Goal: Transaction & Acquisition: Download file/media

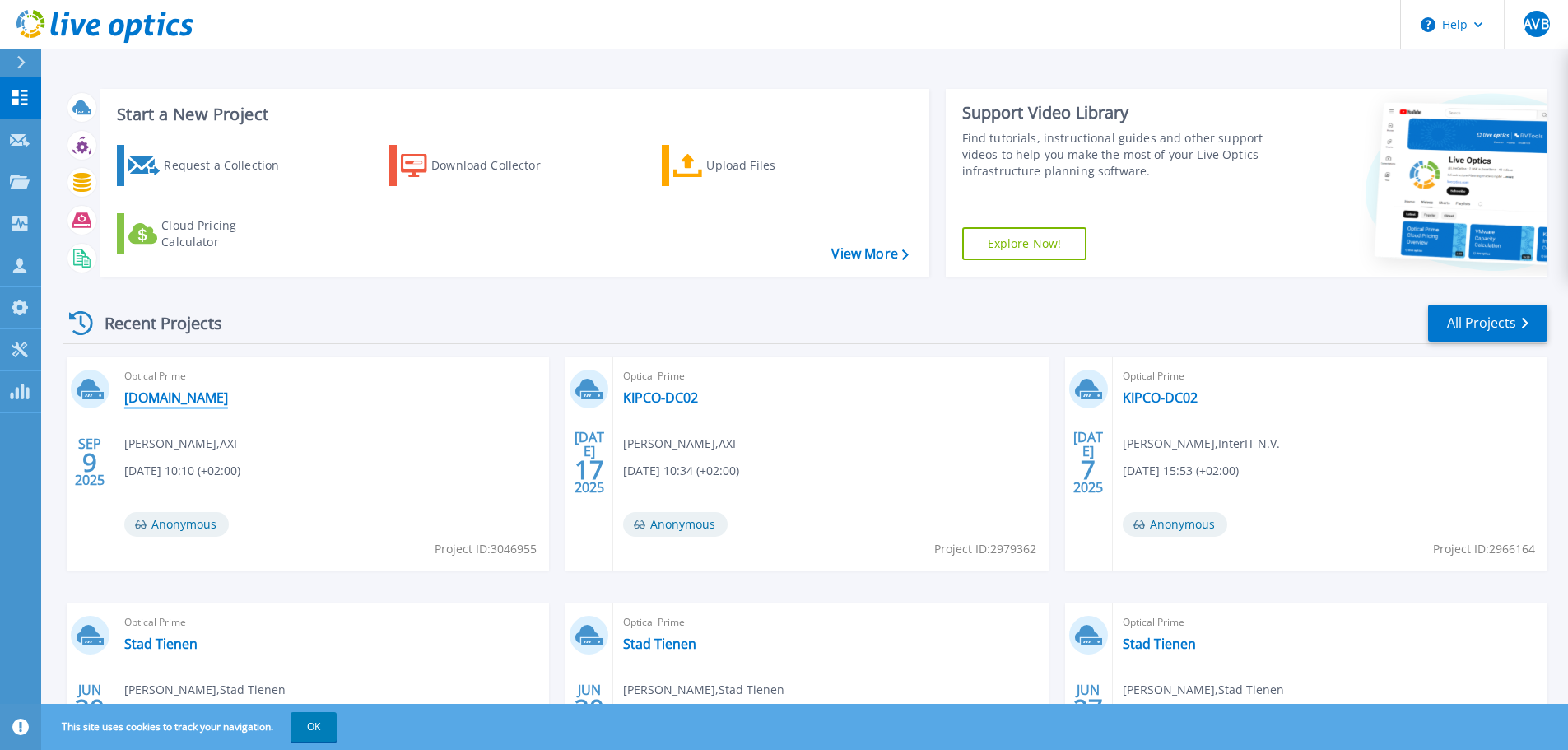
click at [197, 400] on link "[DOMAIN_NAME]" at bounding box center [175, 397] width 104 height 16
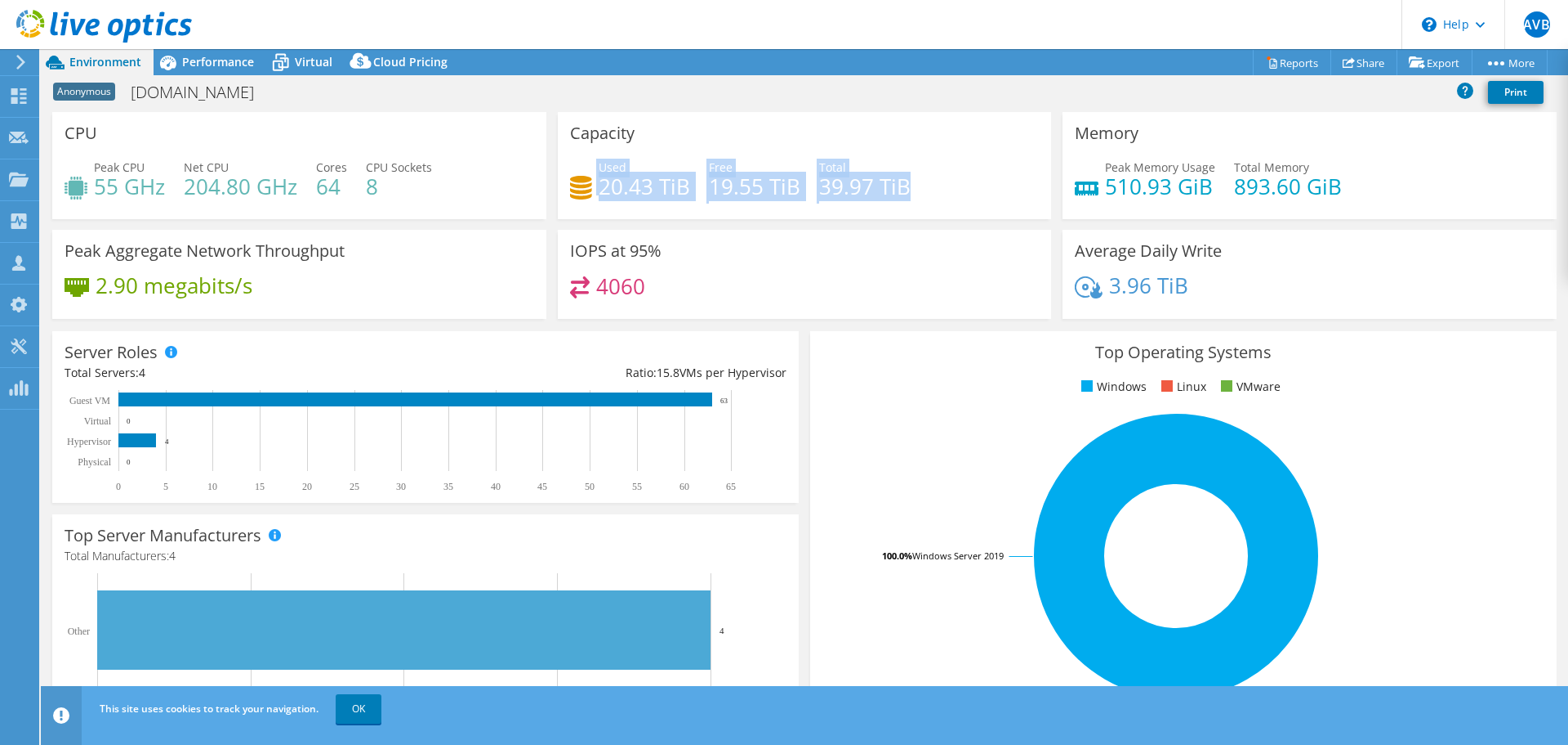
drag, startPoint x: 583, startPoint y: 189, endPoint x: 904, endPoint y: 201, distance: 321.2
click at [904, 201] on div "Used 20.43 TiB Free 19.55 TiB Total 39.97 TiB" at bounding box center [805, 185] width 469 height 54
drag, startPoint x: 883, startPoint y: 191, endPoint x: 484, endPoint y: 170, distance: 399.6
click at [484, 170] on div "CPU Peak CPU 55 GHz Net CPU 204.80 GHz Cores 64 CPU Sockets 8 Capacity Used 20.…" at bounding box center [805, 221] width 1516 height 217
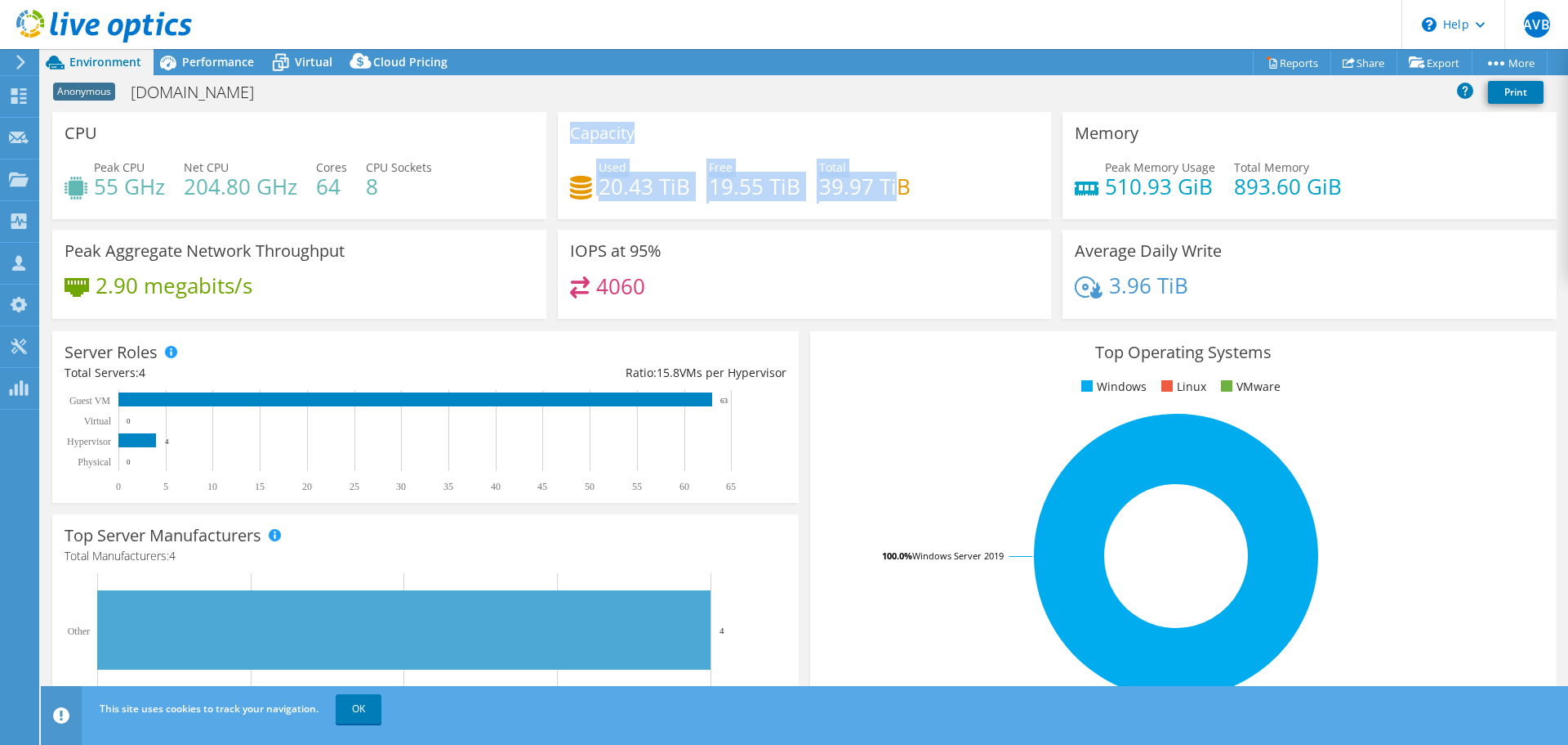
click at [484, 170] on div "Peak CPU 55 GHz Net CPU 204.80 GHz Cores 64 CPU Sockets 8" at bounding box center [299, 185] width 469 height 54
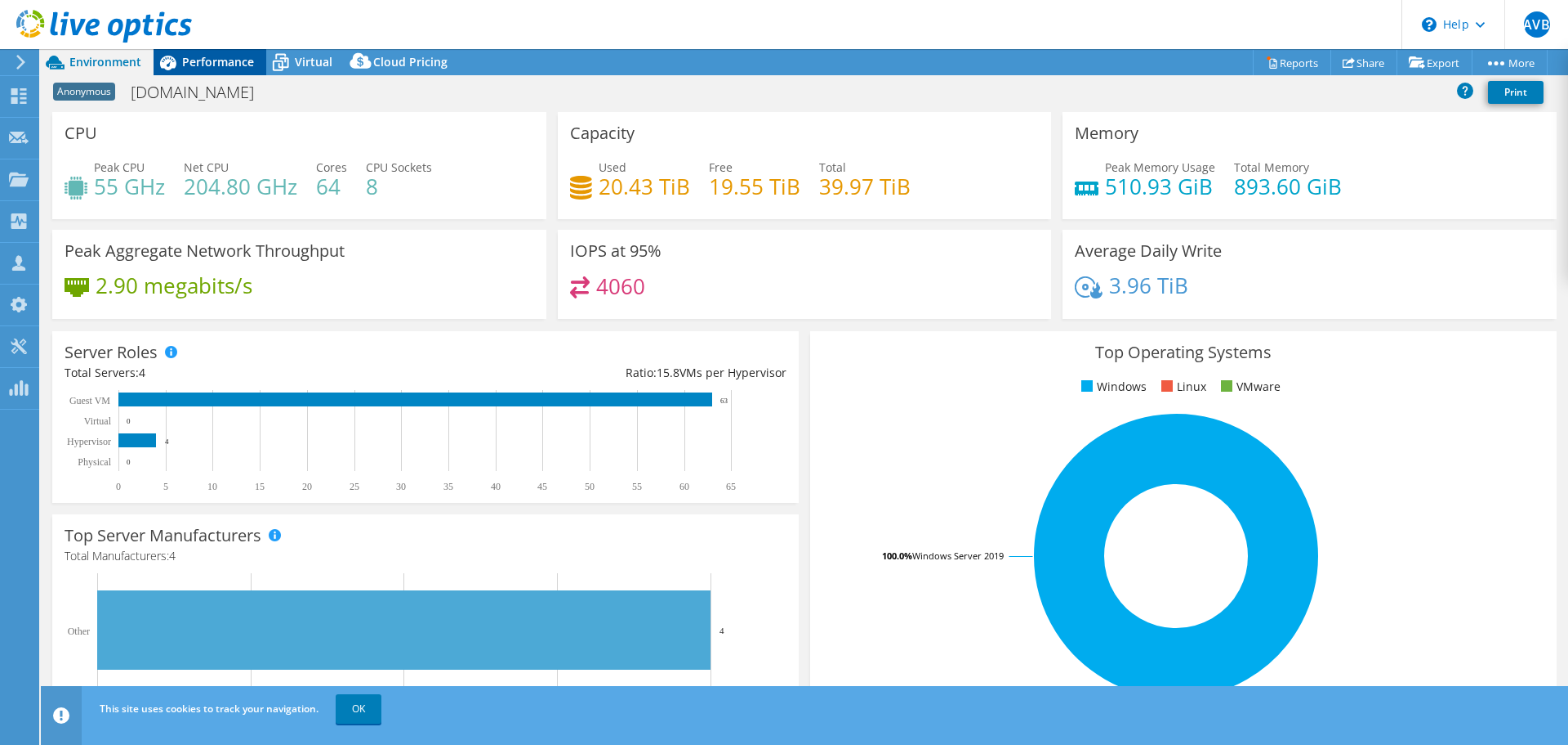
click at [224, 62] on span "Performance" at bounding box center [218, 62] width 72 height 15
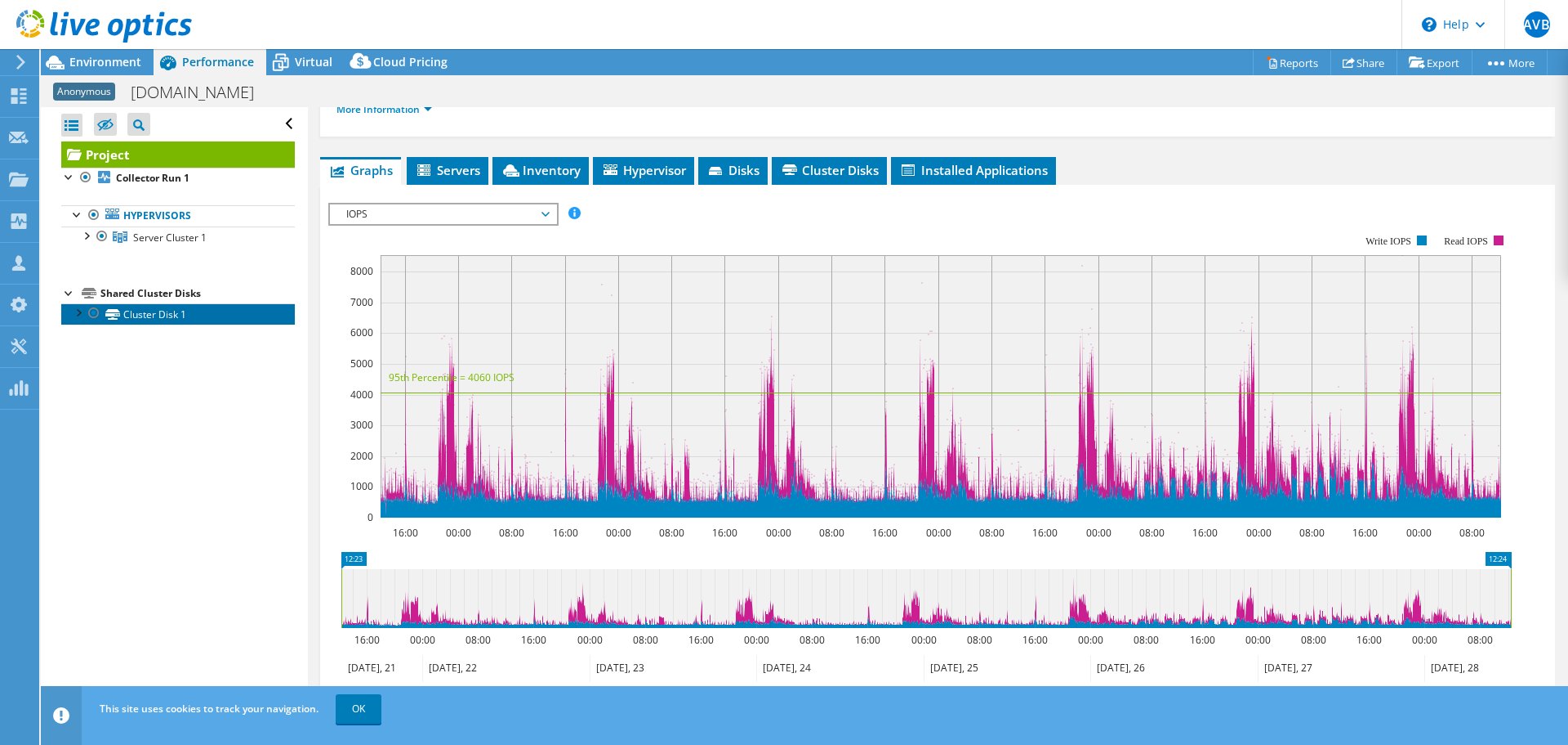
click at [155, 313] on link "Cluster Disk 1" at bounding box center [177, 313] width 233 height 21
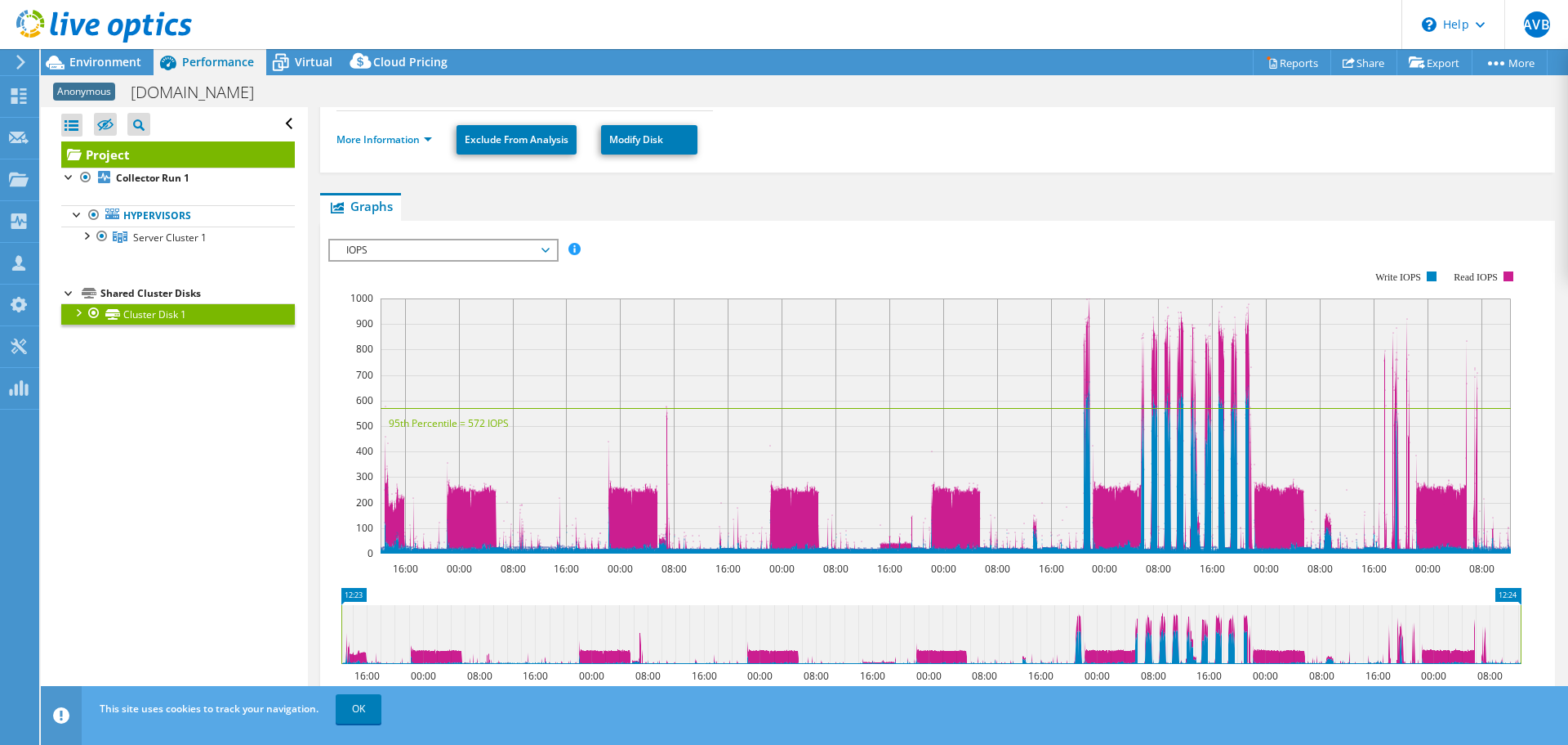
scroll to position [313, 0]
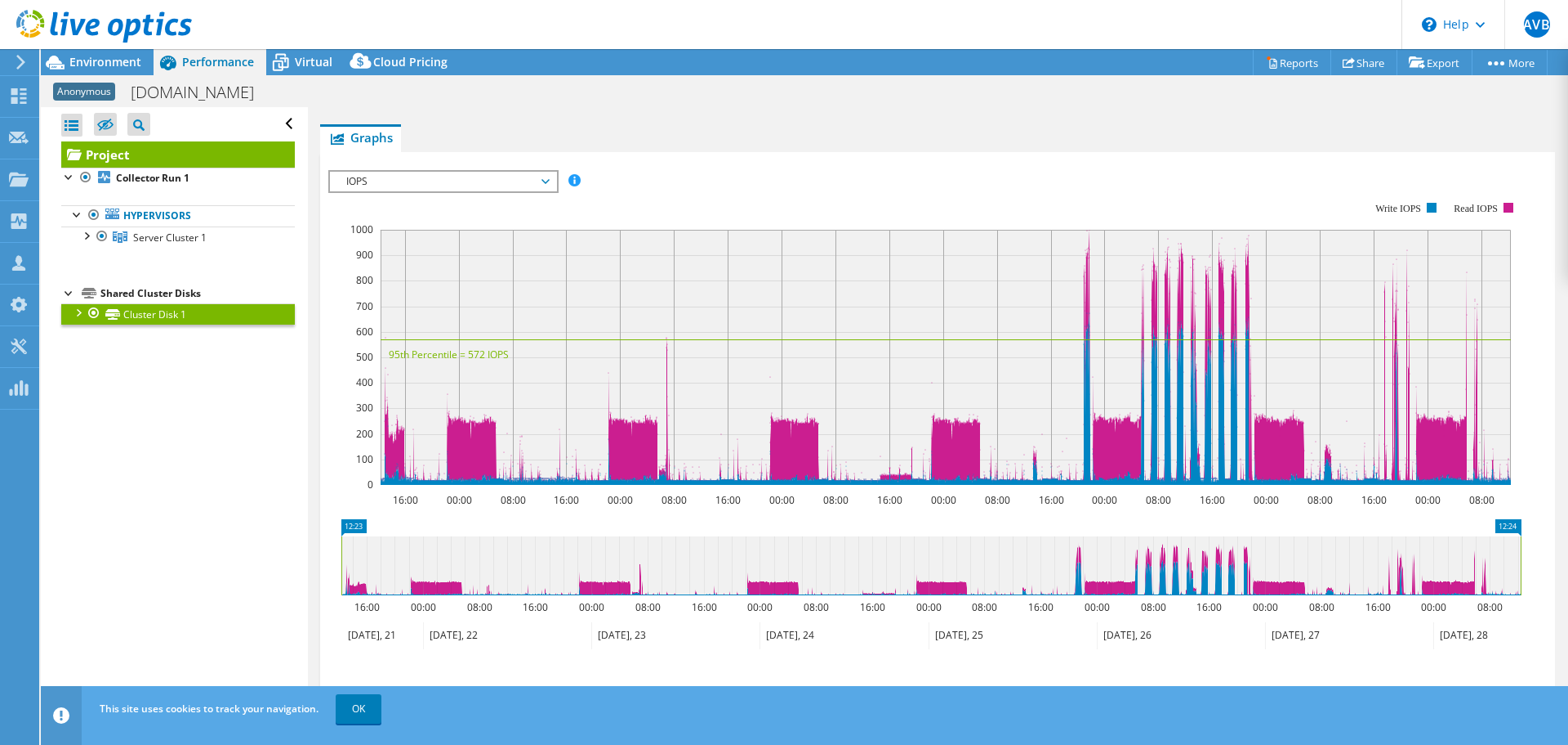
click at [83, 313] on div at bounding box center [77, 311] width 16 height 16
click at [170, 313] on link "Cluster Disk 1" at bounding box center [177, 313] width 233 height 21
click at [351, 125] on li "Graphs" at bounding box center [360, 138] width 81 height 28
click at [146, 240] on span "Server Cluster 1" at bounding box center [170, 237] width 74 height 14
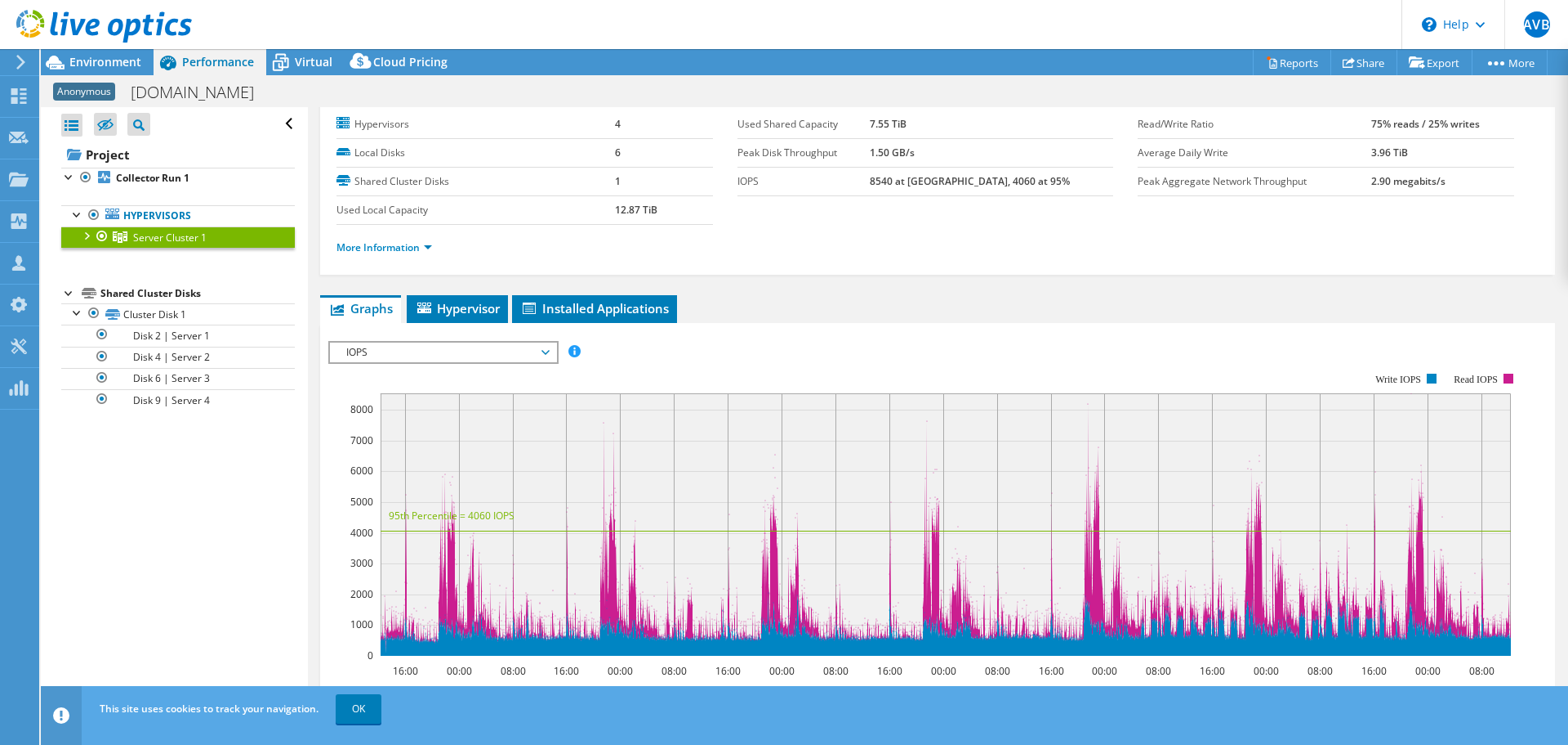
scroll to position [0, 0]
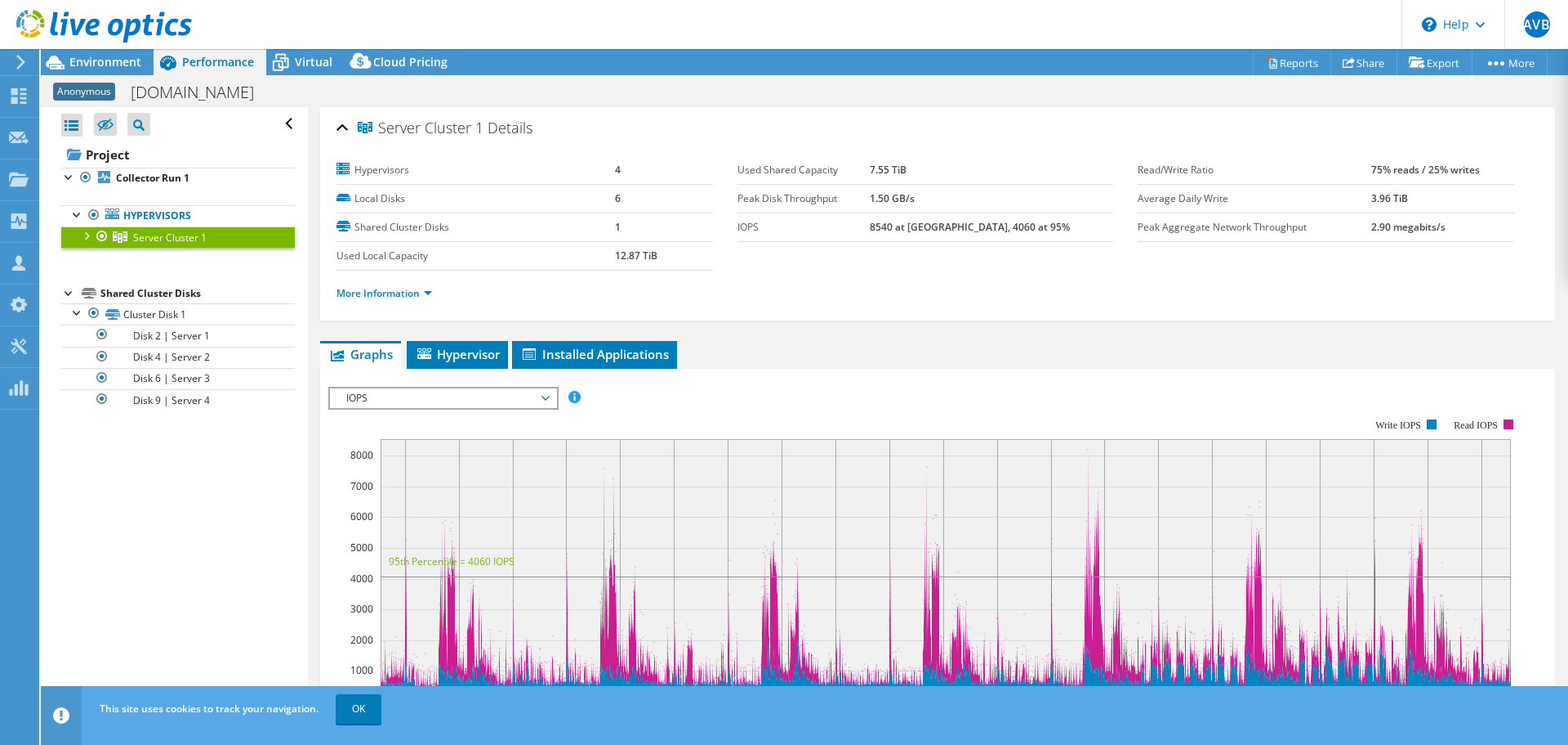
click at [164, 299] on div "Shared Cluster Disks" at bounding box center [197, 293] width 194 height 20
click at [160, 310] on link "Cluster Disk 1" at bounding box center [177, 313] width 233 height 21
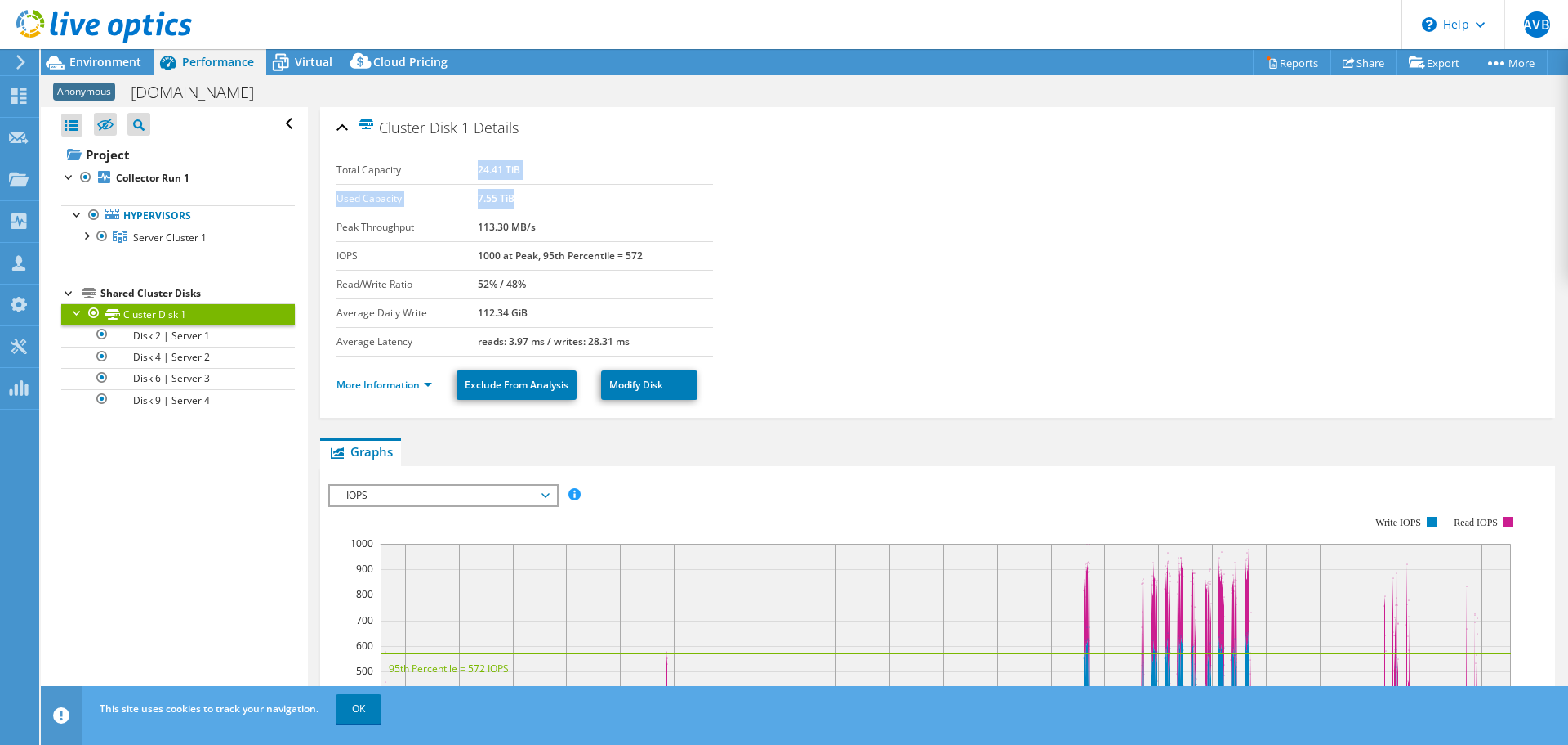
drag, startPoint x: 475, startPoint y: 174, endPoint x: 520, endPoint y: 196, distance: 50.1
click at [520, 196] on tbody "Total Capacity 24.41 TiB Used Capacity 7.55 TiB Peak Throughput 113.30 MB/s IOP…" at bounding box center [525, 257] width 377 height 200
click at [520, 196] on td "7.55 TiB" at bounding box center [595, 198] width 235 height 29
drag, startPoint x: 475, startPoint y: 197, endPoint x: 510, endPoint y: 202, distance: 35.4
click at [510, 202] on b "7.55 TiB" at bounding box center [496, 198] width 37 height 14
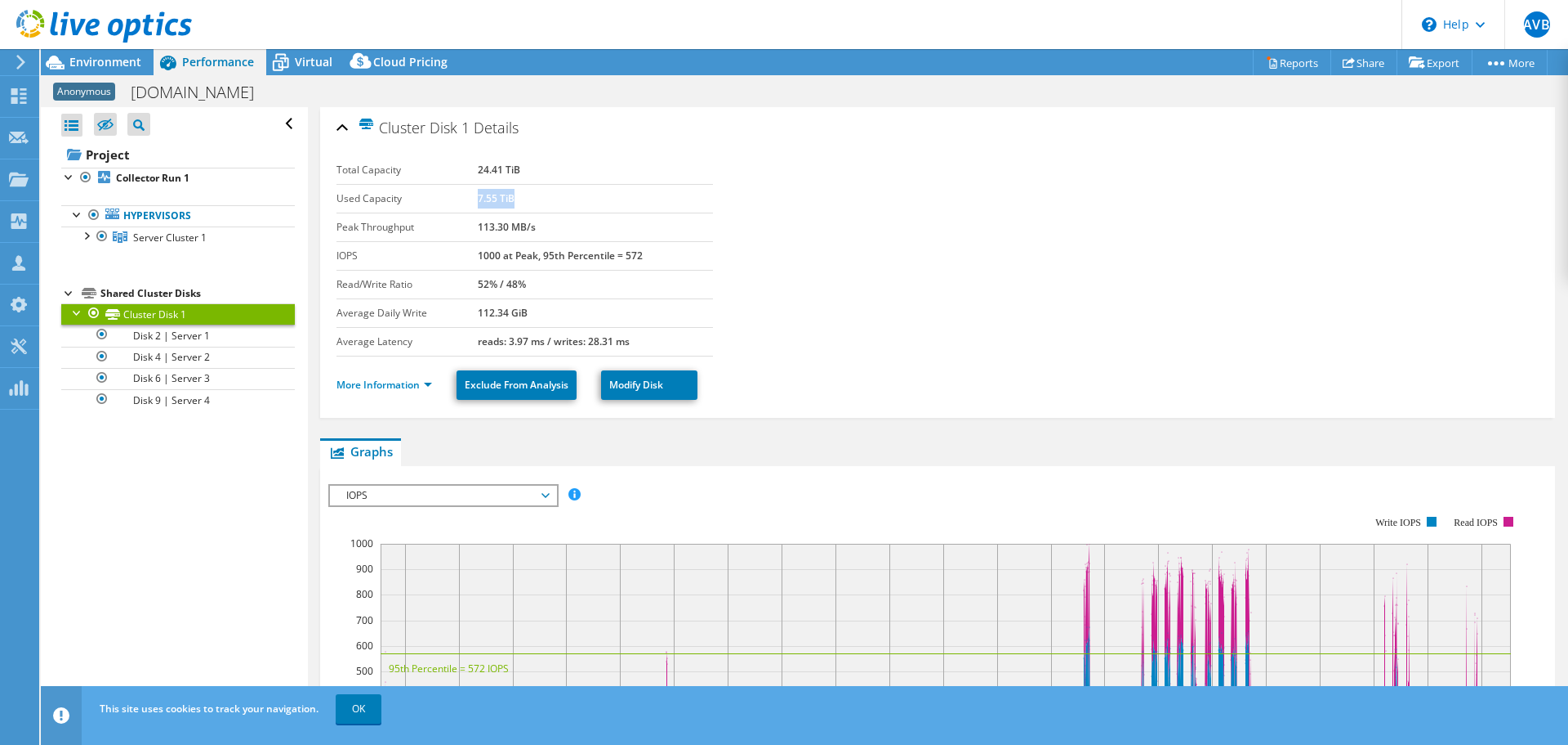
click at [510, 202] on b "7.55 TiB" at bounding box center [496, 198] width 37 height 14
drag, startPoint x: 502, startPoint y: 169, endPoint x: 474, endPoint y: 172, distance: 28.2
click at [474, 172] on tr "Total Capacity 24.41 TiB" at bounding box center [525, 171] width 377 height 29
click at [474, 172] on label "Total Capacity" at bounding box center [407, 170] width 141 height 16
drag, startPoint x: 465, startPoint y: 202, endPoint x: 522, endPoint y: 198, distance: 57.1
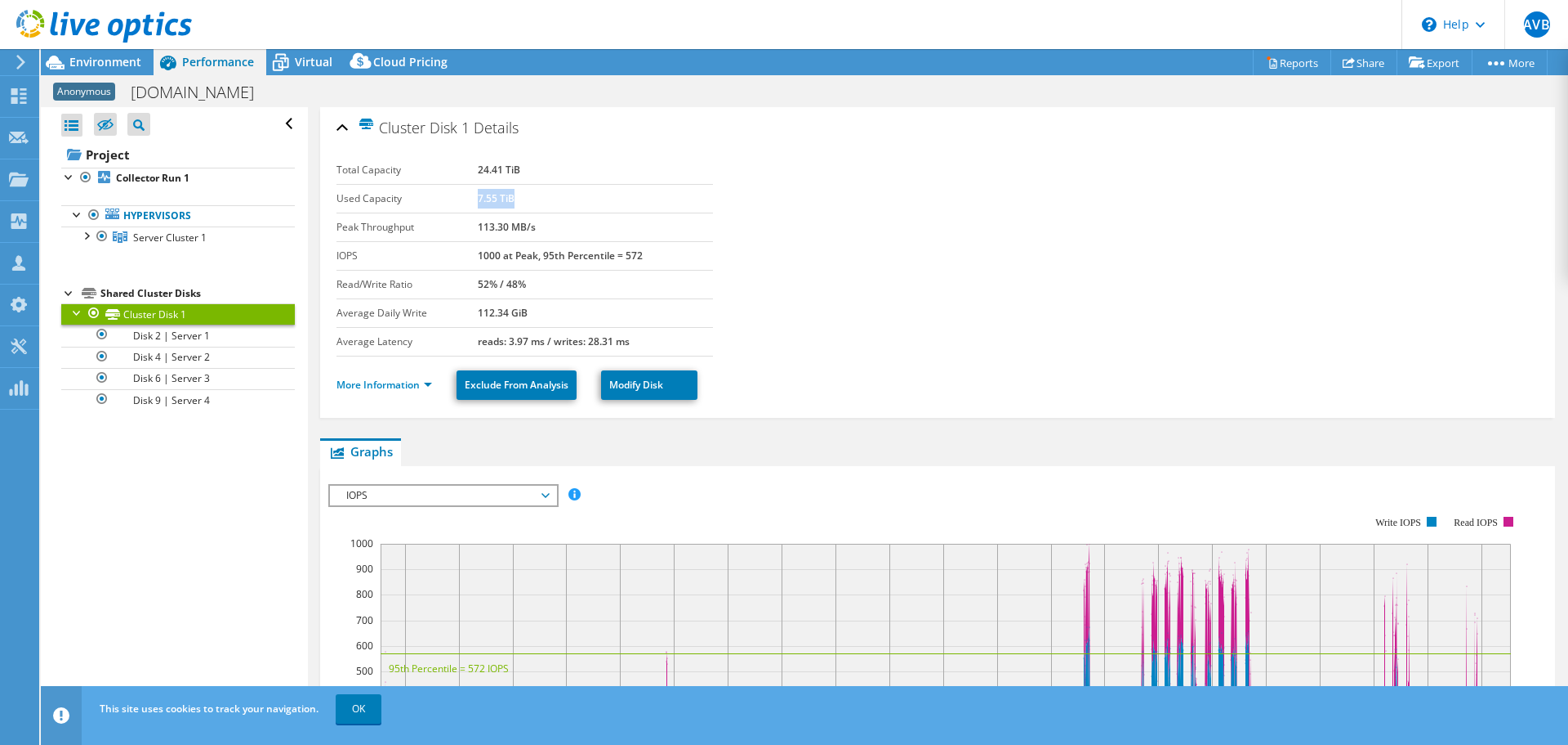
click at [522, 198] on tr "Used Capacity 7.55 TiB" at bounding box center [525, 198] width 377 height 29
click at [522, 198] on td "7.55 TiB" at bounding box center [595, 198] width 235 height 29
drag, startPoint x: 522, startPoint y: 198, endPoint x: 458, endPoint y: 200, distance: 64.0
click at [458, 200] on tr "Used Capacity 7.55 TiB" at bounding box center [525, 198] width 377 height 29
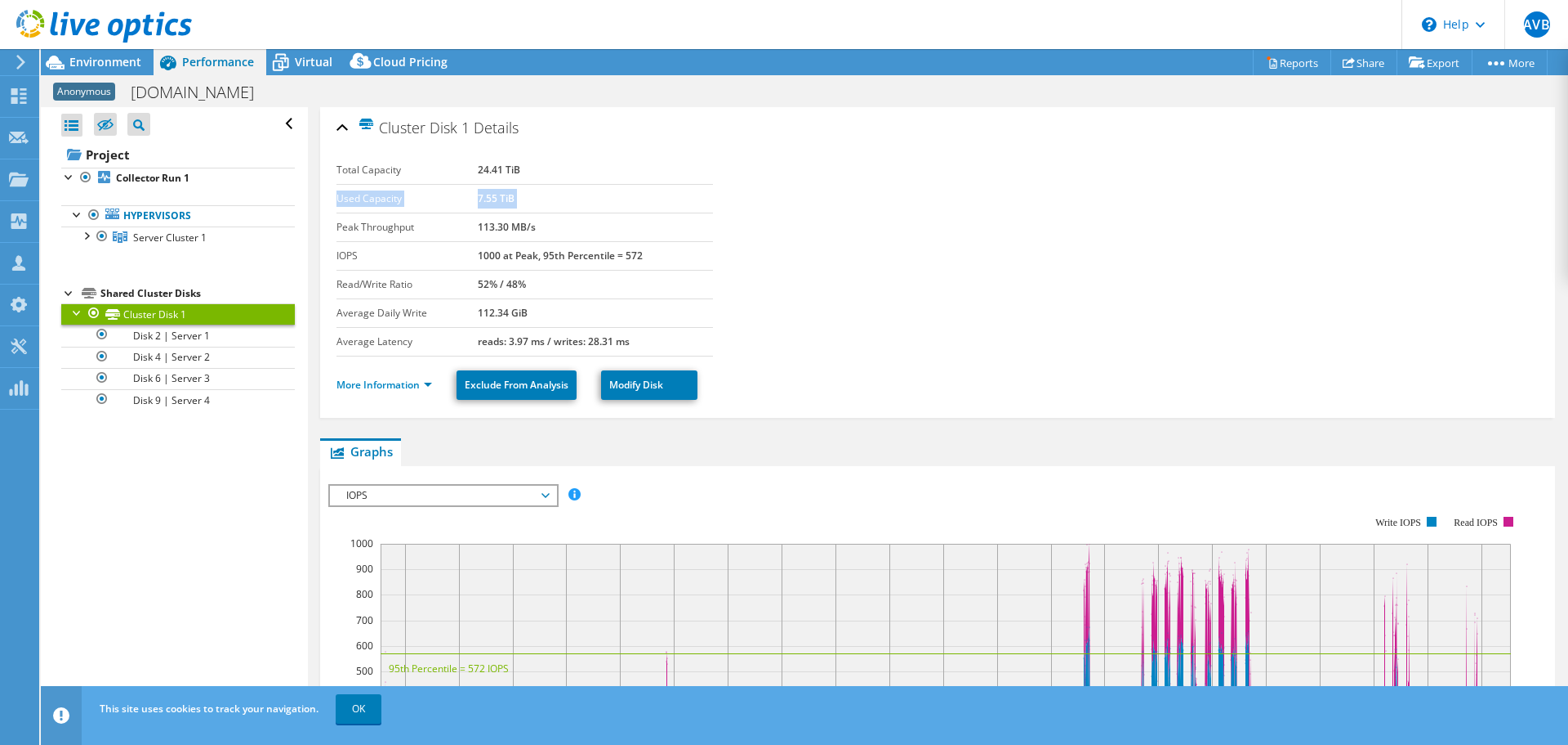
click at [458, 200] on label "Used Capacity" at bounding box center [407, 198] width 141 height 16
drag, startPoint x: 491, startPoint y: 202, endPoint x: 537, endPoint y: 204, distance: 46.0
click at [537, 204] on tr "Used Capacity 7.55 TiB" at bounding box center [525, 198] width 377 height 29
click at [537, 204] on td "7.55 TiB" at bounding box center [595, 198] width 235 height 29
click at [107, 63] on span "Environment" at bounding box center [105, 62] width 72 height 15
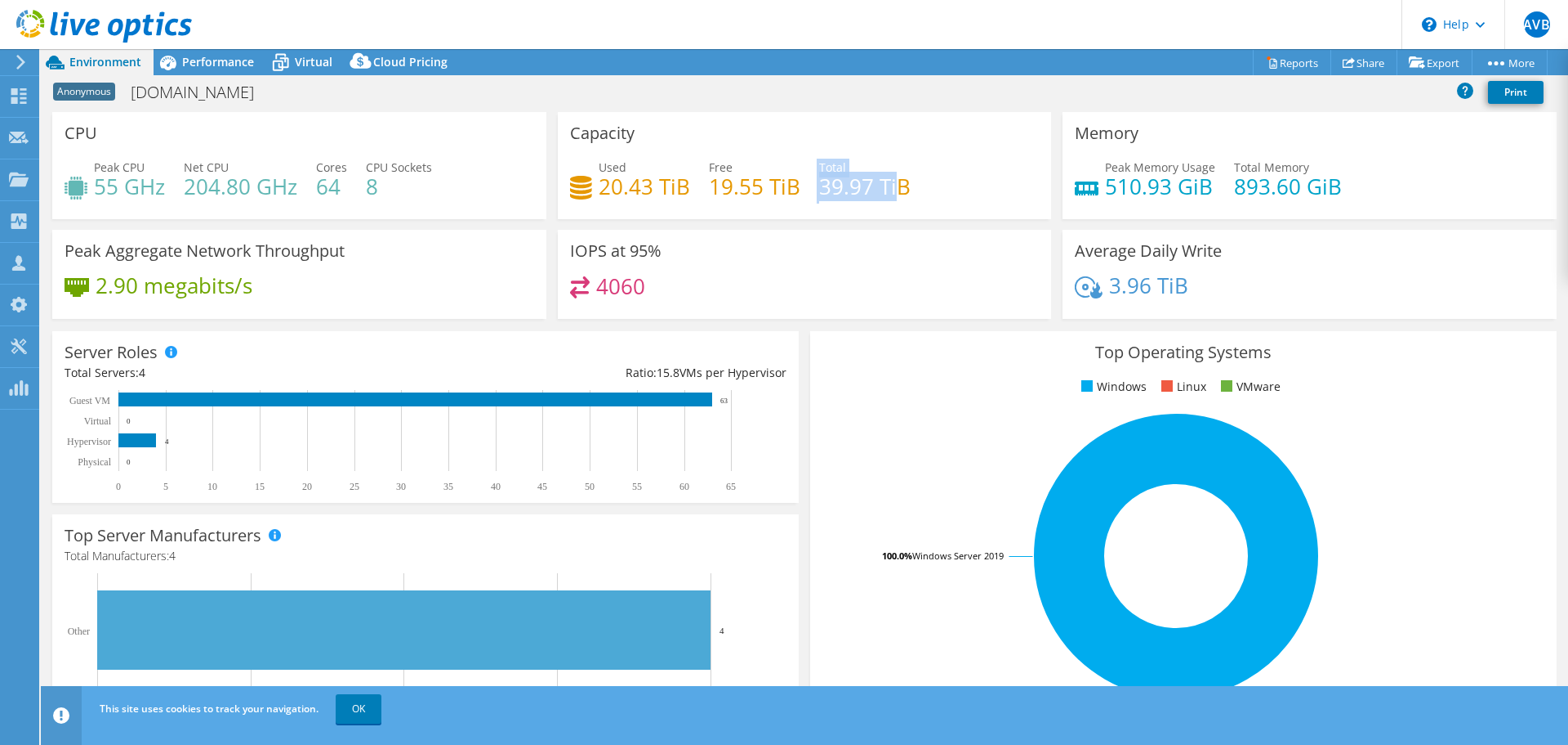
drag, startPoint x: 810, startPoint y: 191, endPoint x: 894, endPoint y: 187, distance: 84.1
click at [894, 187] on div "Used 20.43 TiB Free 19.55 TiB Total 39.97 TiB" at bounding box center [805, 185] width 469 height 54
click at [894, 187] on h4 "39.97 TiB" at bounding box center [865, 186] width 92 height 18
drag, startPoint x: 902, startPoint y: 187, endPoint x: 832, endPoint y: 194, distance: 70.3
click at [832, 194] on h4 "39.97 TiB" at bounding box center [865, 186] width 92 height 18
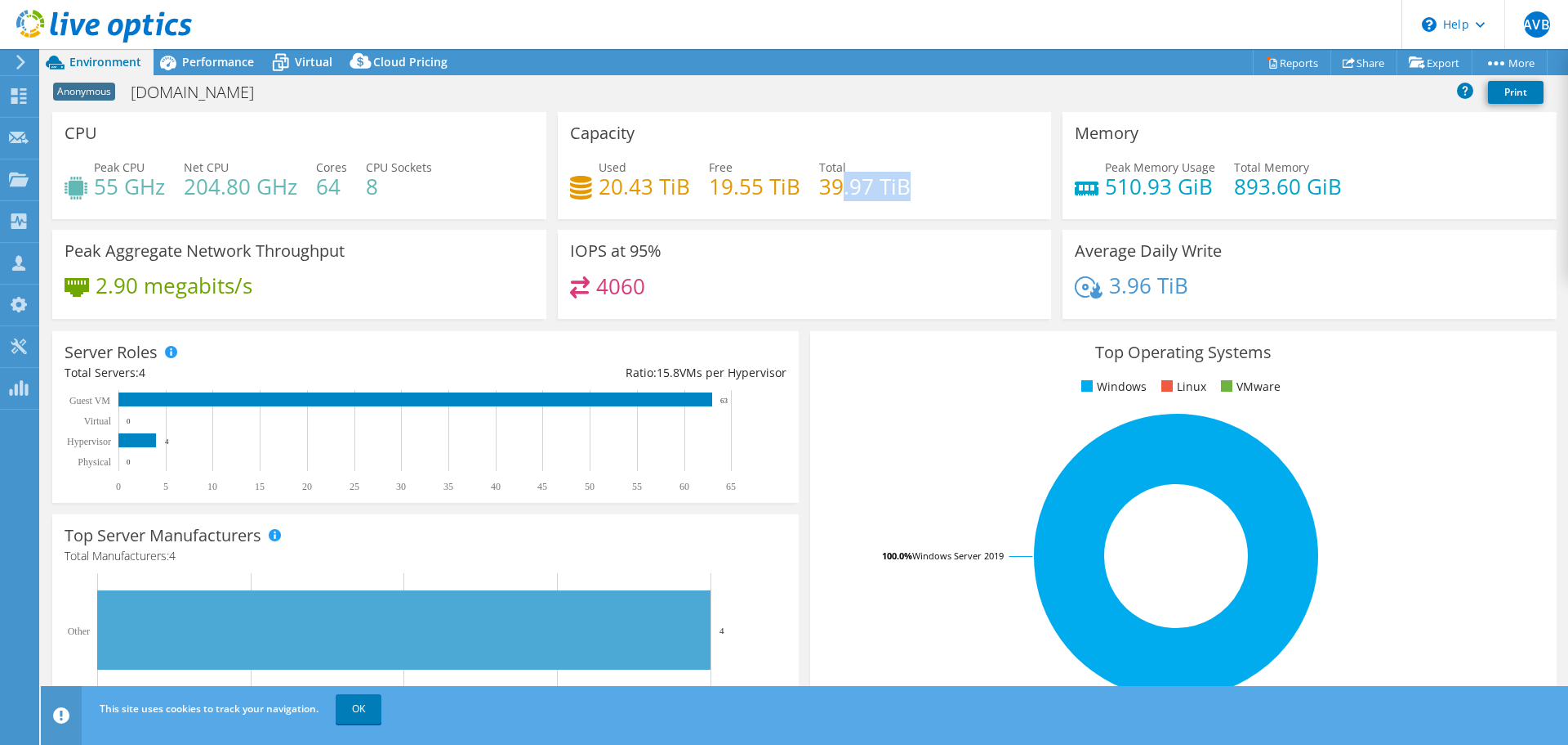
click at [832, 194] on h4 "39.97 TiB" at bounding box center [865, 186] width 92 height 18
drag, startPoint x: 602, startPoint y: 187, endPoint x: 690, endPoint y: 194, distance: 88.3
click at [690, 194] on div "Used 20.43 TiB Free 19.55 TiB Total 39.97 TiB" at bounding box center [805, 185] width 469 height 54
drag, startPoint x: 610, startPoint y: 192, endPoint x: 568, endPoint y: 190, distance: 42.0
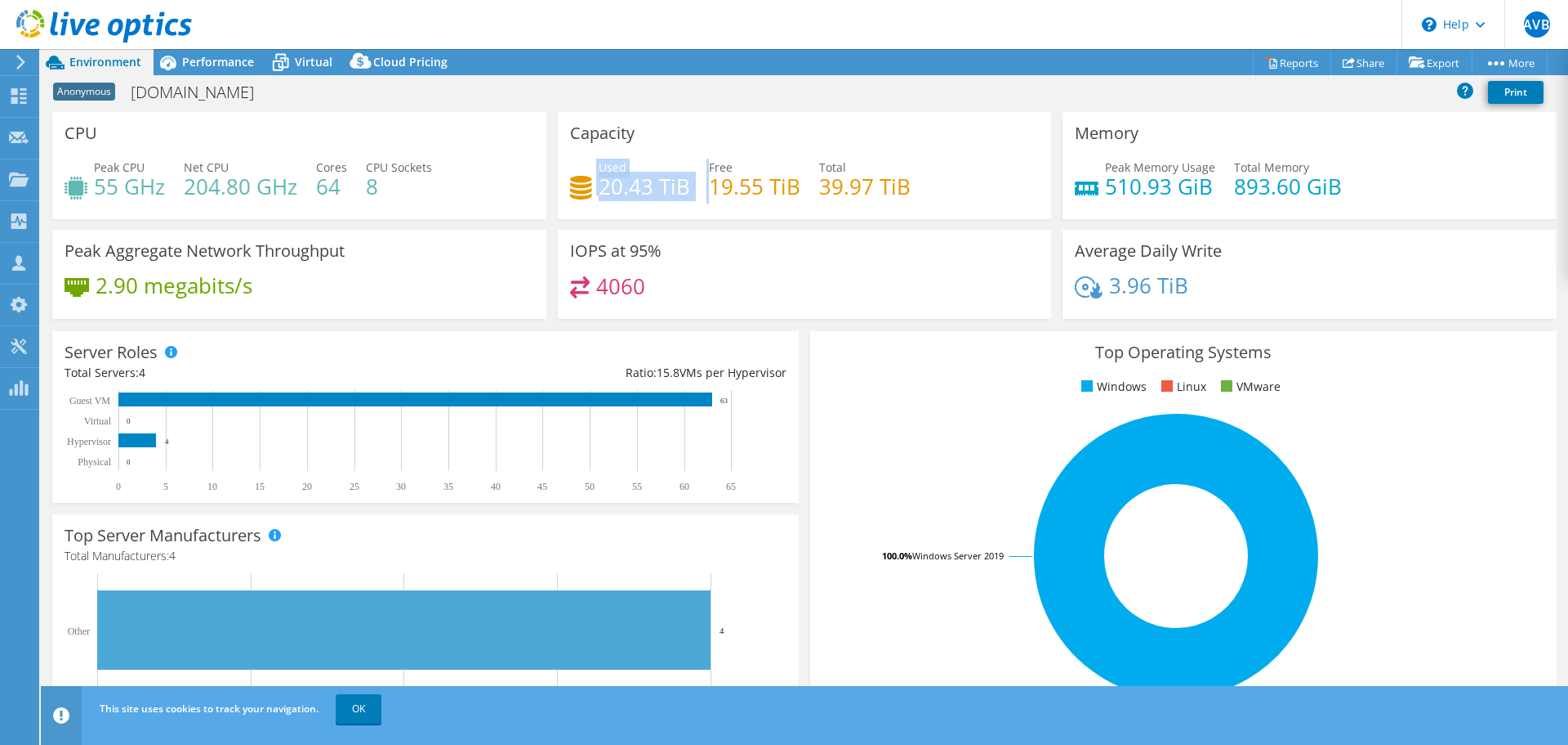
click at [570, 190] on div "Used 20.43 TiB Free 19.55 TiB Total 39.97 TiB" at bounding box center [805, 185] width 469 height 54
click at [570, 190] on icon at bounding box center [582, 188] width 22 height 24
click at [199, 63] on span "Performance" at bounding box center [218, 62] width 72 height 15
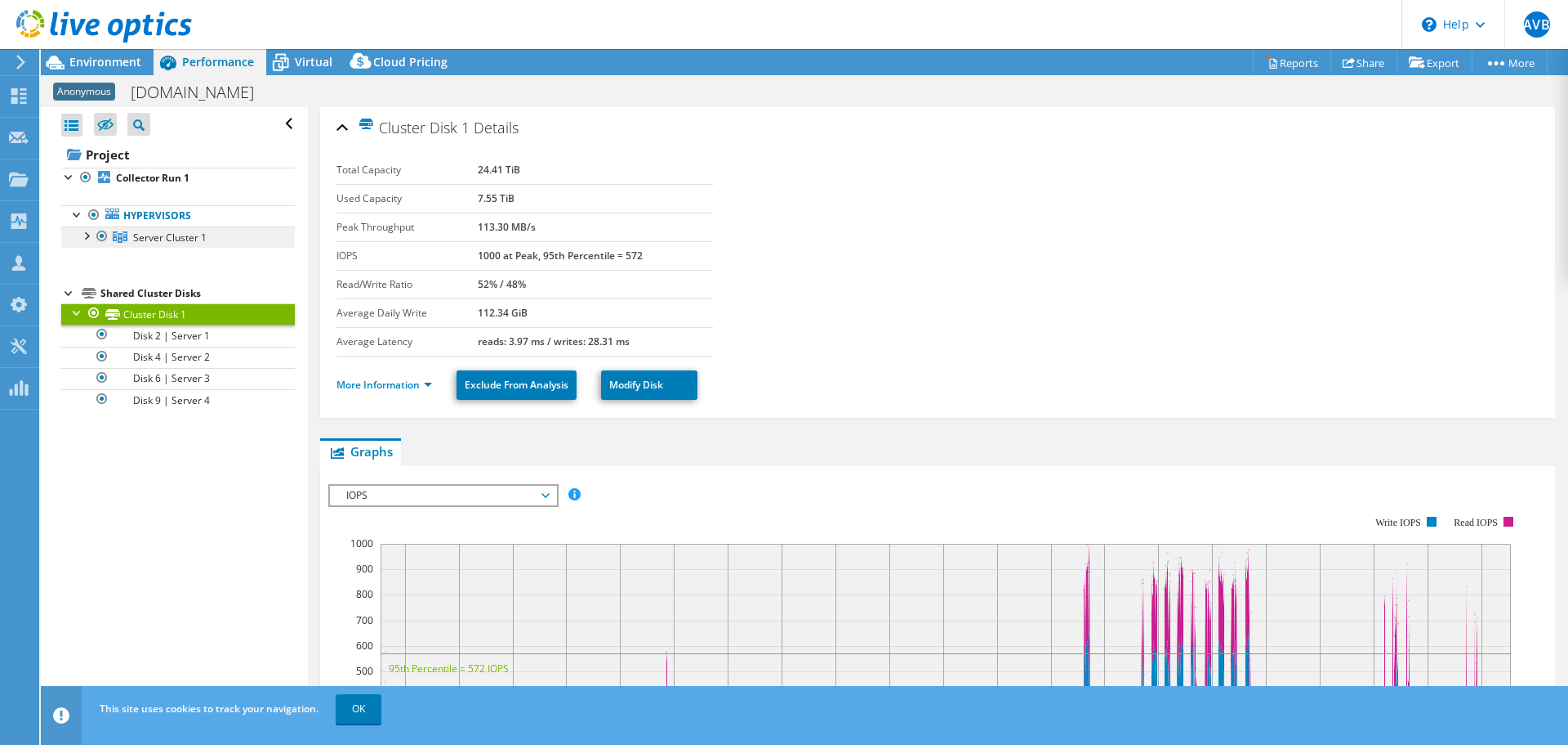
click at [163, 238] on span "Server Cluster 1" at bounding box center [170, 237] width 74 height 14
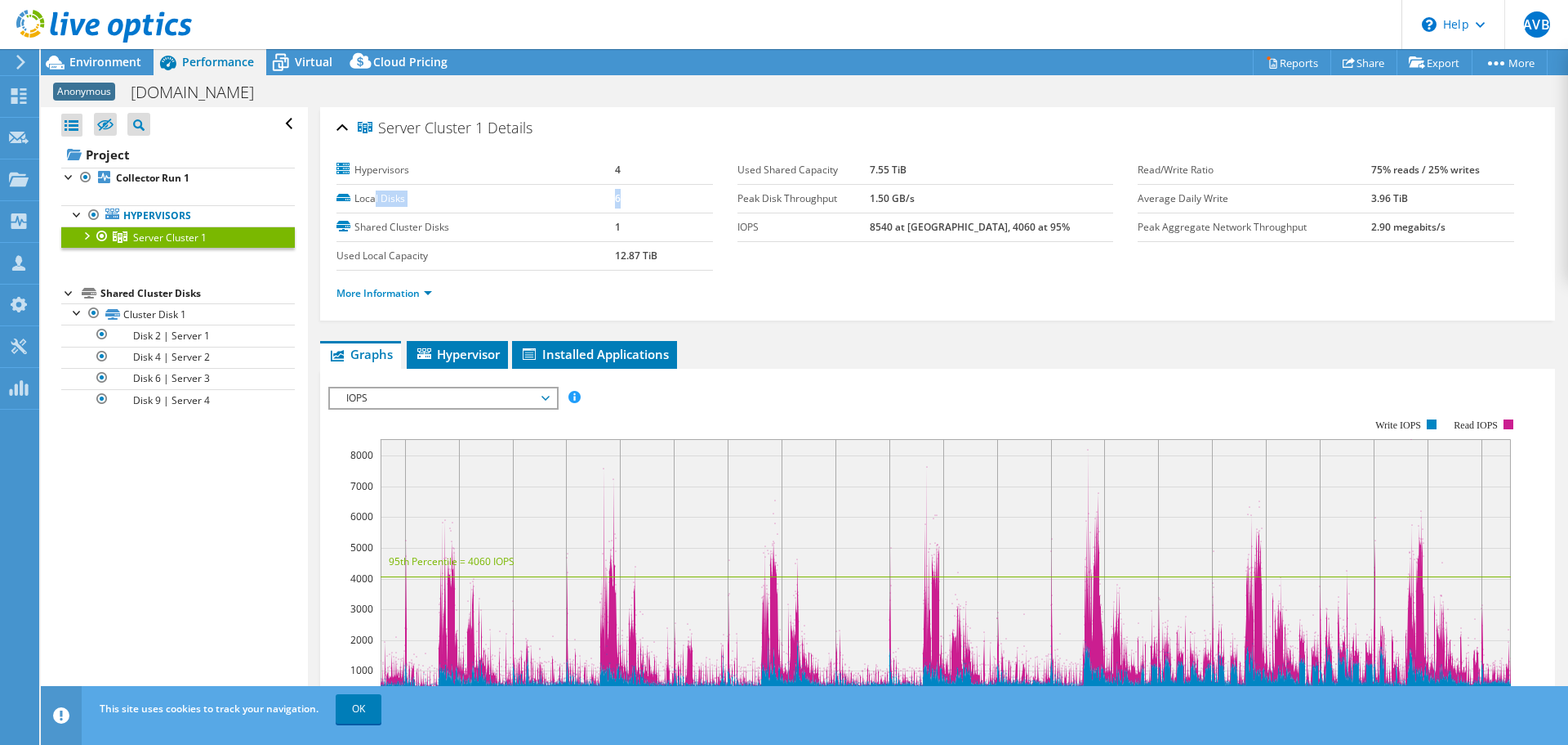
drag, startPoint x: 374, startPoint y: 197, endPoint x: 636, endPoint y: 206, distance: 262.2
click at [636, 206] on tr "Local Disks 6" at bounding box center [525, 198] width 377 height 29
click at [636, 206] on td "6" at bounding box center [663, 198] width 98 height 29
click at [389, 290] on link "More Information" at bounding box center [384, 293] width 96 height 14
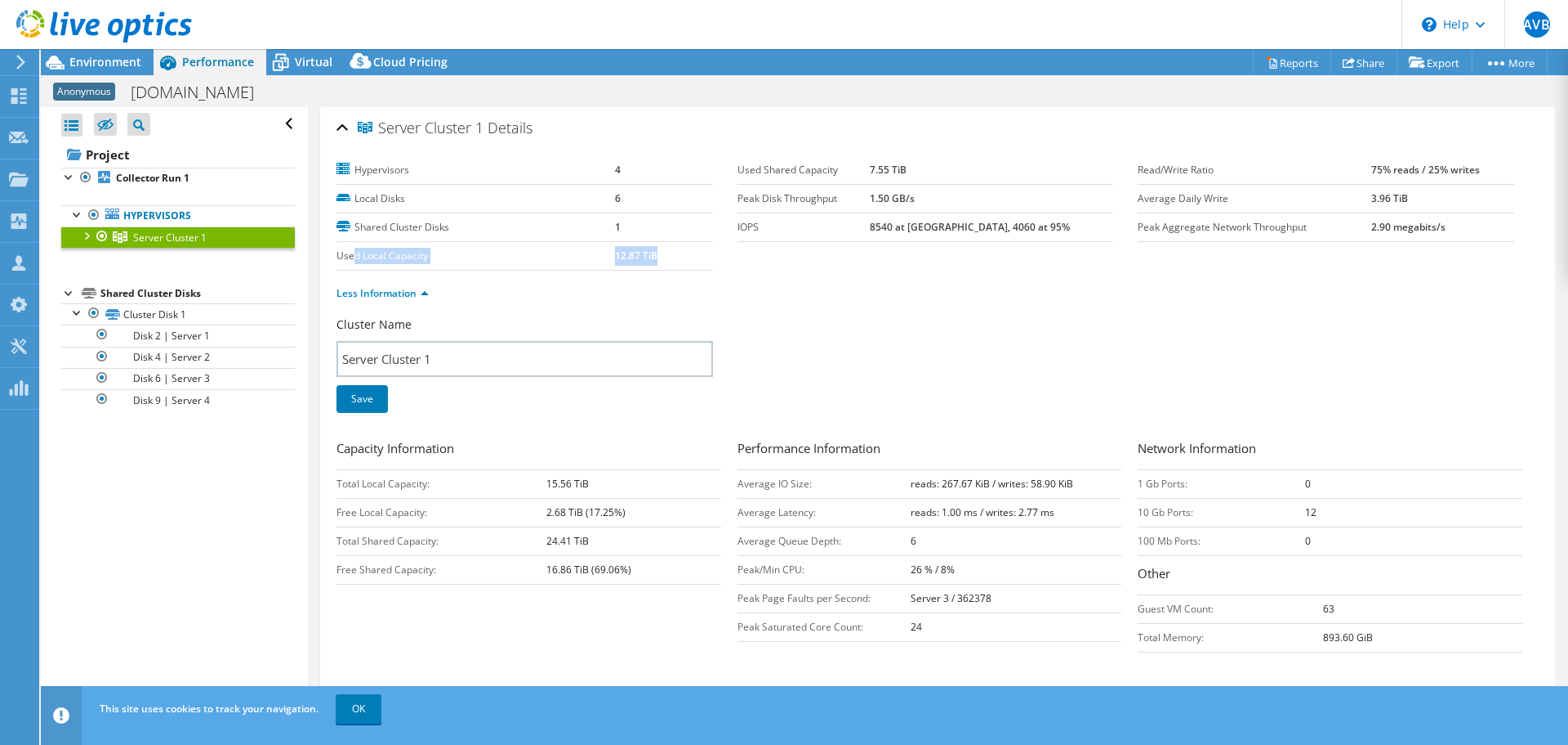
drag, startPoint x: 357, startPoint y: 251, endPoint x: 660, endPoint y: 261, distance: 303.2
click at [660, 261] on tr "Used Local Capacity 12.87 TiB" at bounding box center [525, 256] width 377 height 29
click at [660, 261] on td "12.87 TiB" at bounding box center [663, 256] width 98 height 29
drag, startPoint x: 653, startPoint y: 260, endPoint x: 557, endPoint y: 258, distance: 96.0
click at [557, 258] on tr "Used Local Capacity 12.87 TiB" at bounding box center [525, 256] width 377 height 29
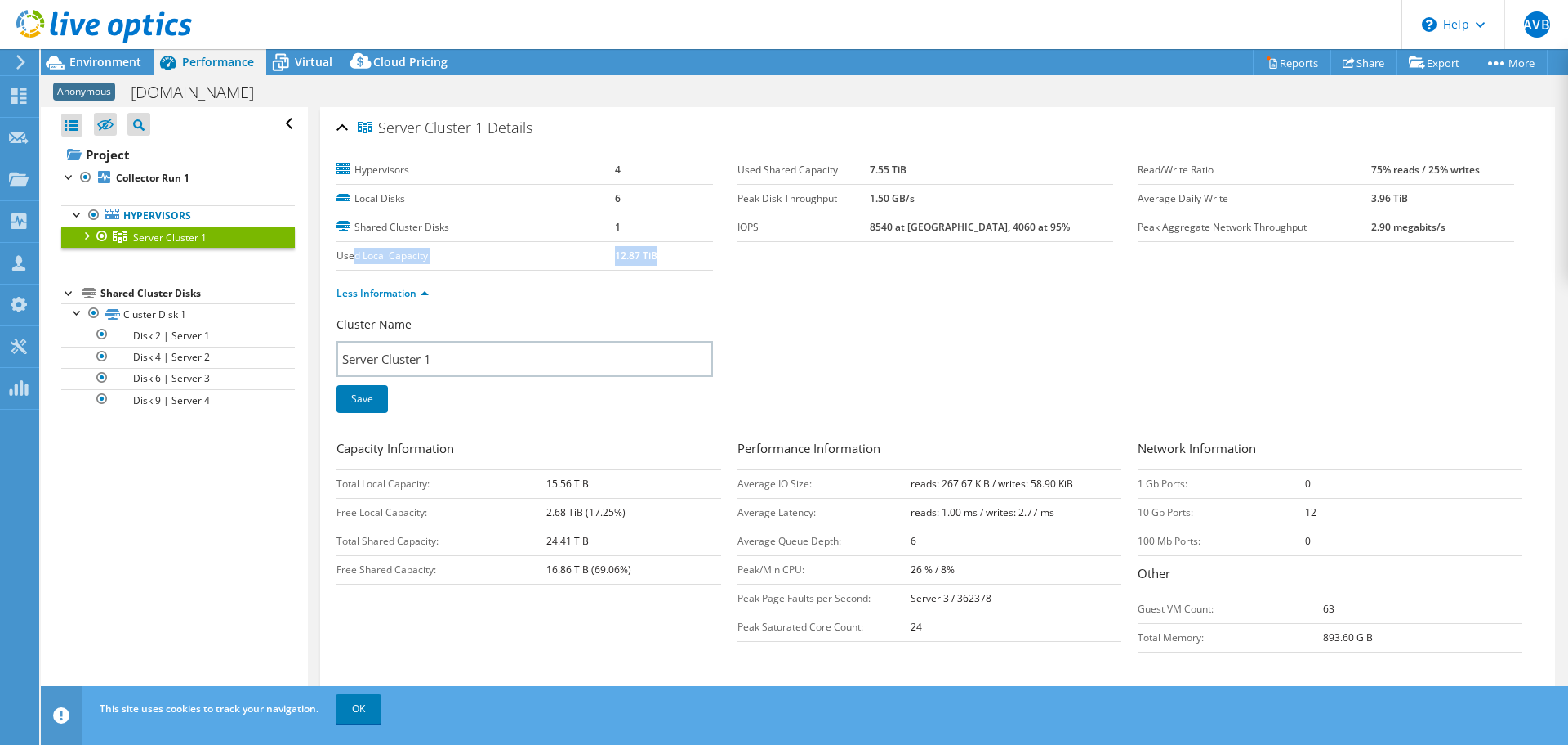
click at [557, 258] on label "Used Local Capacity" at bounding box center [475, 256] width 278 height 16
drag, startPoint x: 557, startPoint y: 258, endPoint x: 675, endPoint y: 263, distance: 118.1
click at [675, 263] on tr "Used Local Capacity 12.87 TiB" at bounding box center [525, 256] width 377 height 29
click at [675, 263] on td "12.87 TiB" at bounding box center [663, 256] width 98 height 29
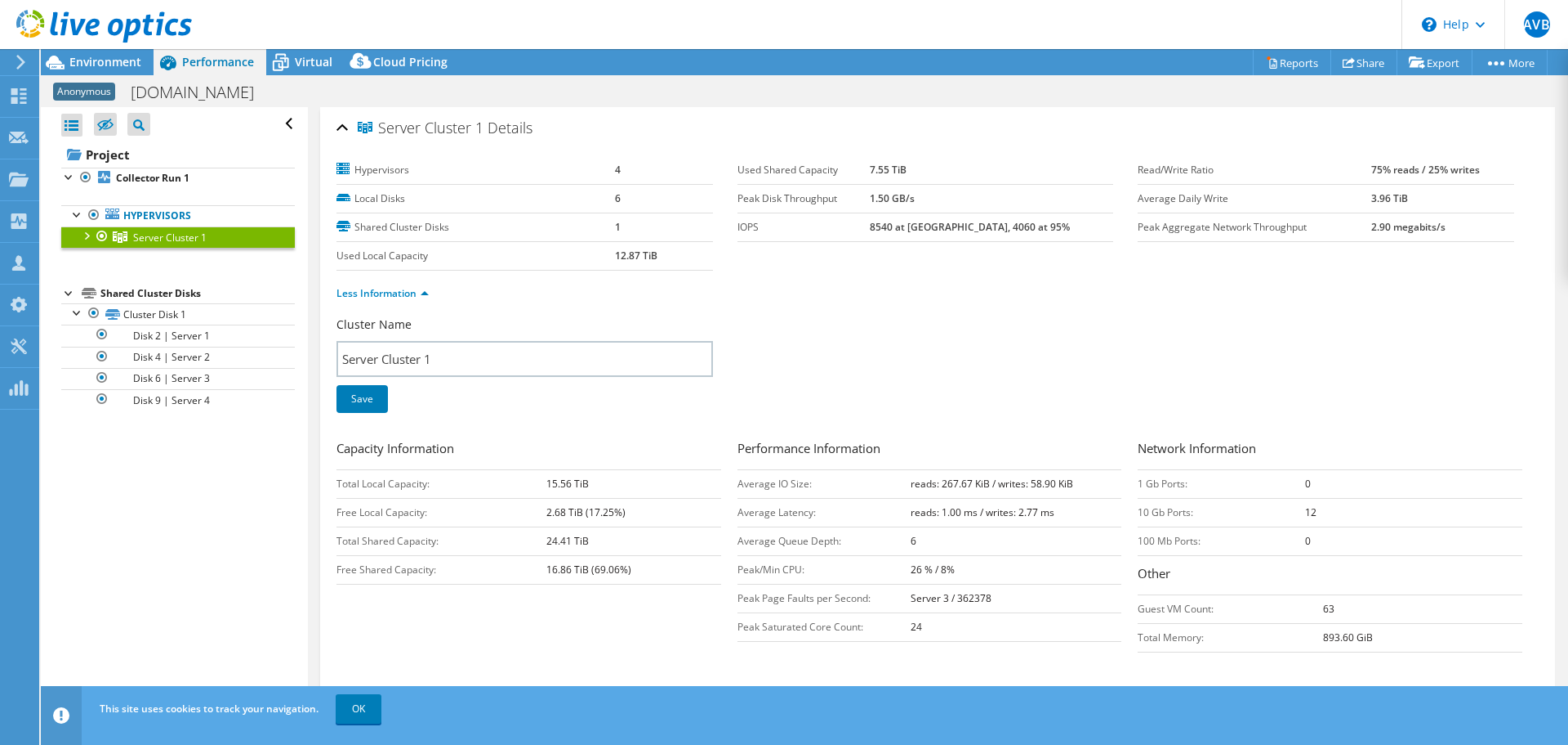
click at [88, 237] on div at bounding box center [85, 234] width 16 height 16
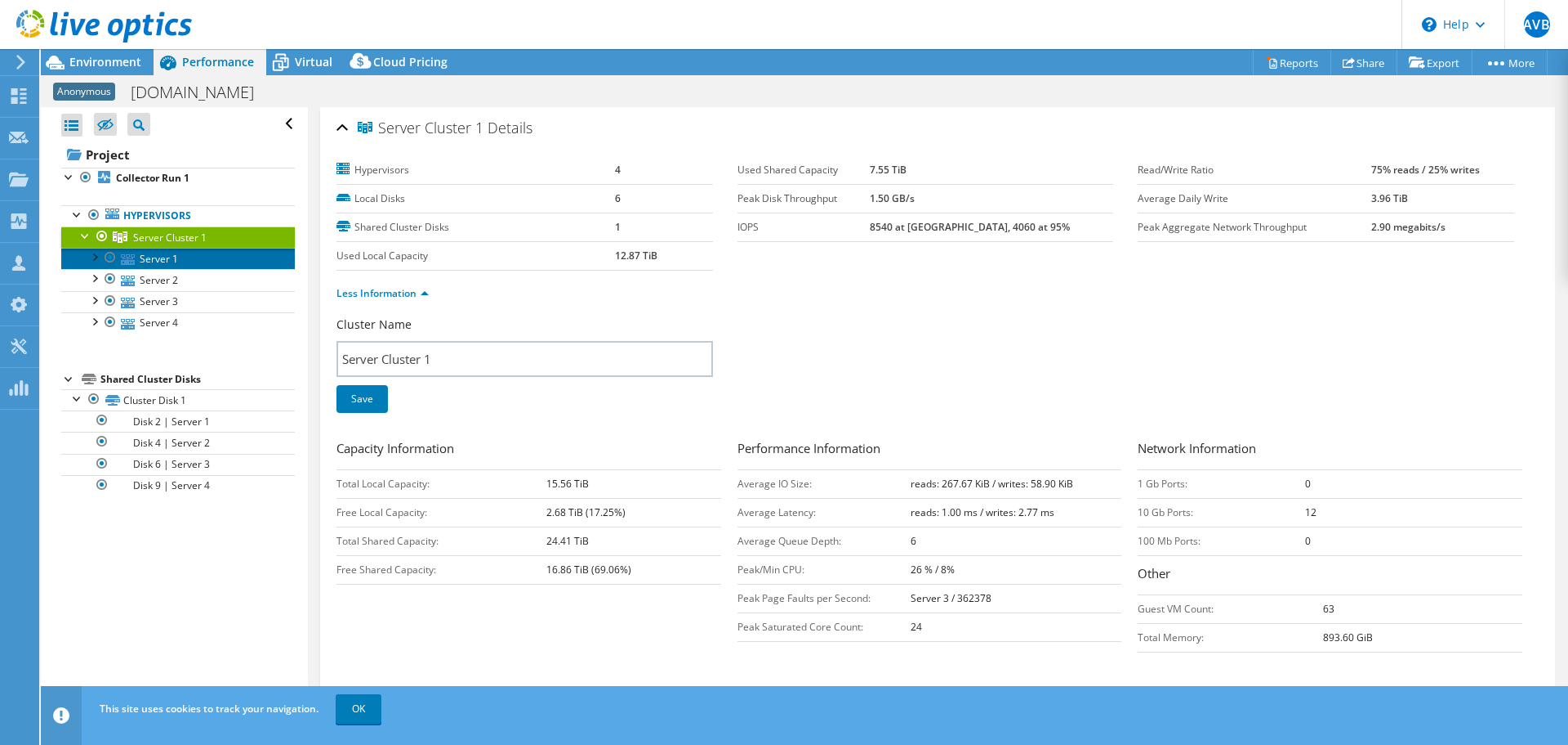
click at [149, 262] on link "Server 1" at bounding box center [177, 258] width 233 height 21
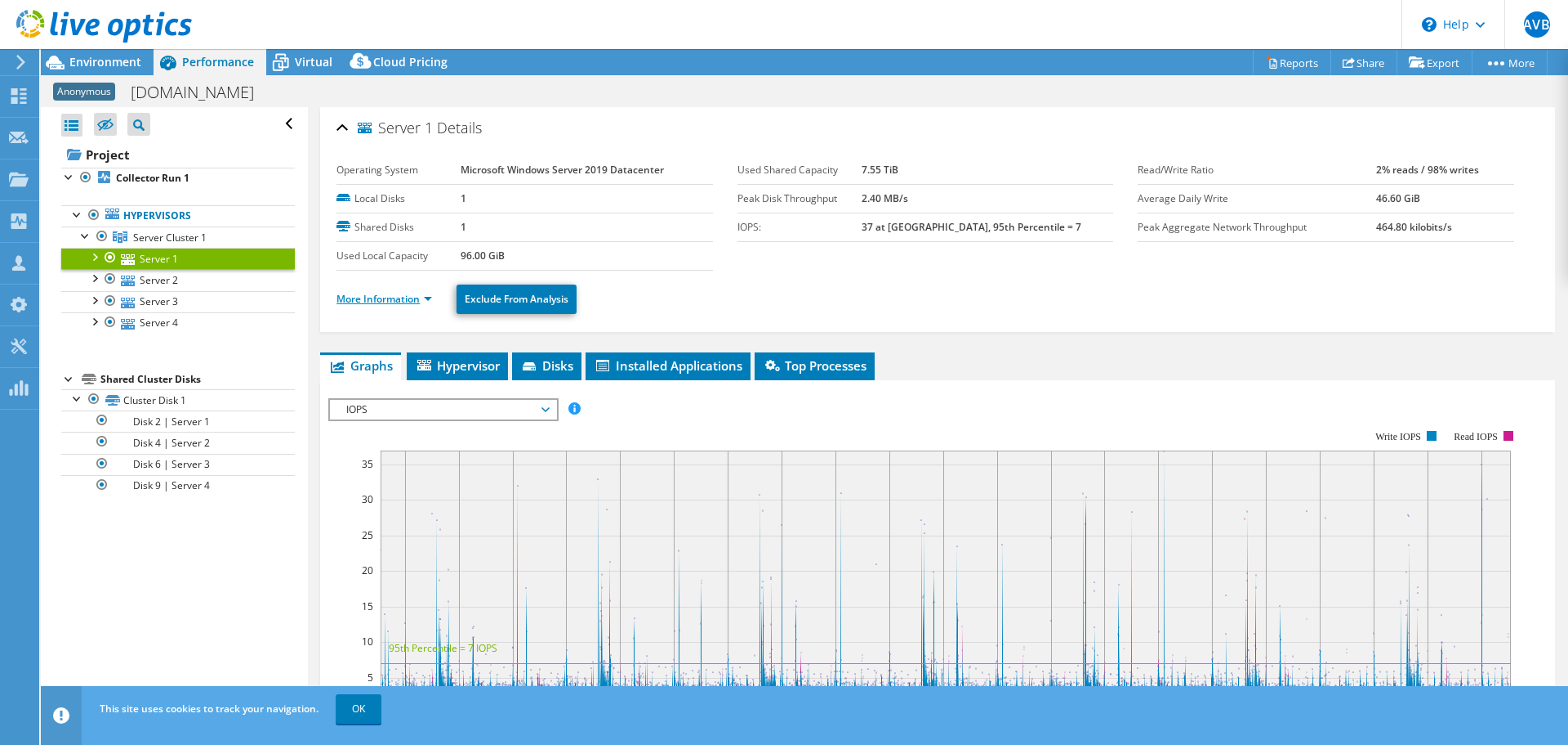
click at [374, 299] on link "More Information" at bounding box center [384, 298] width 96 height 14
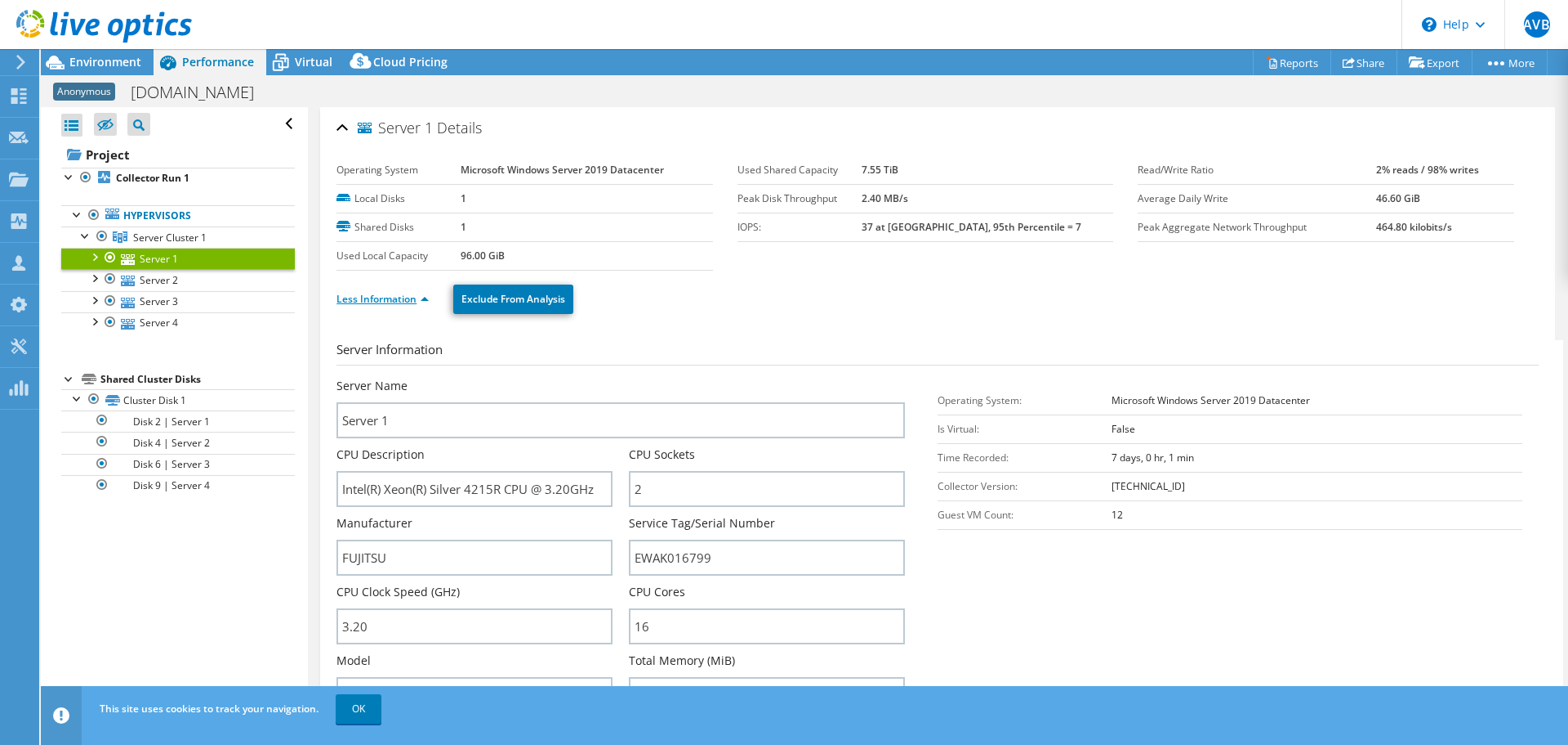
click at [378, 302] on link "Less Information" at bounding box center [382, 298] width 93 height 14
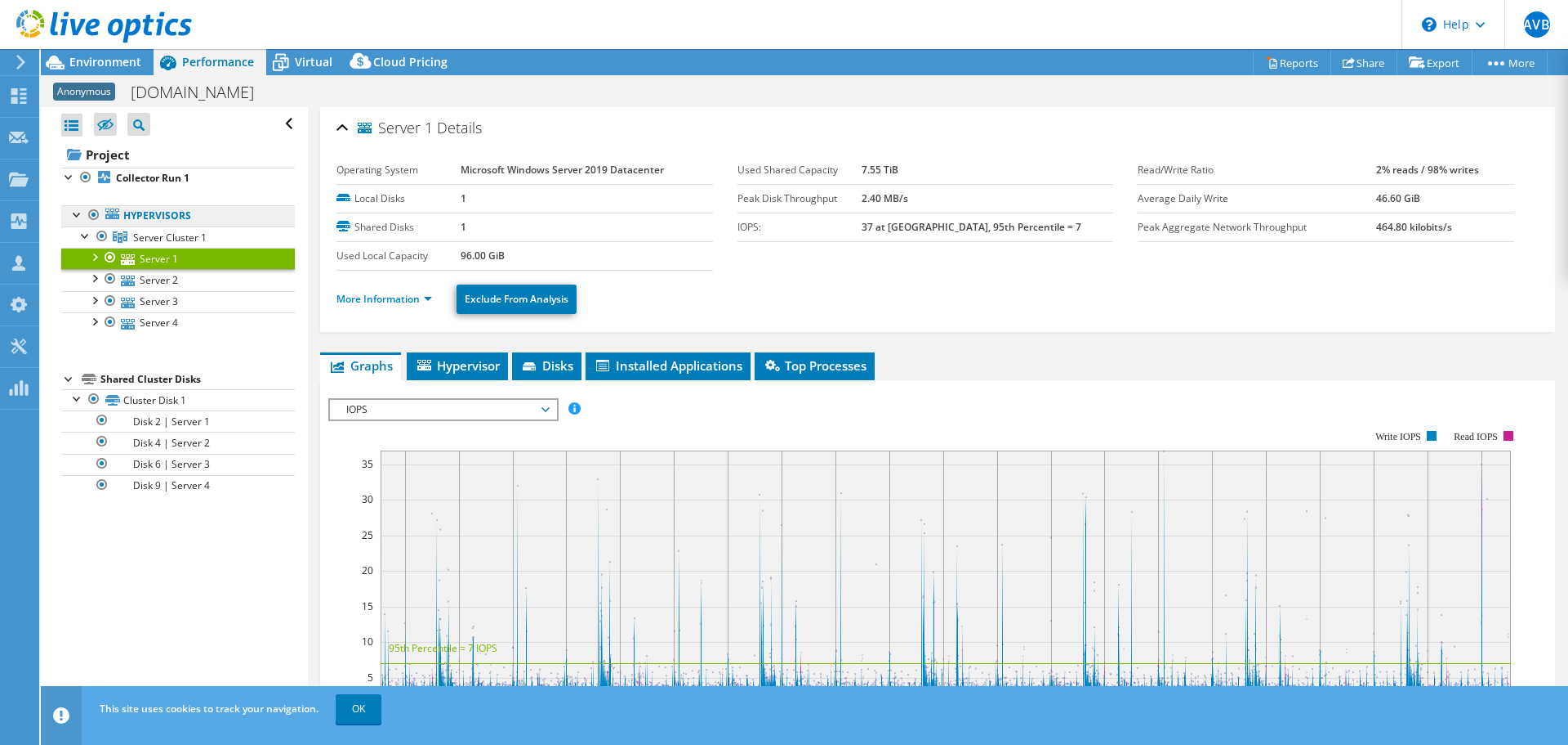
click at [183, 221] on link "Hypervisors" at bounding box center [177, 215] width 233 height 21
click at [183, 239] on span "Server Cluster 1" at bounding box center [170, 237] width 74 height 14
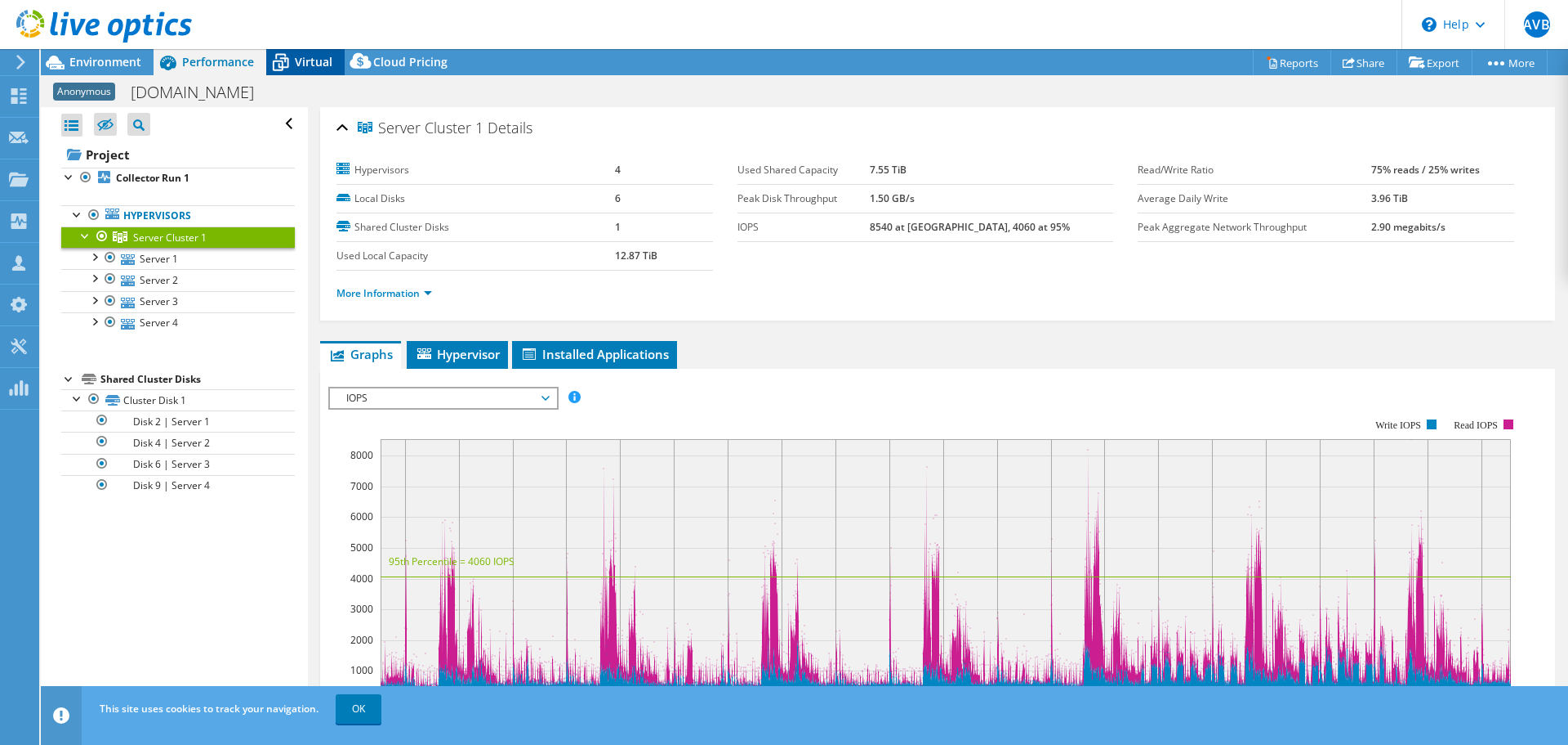
click at [285, 49] on icon at bounding box center [281, 63] width 29 height 29
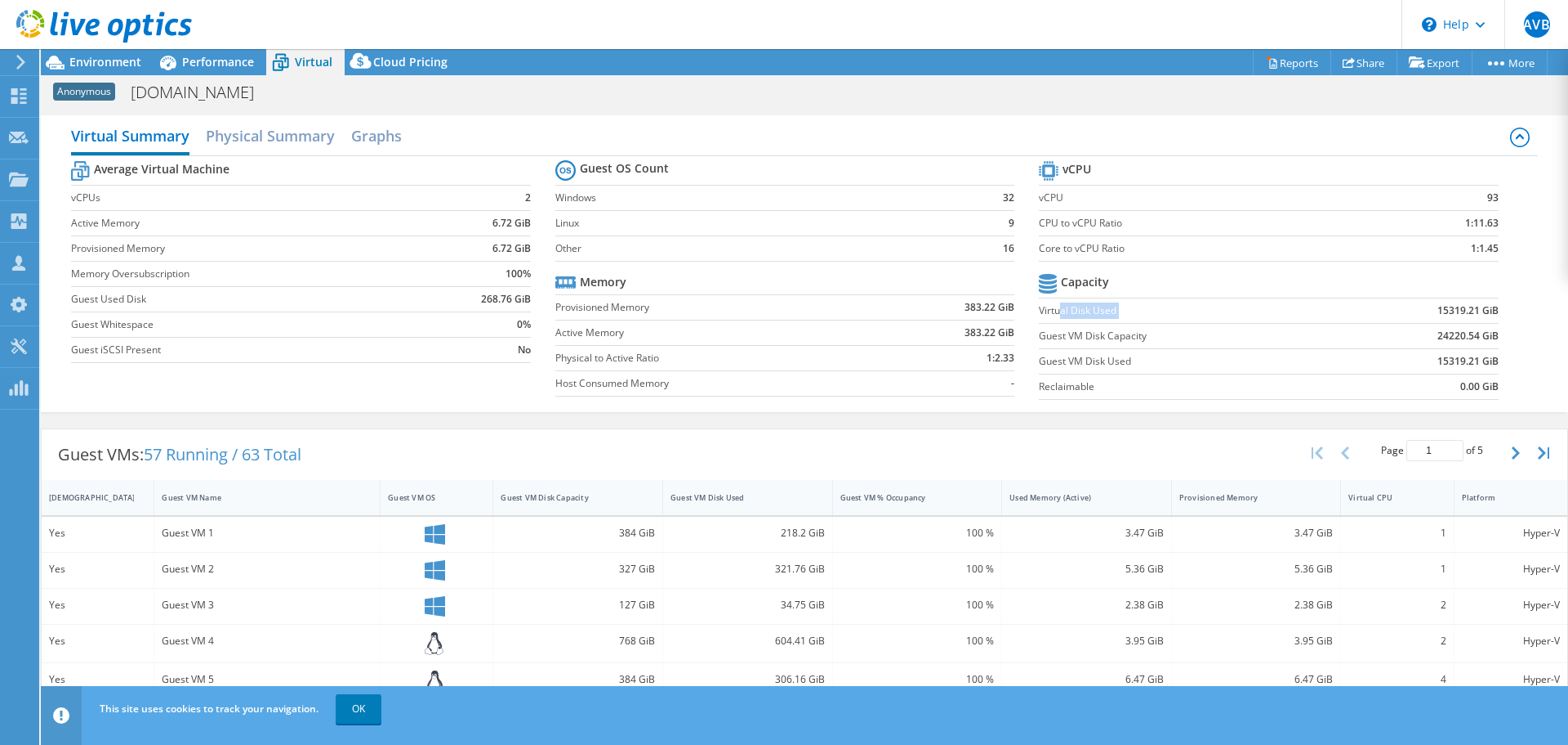
drag, startPoint x: 1054, startPoint y: 312, endPoint x: 1476, endPoint y: 319, distance: 422.1
click at [1476, 319] on tr "Virtual Disk Used 15319.21 GiB" at bounding box center [1268, 310] width 459 height 25
click at [1476, 319] on td "15319.21 GiB" at bounding box center [1419, 310] width 159 height 25
drag, startPoint x: 1482, startPoint y: 310, endPoint x: 1410, endPoint y: 311, distance: 72.0
click at [1410, 311] on td "15319.21 GiB" at bounding box center [1419, 310] width 159 height 25
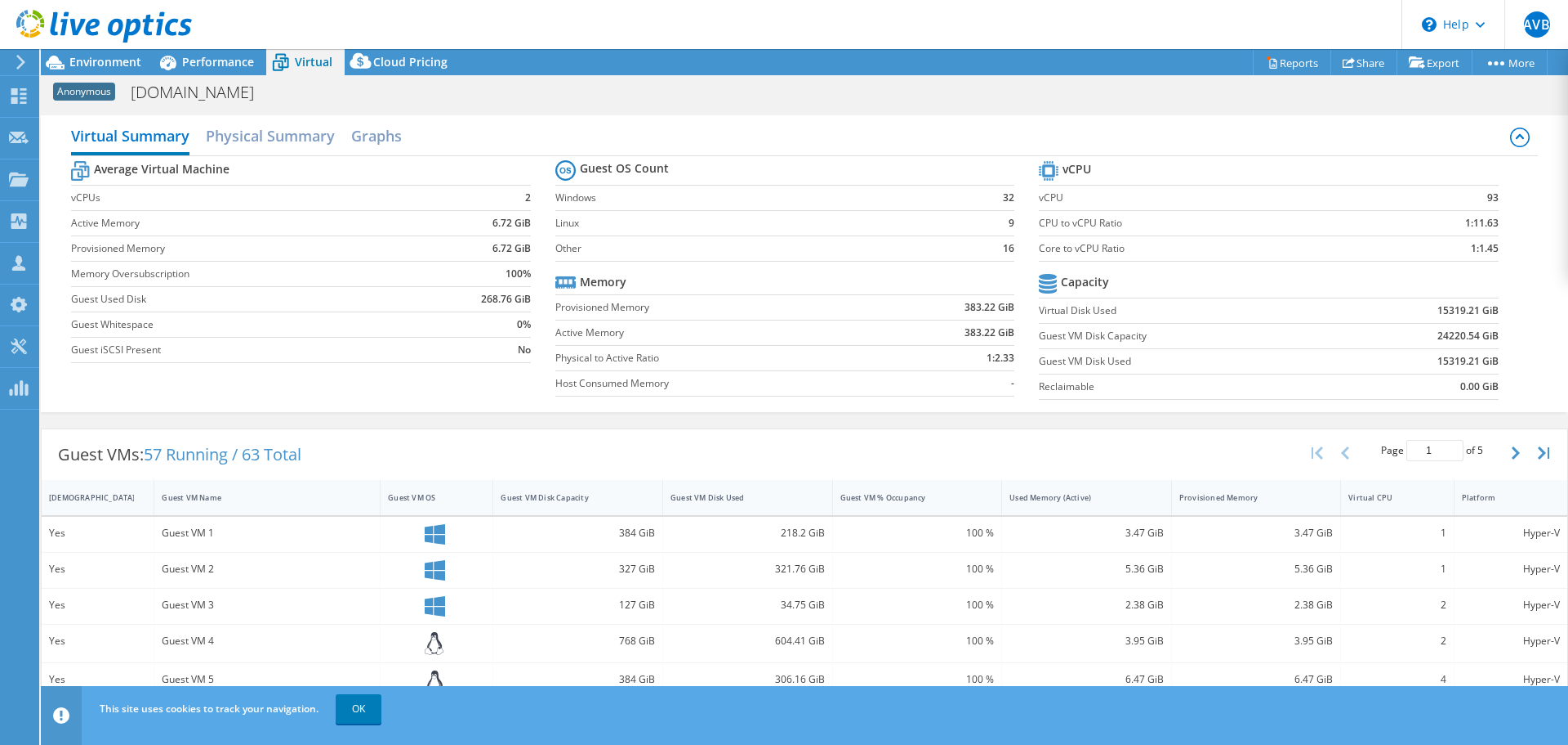
click at [1410, 311] on td "15319.21 GiB" at bounding box center [1419, 310] width 159 height 25
drag, startPoint x: 1054, startPoint y: 335, endPoint x: 1481, endPoint y: 357, distance: 427.6
click at [1481, 357] on tbody "Capacity Virtual Disk Used 15319.21 GiB Guest VM Disk Capacity 24220.54 GiB Gue…" at bounding box center [1268, 335] width 459 height 130
click at [1481, 357] on b "15319.21 GiB" at bounding box center [1468, 361] width 61 height 16
drag, startPoint x: 1485, startPoint y: 357, endPoint x: 1421, endPoint y: 359, distance: 64.0
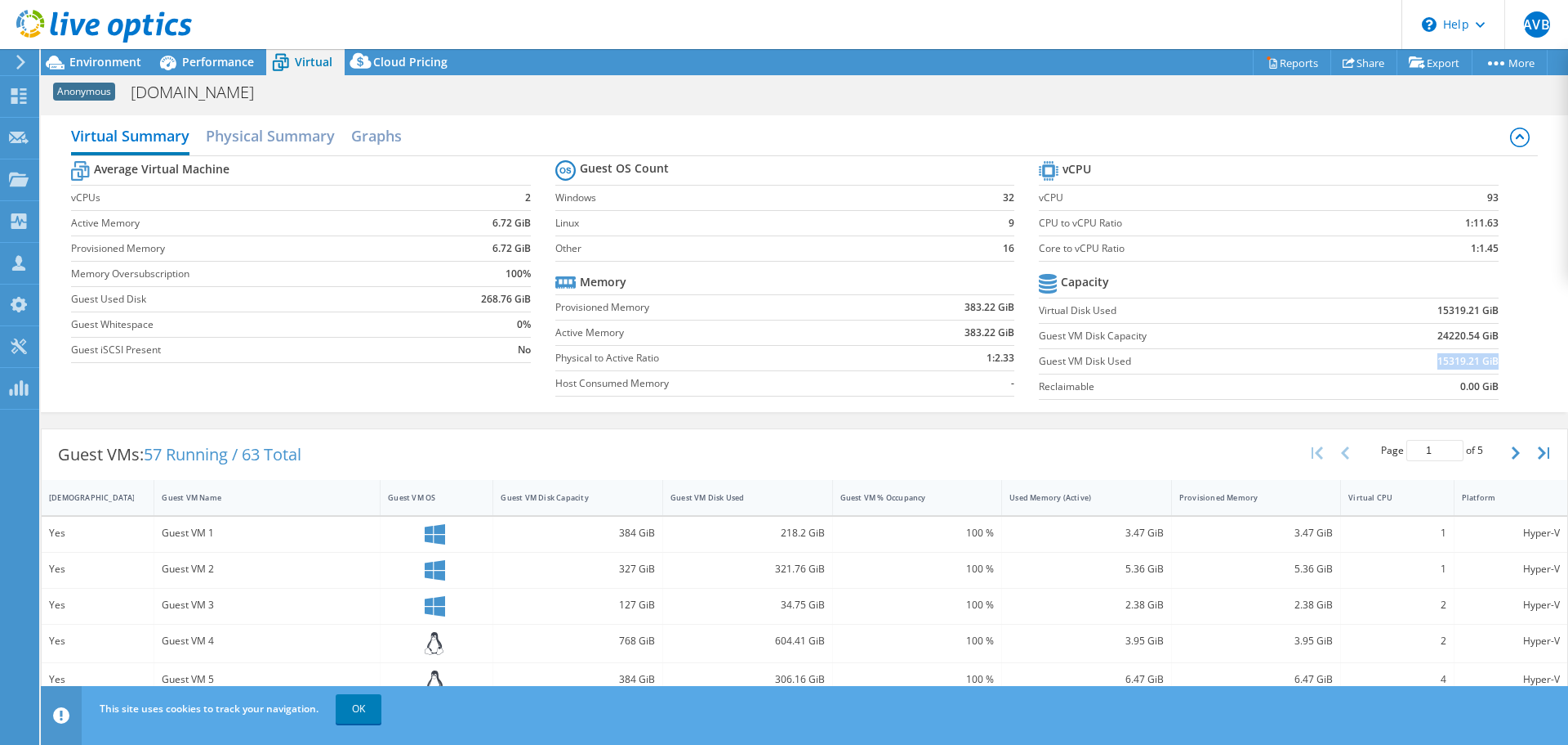
click at [1421, 359] on td "15319.21 GiB" at bounding box center [1419, 361] width 159 height 25
drag, startPoint x: 1413, startPoint y: 360, endPoint x: 1483, endPoint y: 360, distance: 70.0
click at [1483, 360] on td "15319.21 GiB" at bounding box center [1419, 361] width 159 height 25
click at [1483, 360] on b "15319.21 GiB" at bounding box center [1468, 361] width 61 height 16
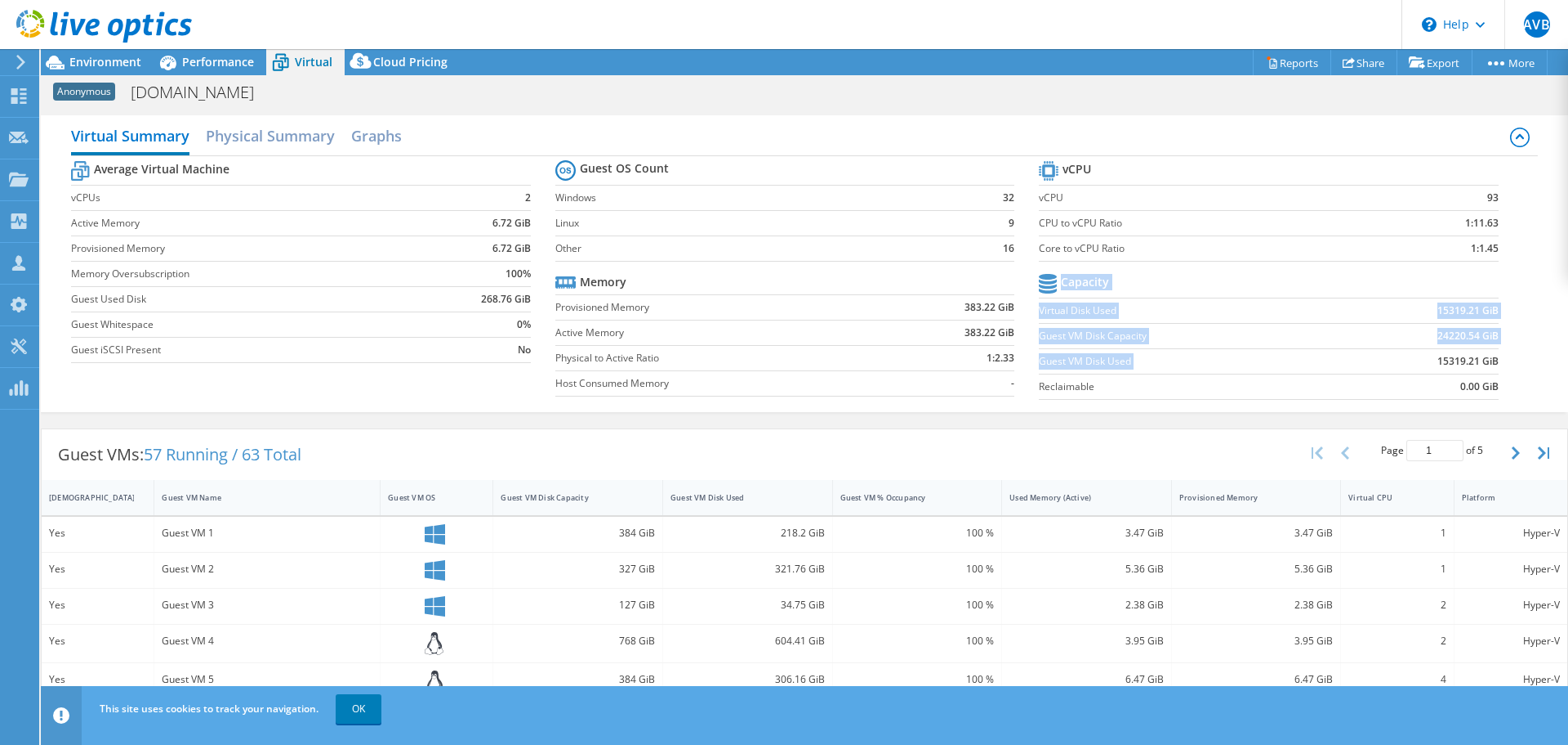
drag, startPoint x: 1487, startPoint y: 360, endPoint x: 1408, endPoint y: 358, distance: 79.0
click at [1408, 358] on section "vCPU vCPU 93 CPU to vCPU Ratio 1:11.63 Core to vCPU Ratio 1:1.45 Capacity Virtu…" at bounding box center [1281, 282] width 484 height 251
click at [1408, 358] on td "15319.21 GiB" at bounding box center [1419, 361] width 159 height 25
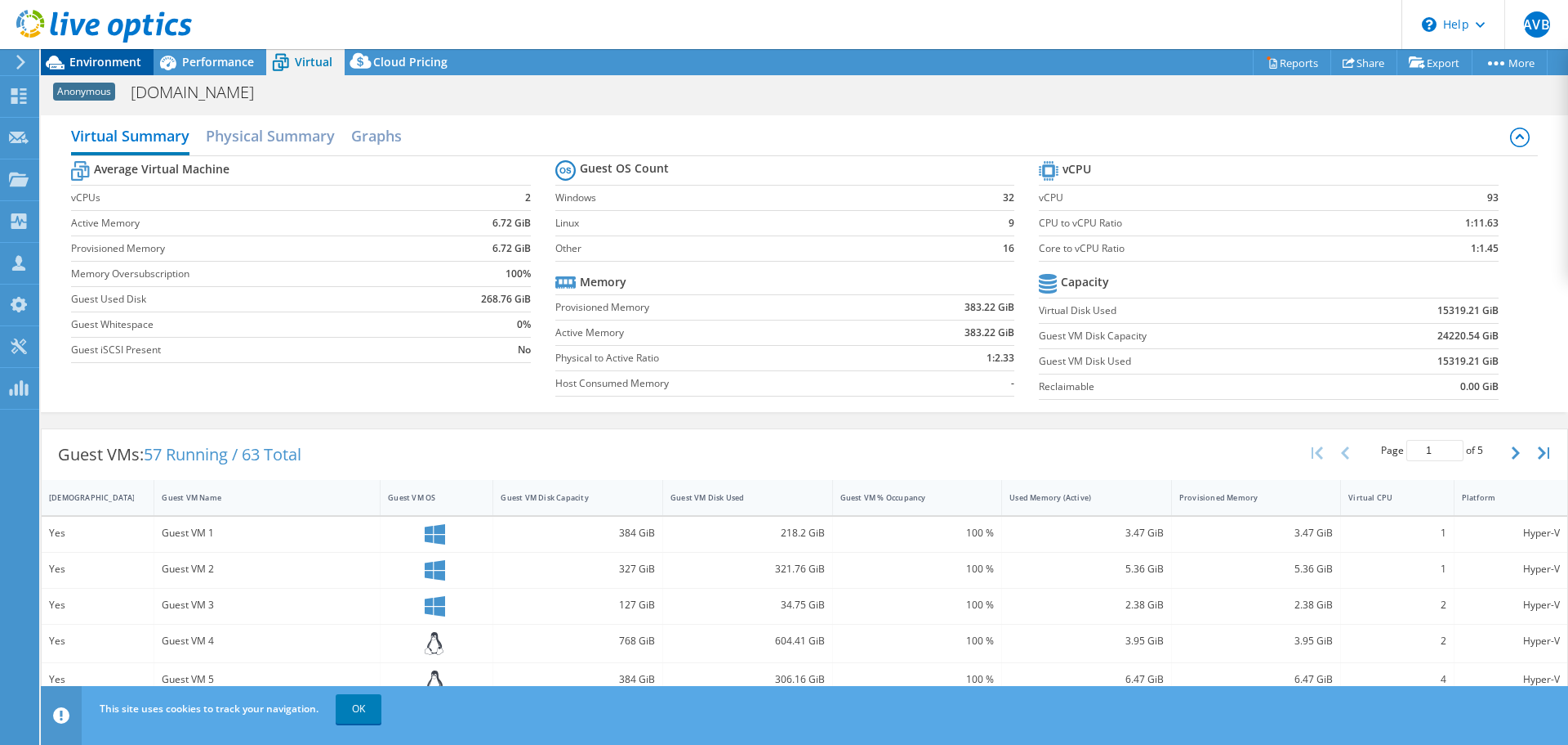
click at [65, 59] on icon at bounding box center [55, 63] width 29 height 29
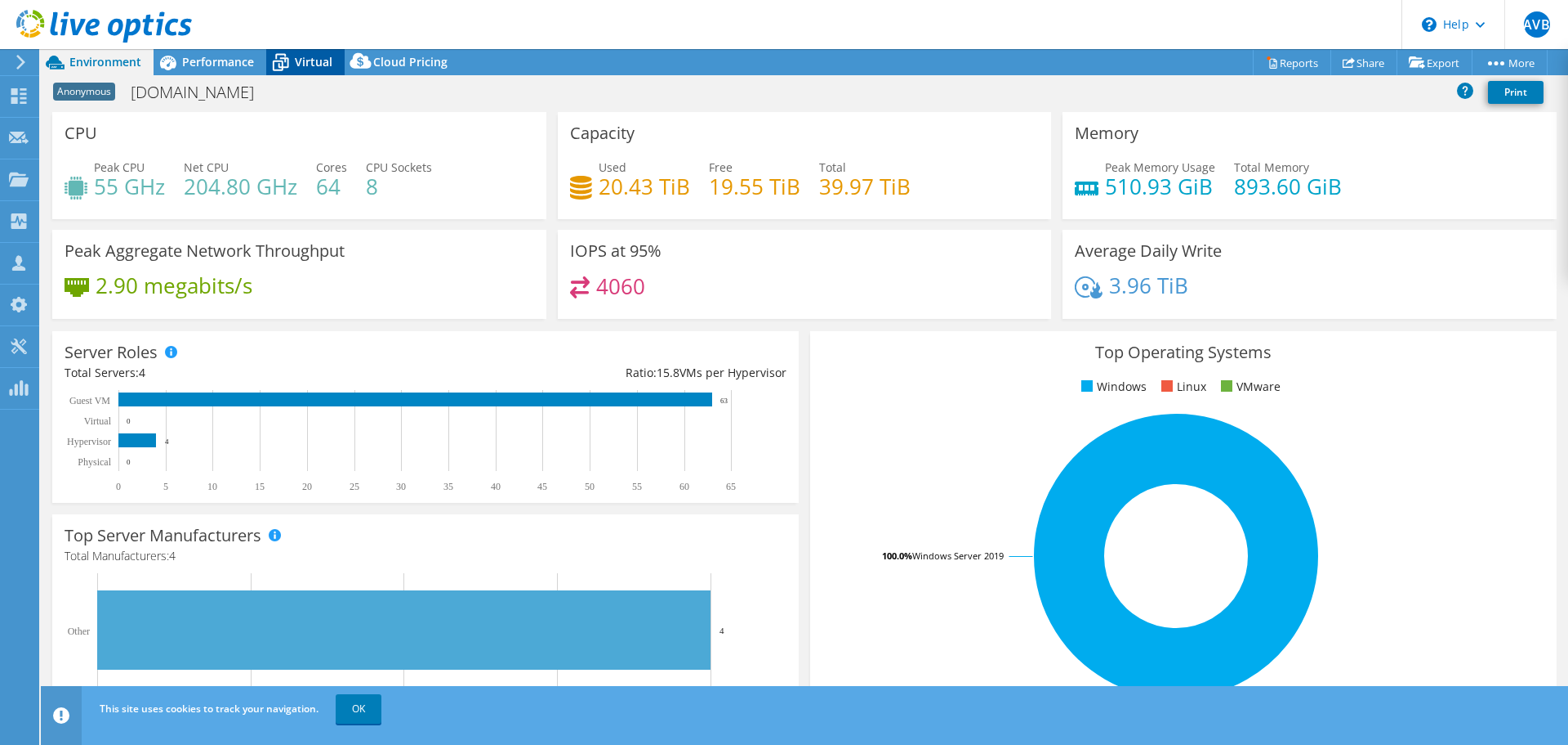
click at [300, 65] on span "Virtual" at bounding box center [313, 62] width 37 height 15
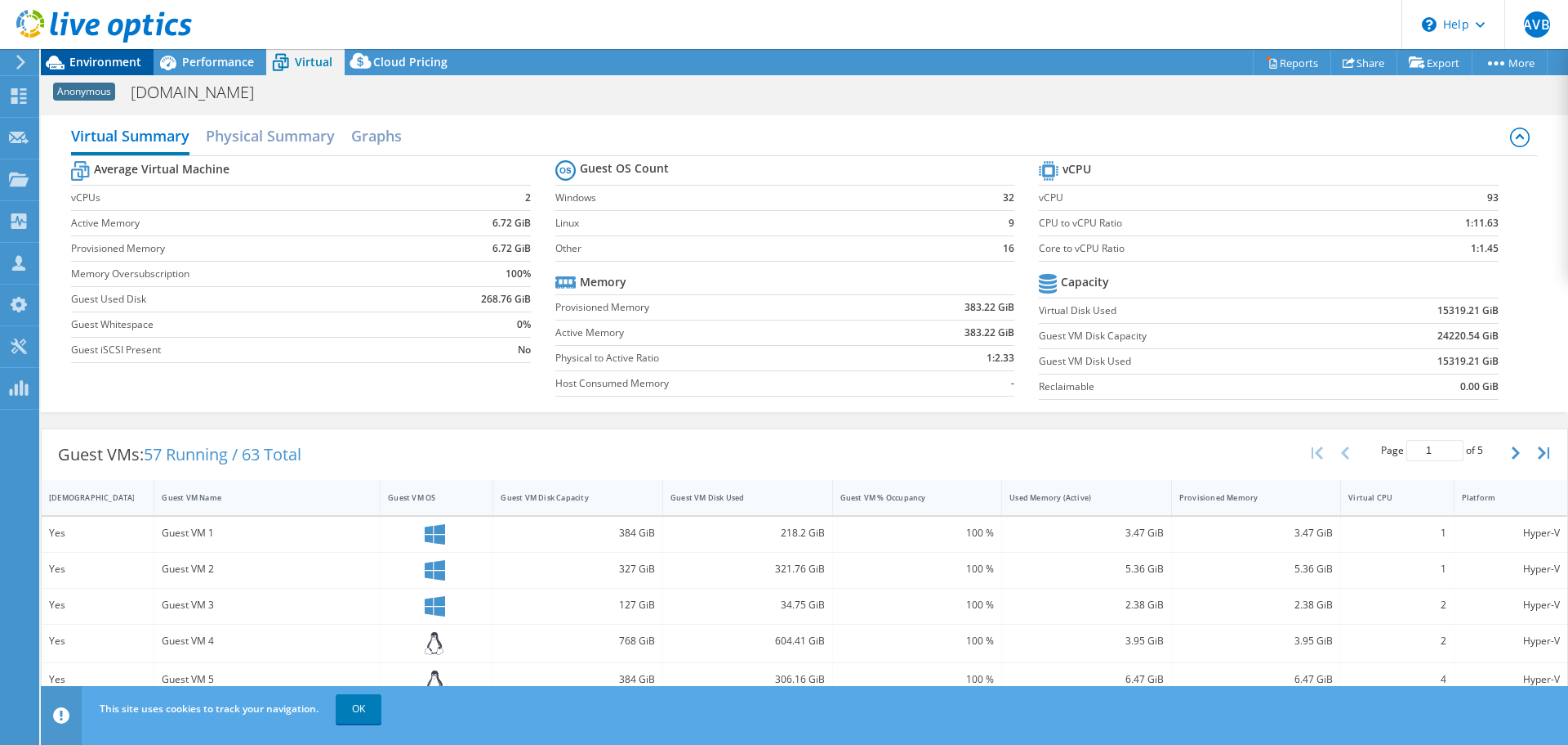
click at [108, 58] on span "Environment" at bounding box center [105, 62] width 72 height 15
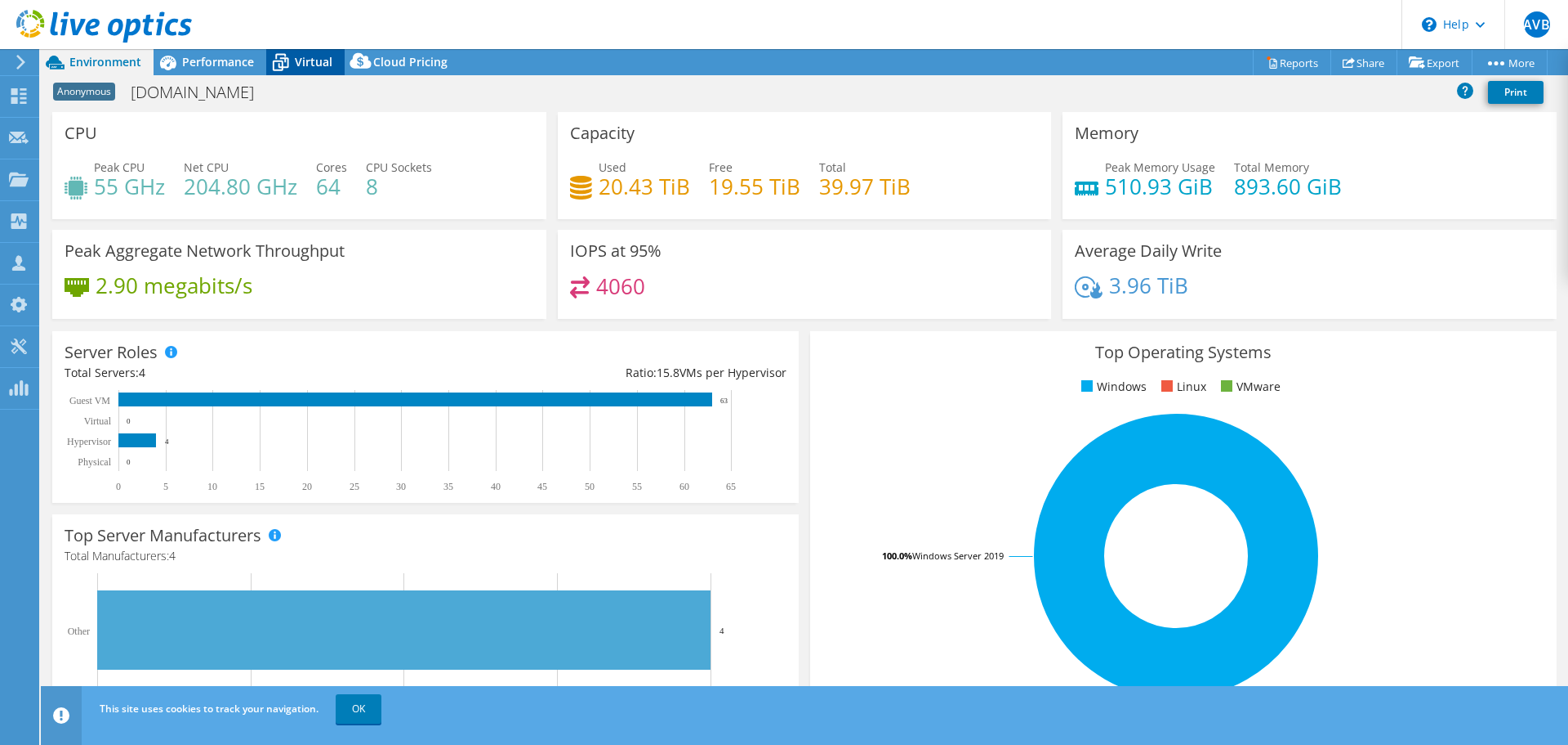
click at [312, 61] on span "Virtual" at bounding box center [313, 62] width 37 height 15
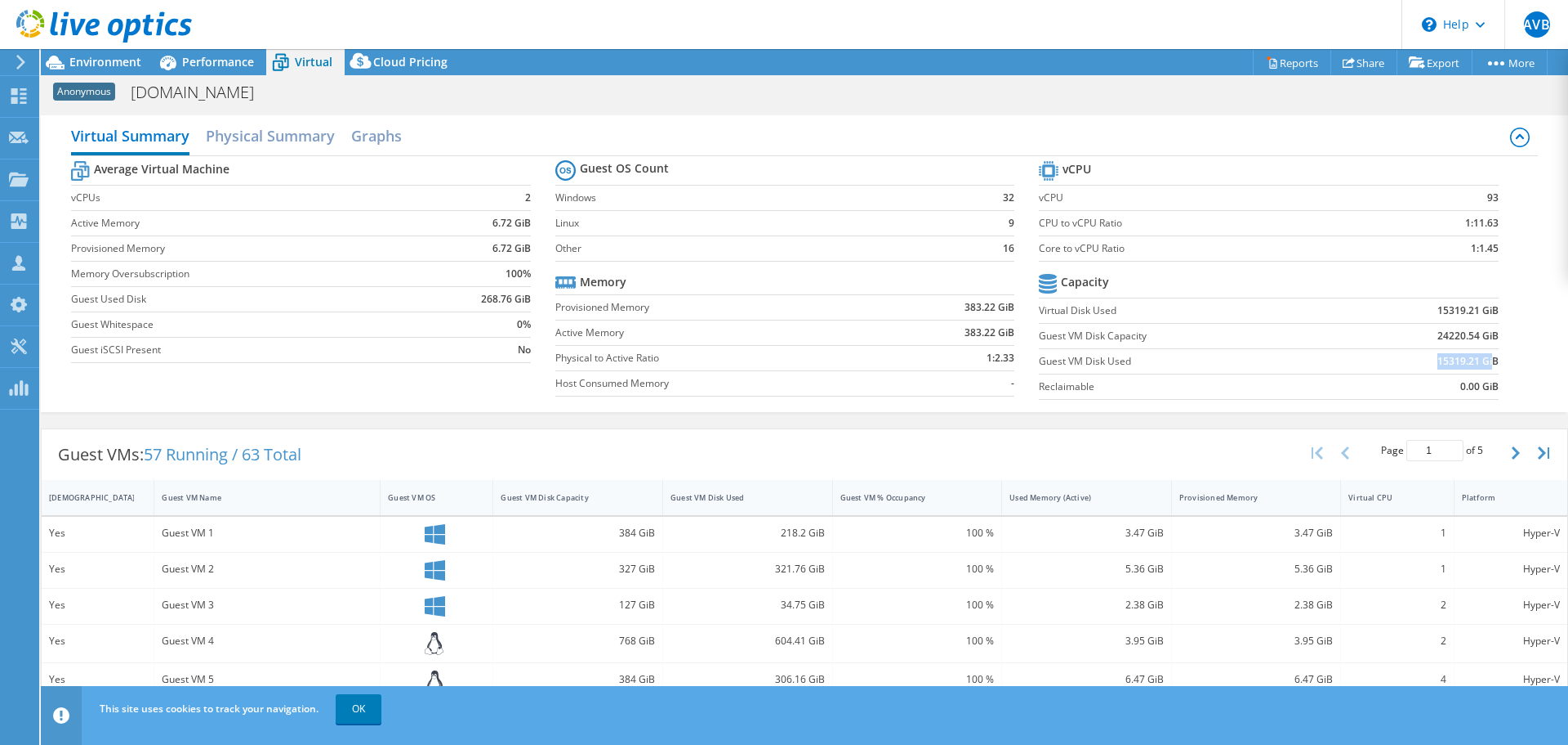
drag, startPoint x: 1413, startPoint y: 358, endPoint x: 1479, endPoint y: 358, distance: 66.0
click at [1479, 358] on td "15319.21 GiB" at bounding box center [1419, 361] width 159 height 25
click at [1479, 358] on b "15319.21 GiB" at bounding box center [1468, 361] width 61 height 16
drag, startPoint x: 1485, startPoint y: 358, endPoint x: 1378, endPoint y: 359, distance: 107.0
click at [1378, 359] on td "15319.21 GiB" at bounding box center [1419, 361] width 159 height 25
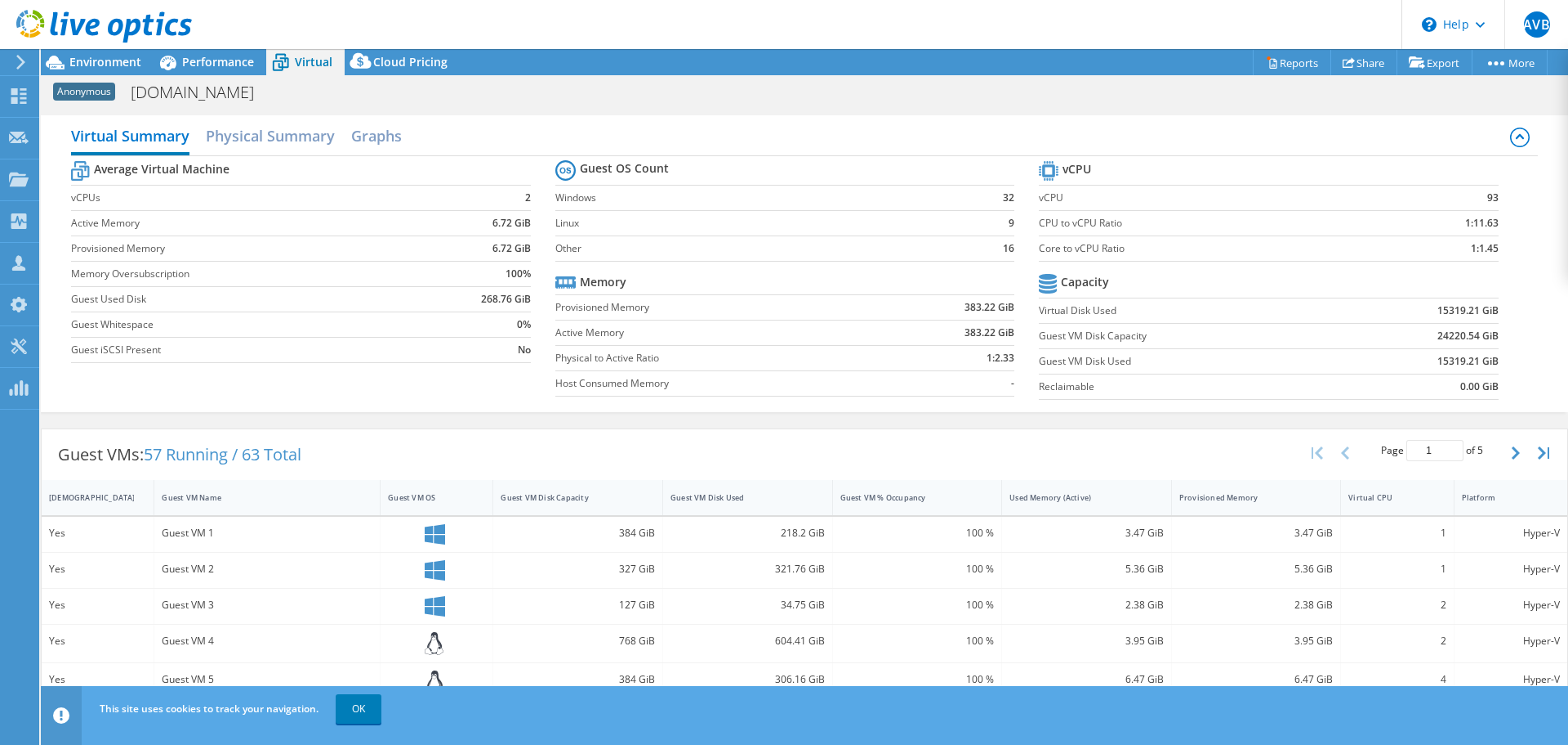
click at [1378, 359] on td "15319.21 GiB" at bounding box center [1419, 361] width 159 height 25
drag, startPoint x: 1476, startPoint y: 367, endPoint x: 1485, endPoint y: 366, distance: 9.1
click at [1485, 366] on b "15319.21 GiB" at bounding box center [1468, 361] width 61 height 16
drag, startPoint x: 1486, startPoint y: 362, endPoint x: 1379, endPoint y: 362, distance: 107.0
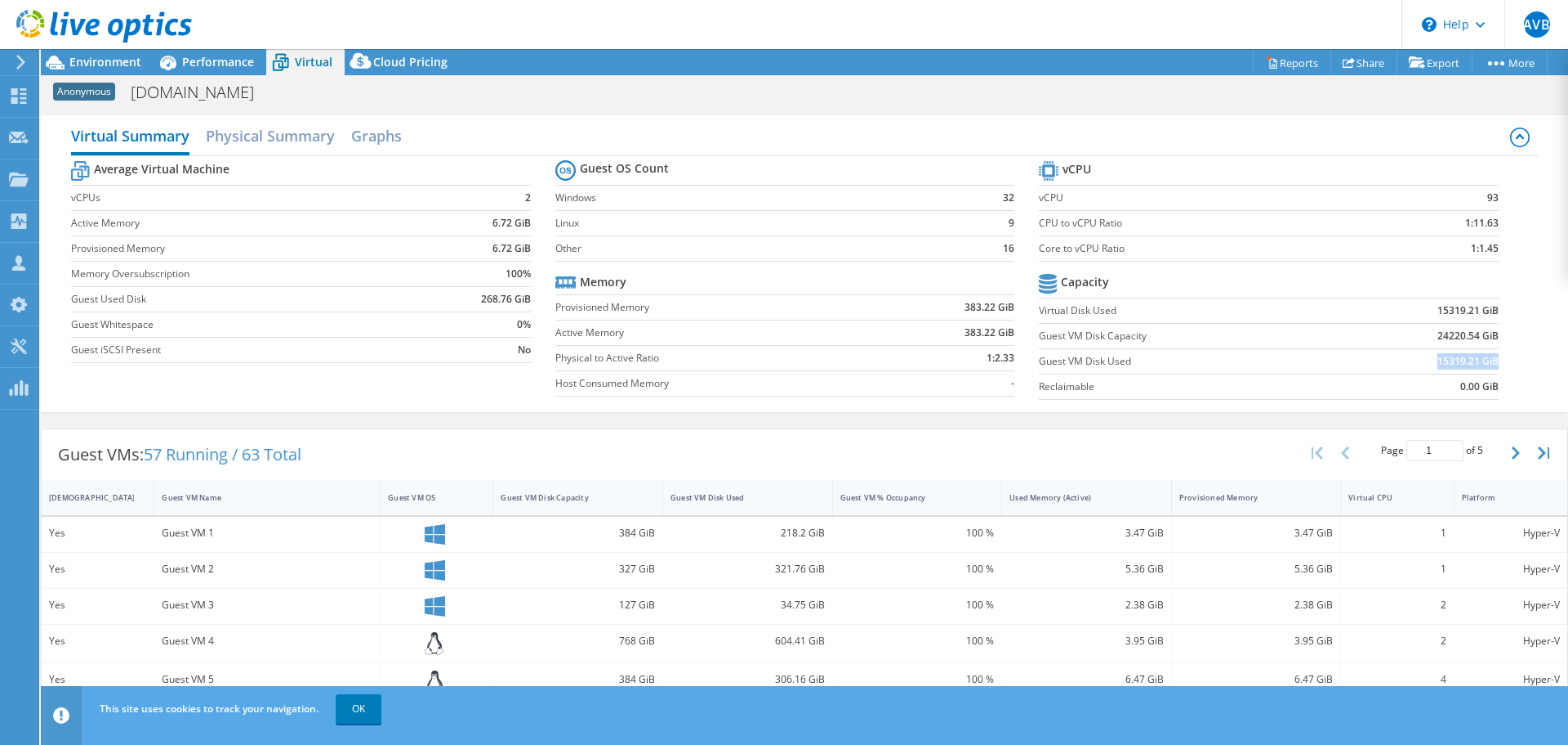
click at [1379, 362] on td "15319.21 GiB" at bounding box center [1419, 361] width 159 height 25
drag, startPoint x: 1349, startPoint y: 356, endPoint x: 1472, endPoint y: 360, distance: 123.1
click at [1472, 360] on td "15319.21 GiB" at bounding box center [1419, 361] width 159 height 25
click at [1472, 360] on b "15319.21 GiB" at bounding box center [1468, 361] width 61 height 16
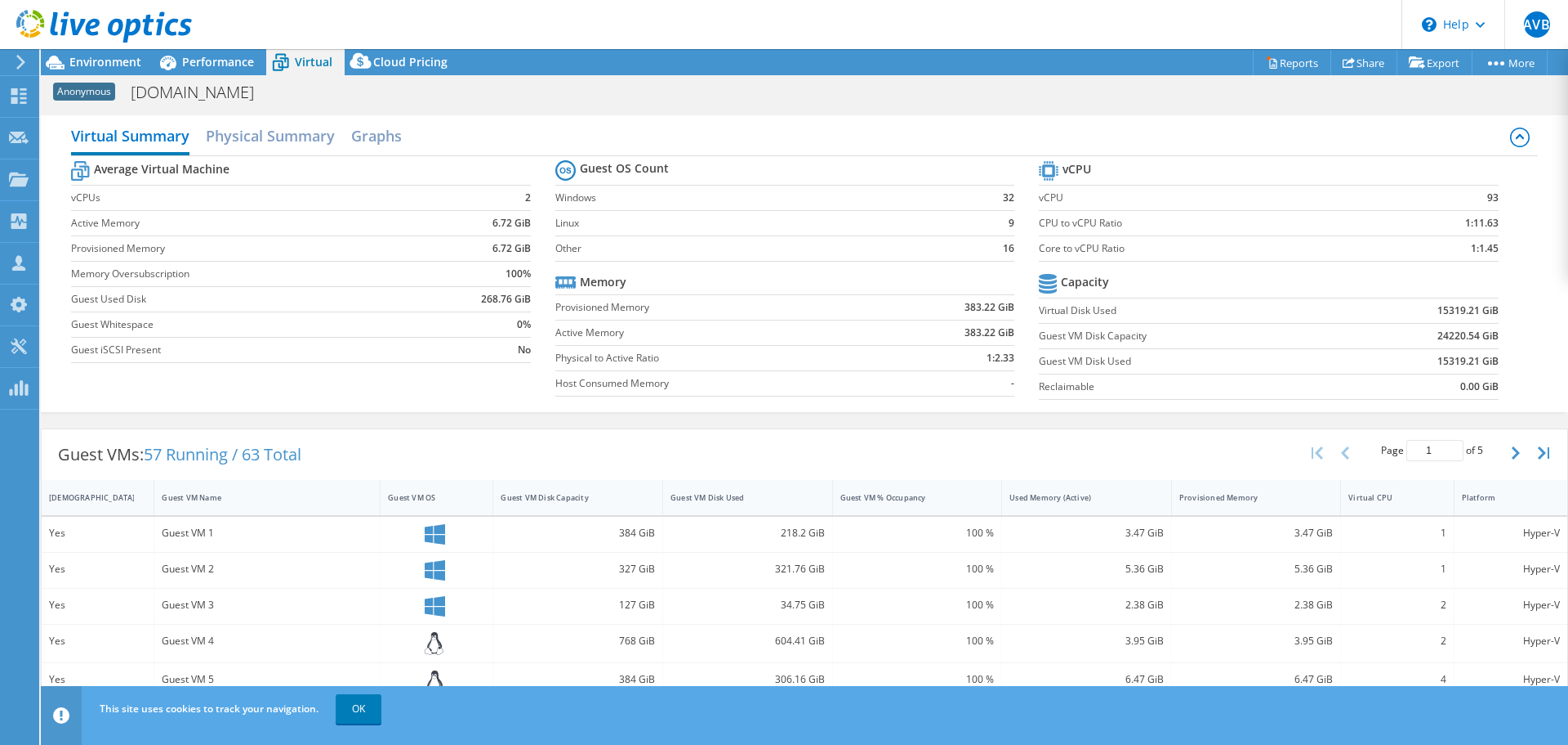
scroll to position [163, 0]
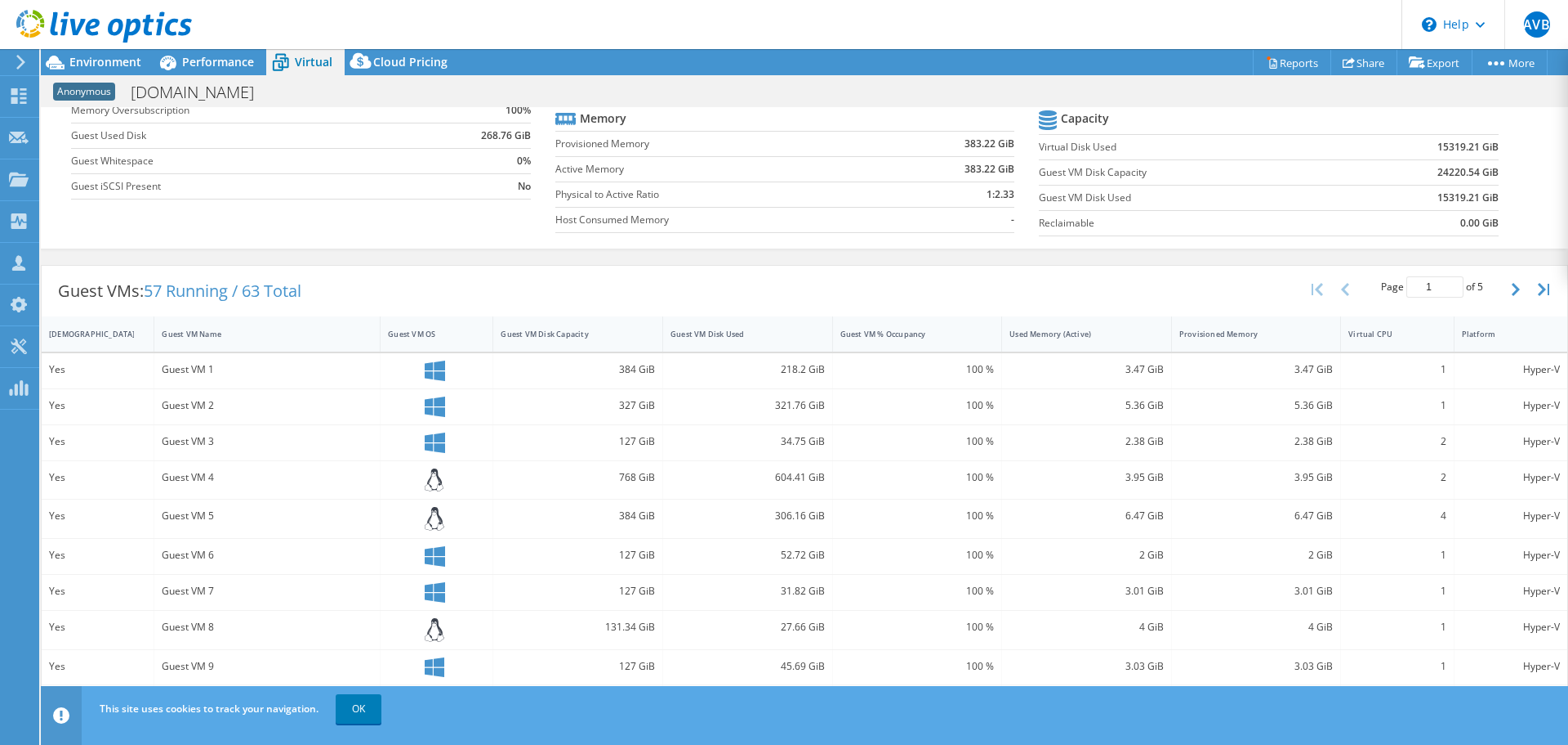
click at [182, 293] on span "57 Running / 63 Total" at bounding box center [222, 291] width 158 height 22
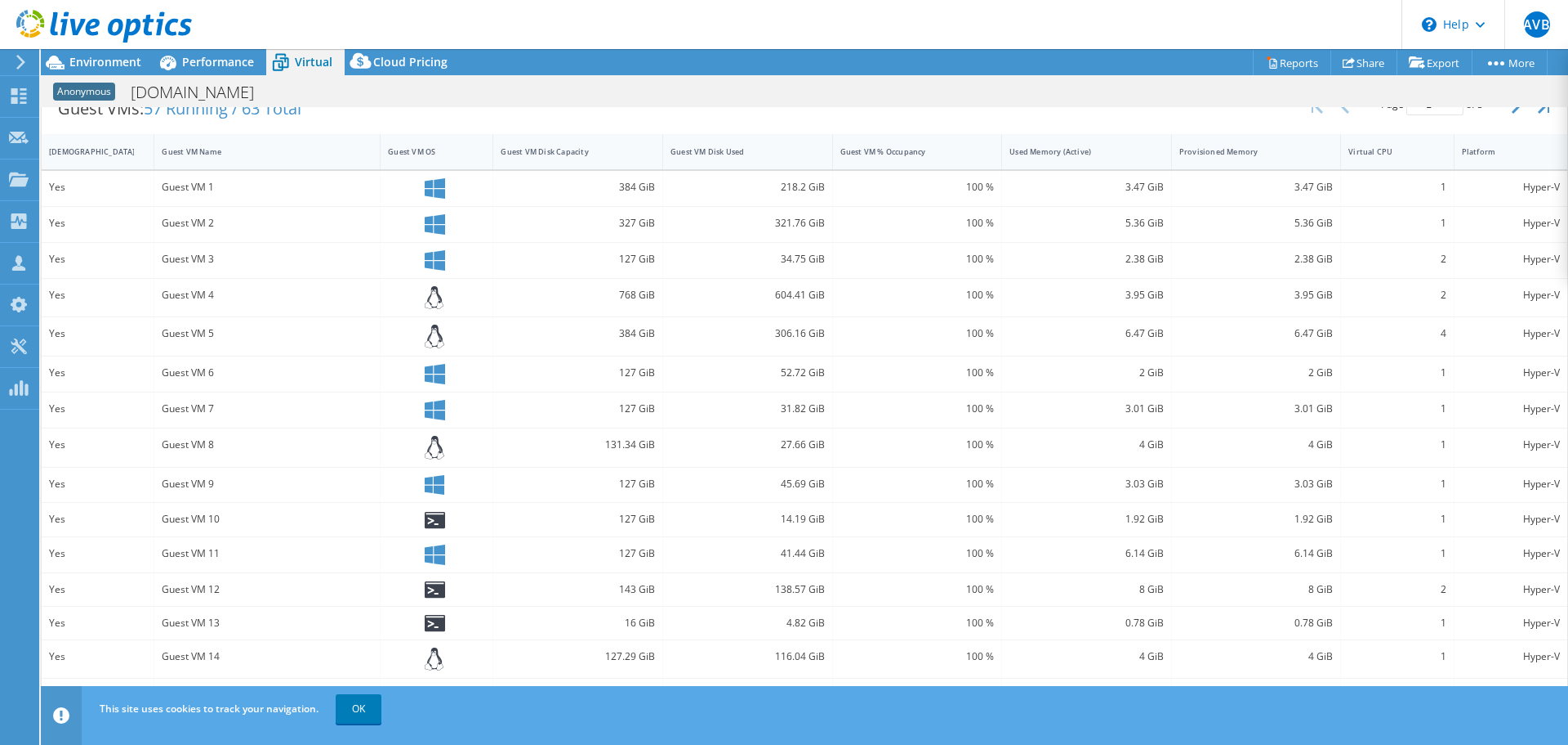
scroll to position [354, 0]
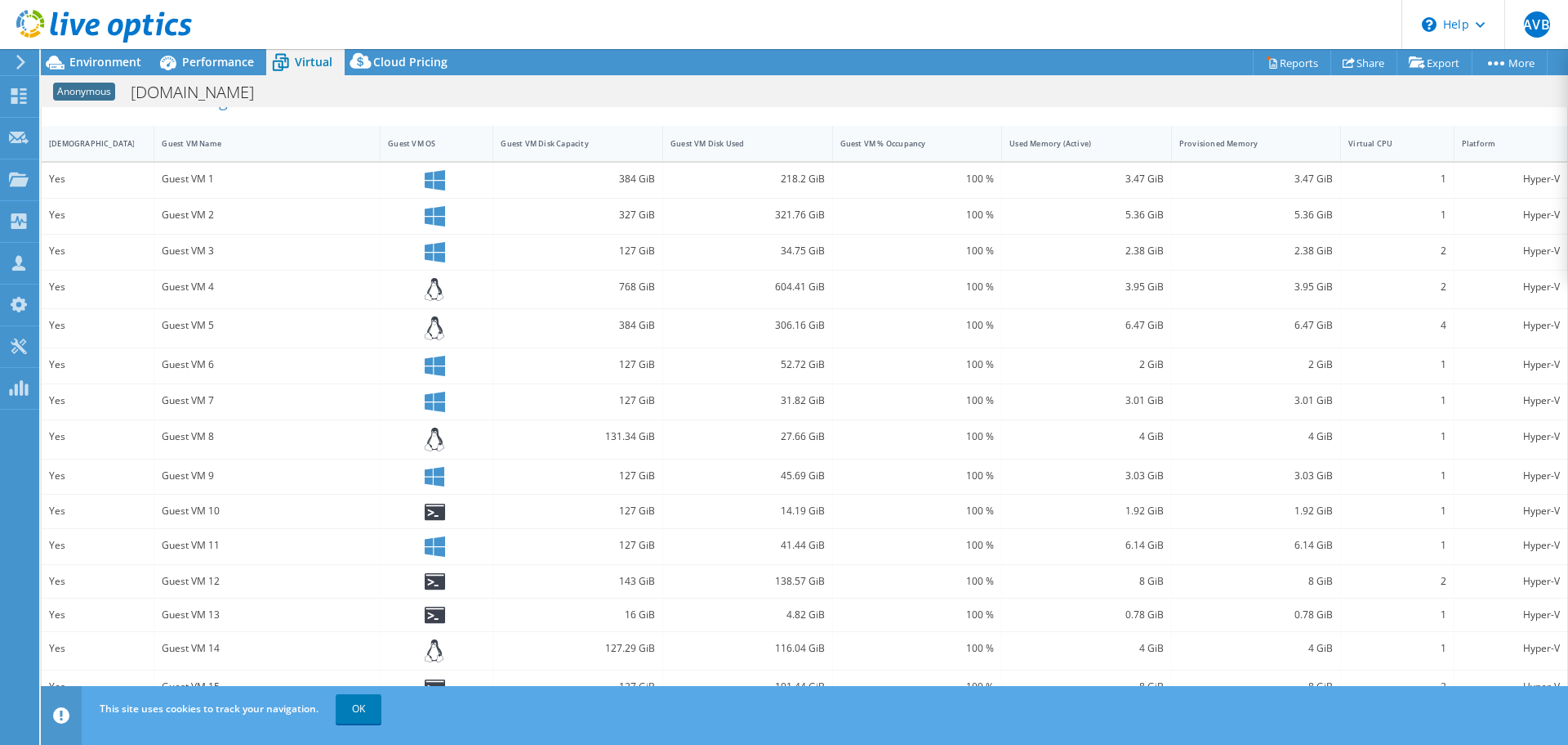
click at [334, 715] on div "This site uses cookies to track your navigation. OK" at bounding box center [835, 708] width 1478 height 46
click at [340, 713] on link "OK" at bounding box center [358, 708] width 46 height 30
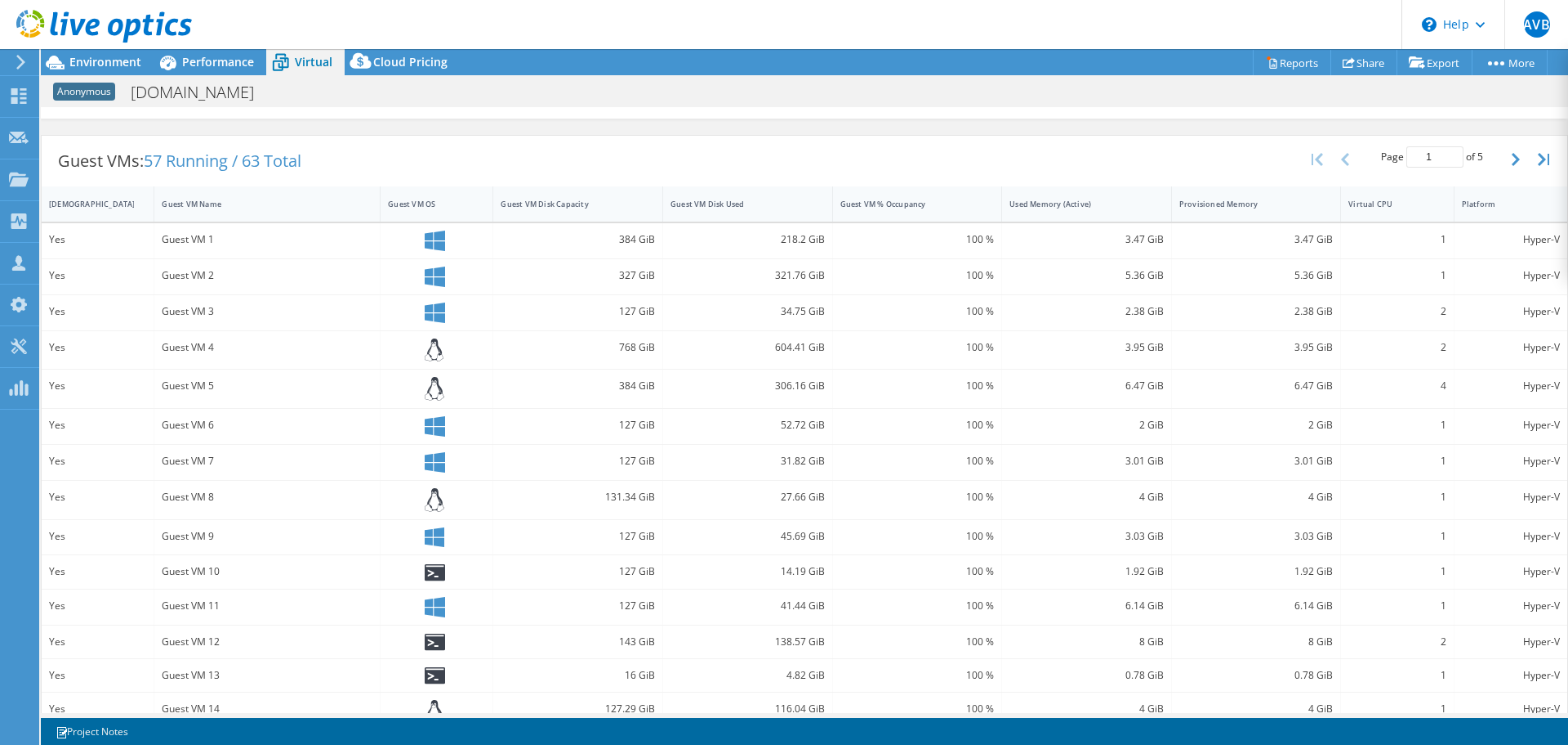
scroll to position [190, 0]
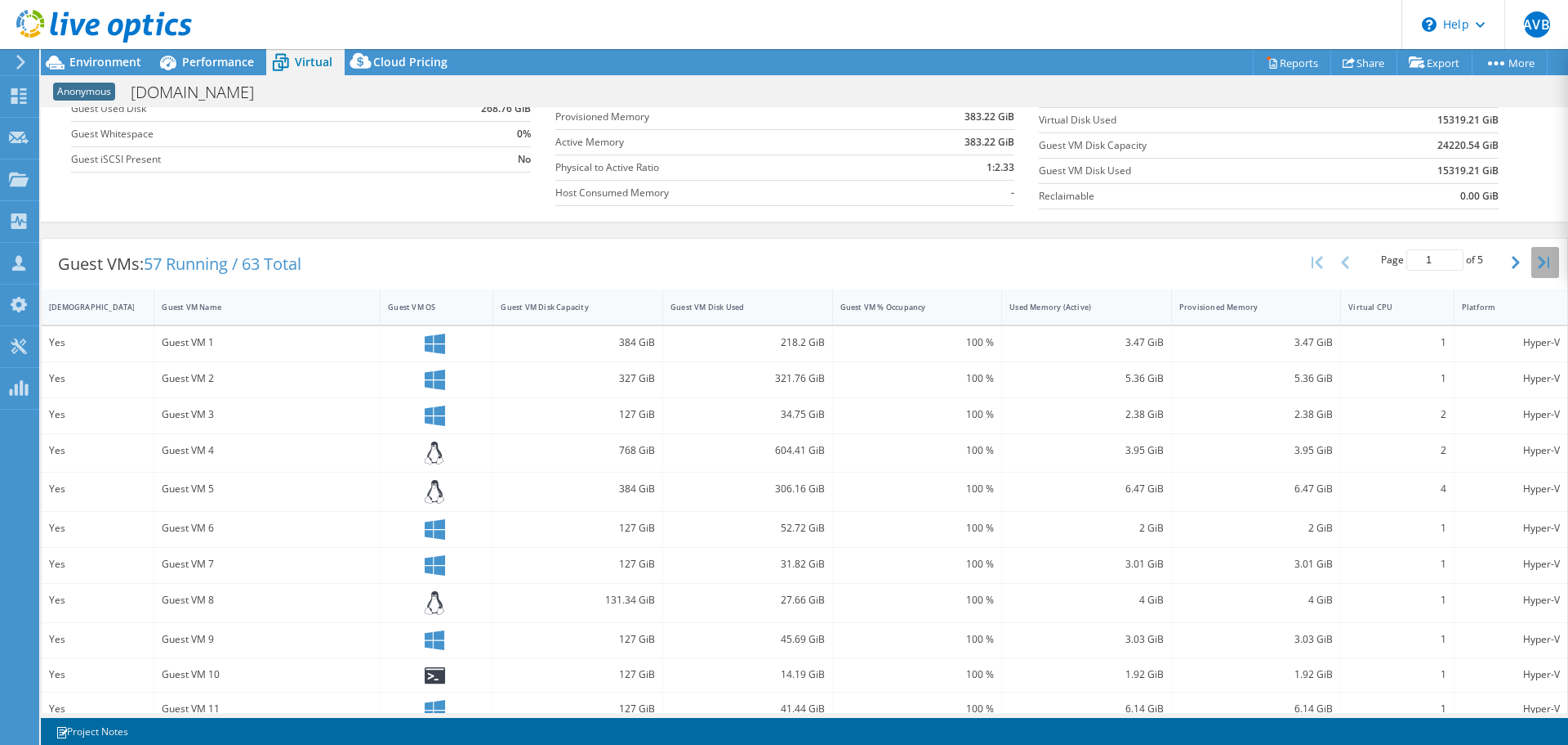
click at [1531, 260] on button "button" at bounding box center [1545, 262] width 28 height 31
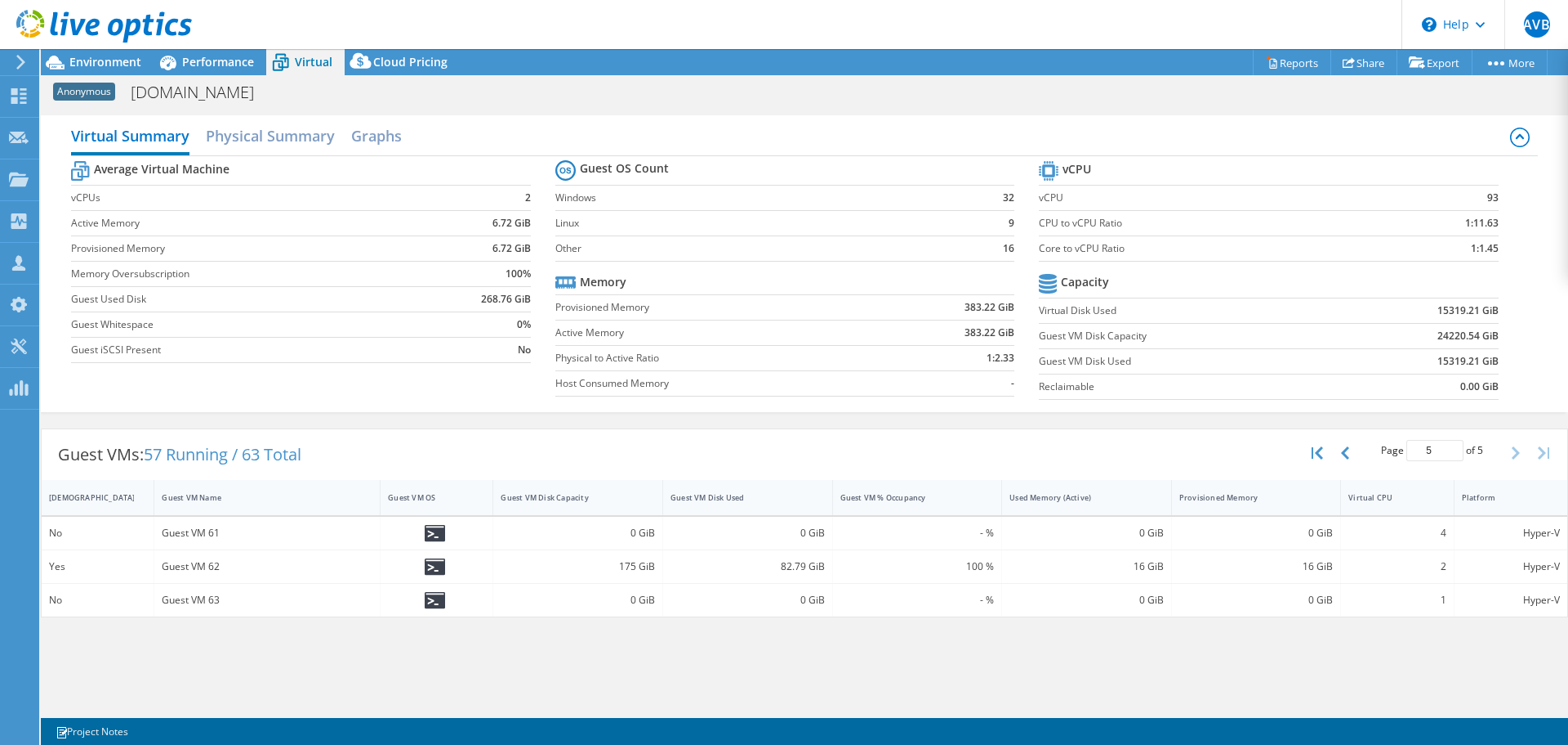
scroll to position [246, 0]
click at [1326, 456] on button "button" at bounding box center [1319, 453] width 28 height 31
type input "1"
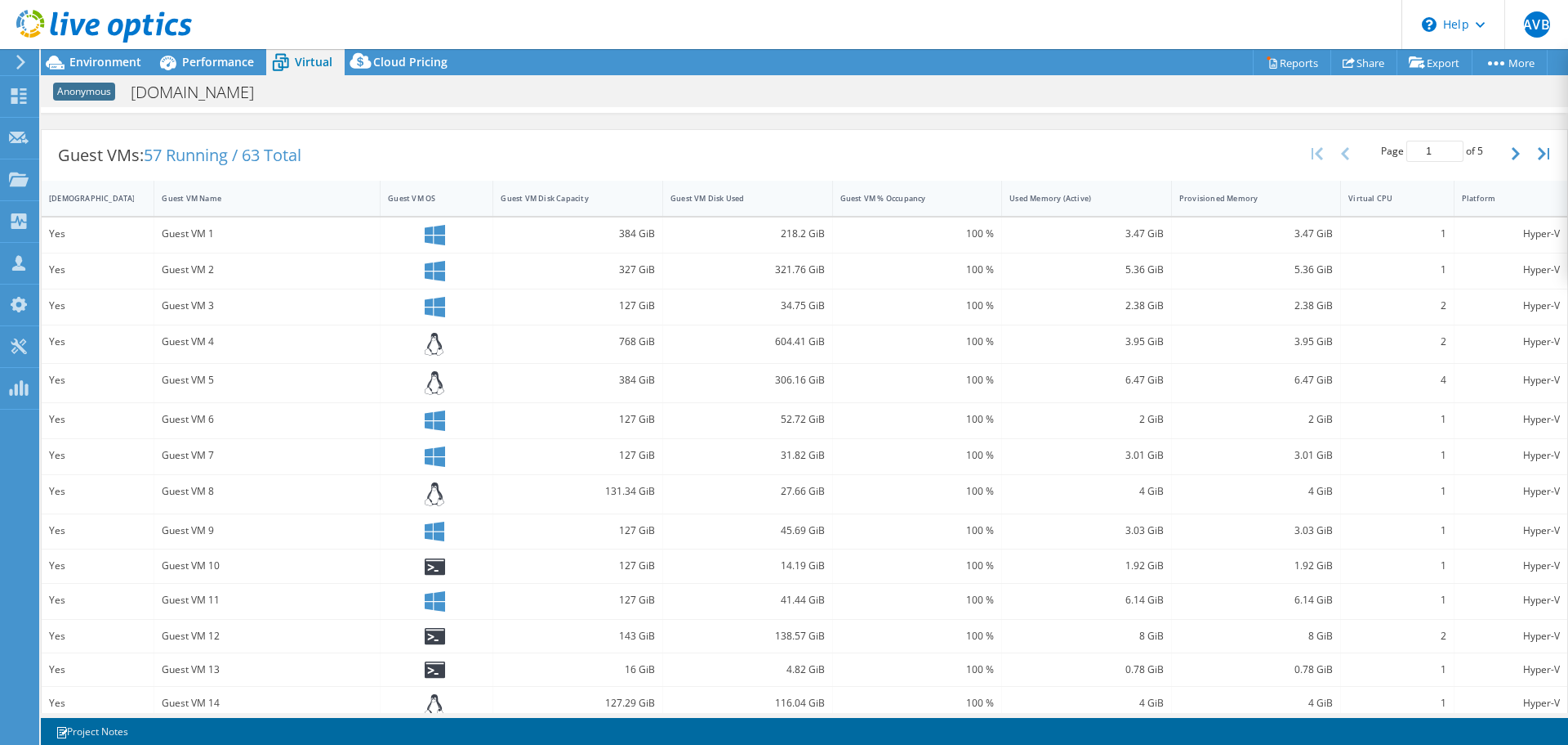
scroll to position [109, 0]
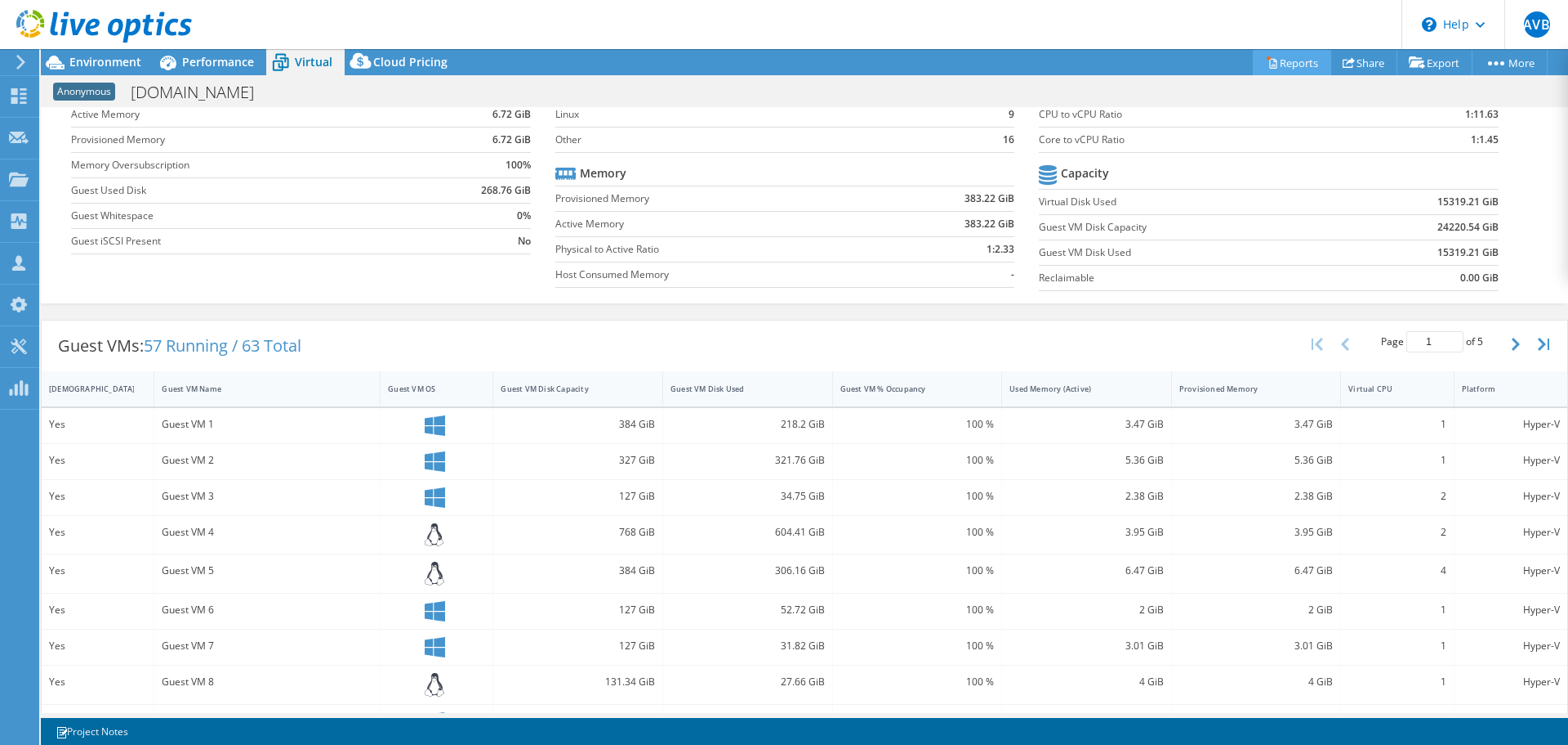
click at [1298, 62] on link "Reports" at bounding box center [1292, 63] width 78 height 25
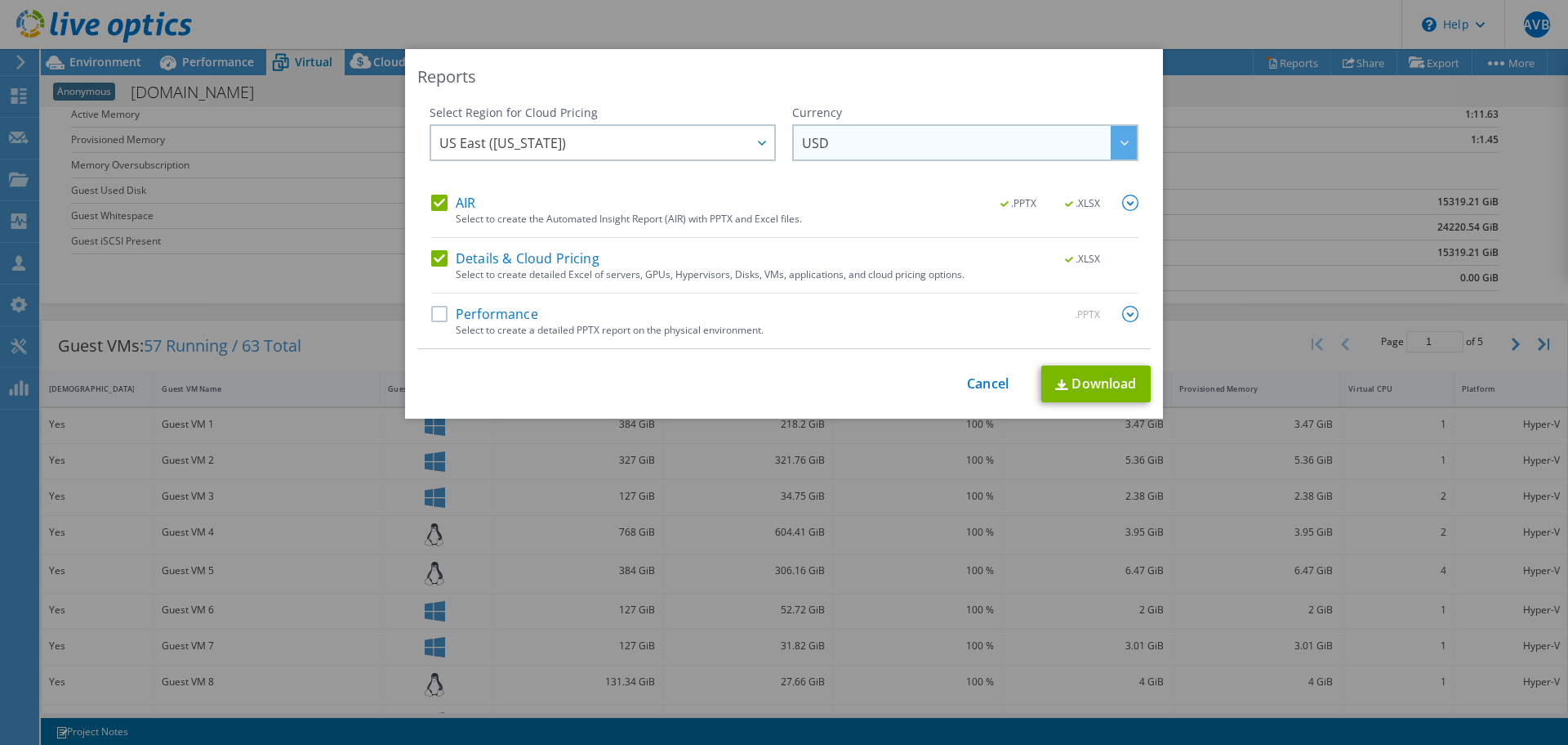
click at [835, 142] on span "USD" at bounding box center [969, 142] width 334 height 33
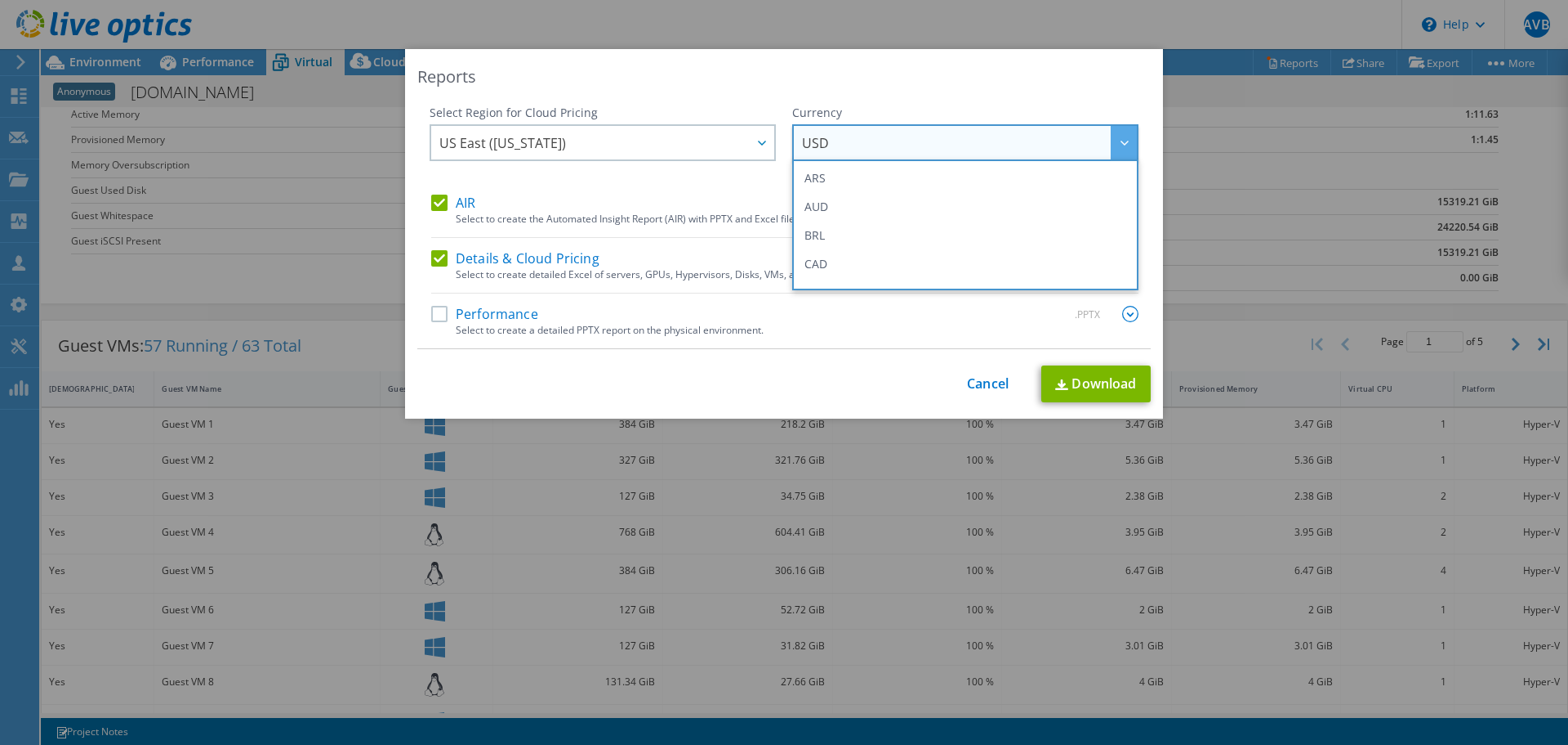
click at [604, 123] on div "Select Region for Cloud Pricing Asia Pacific ([GEOGRAPHIC_DATA]) [GEOGRAPHIC_DA…" at bounding box center [603, 150] width 346 height 90
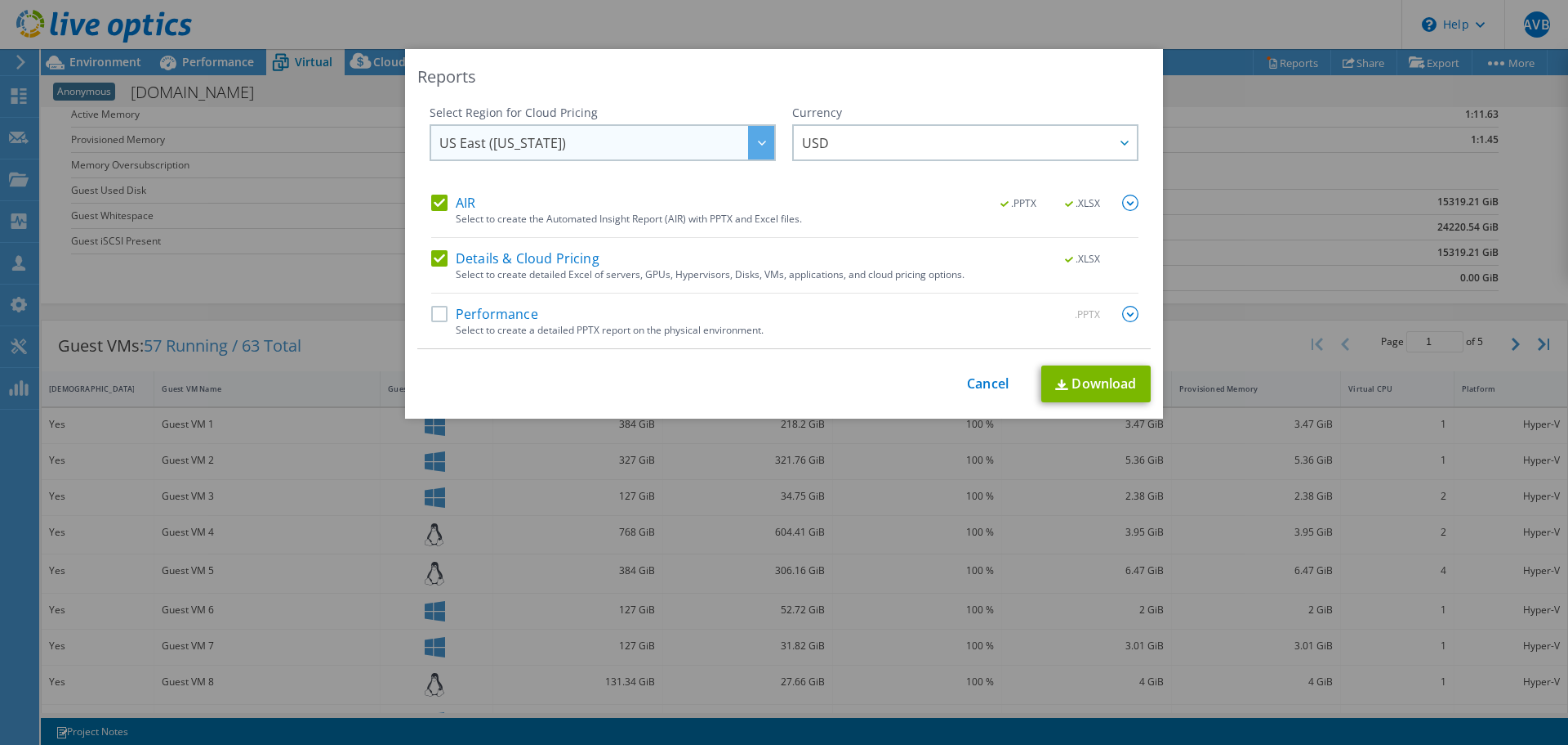
click at [605, 136] on span "US East ([US_STATE])" at bounding box center [607, 142] width 334 height 33
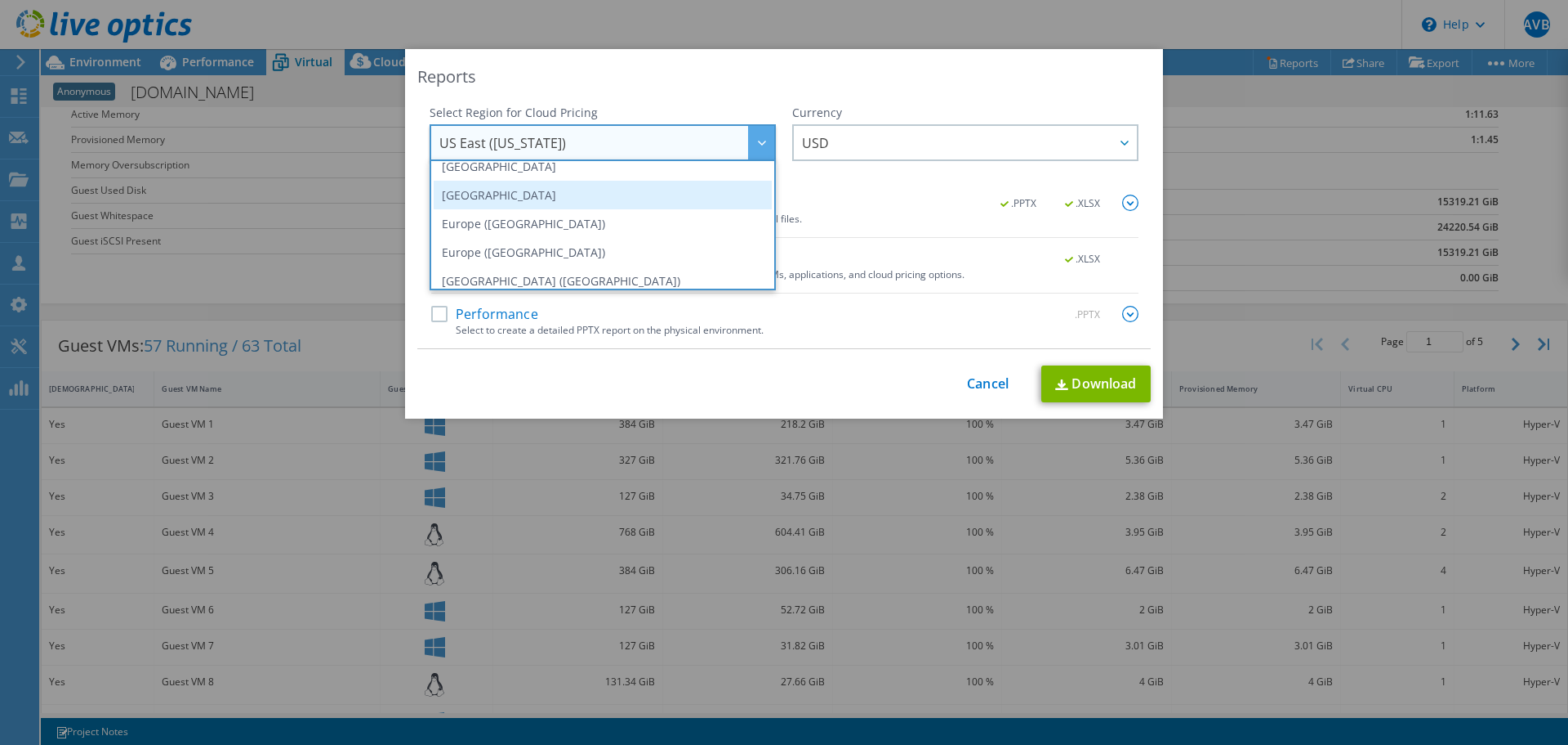
scroll to position [139, 0]
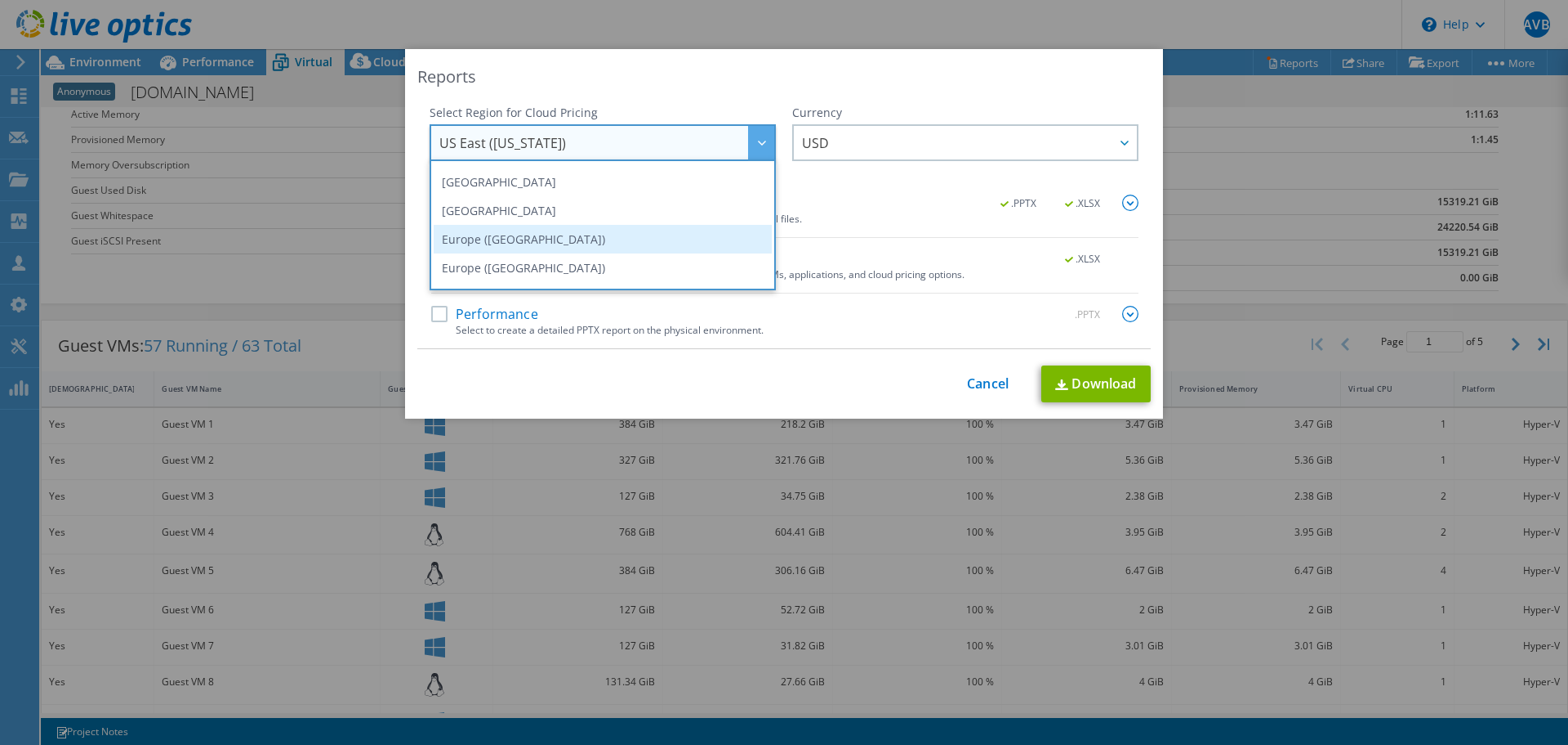
click at [527, 230] on li "Europe ([GEOGRAPHIC_DATA])" at bounding box center [603, 240] width 338 height 29
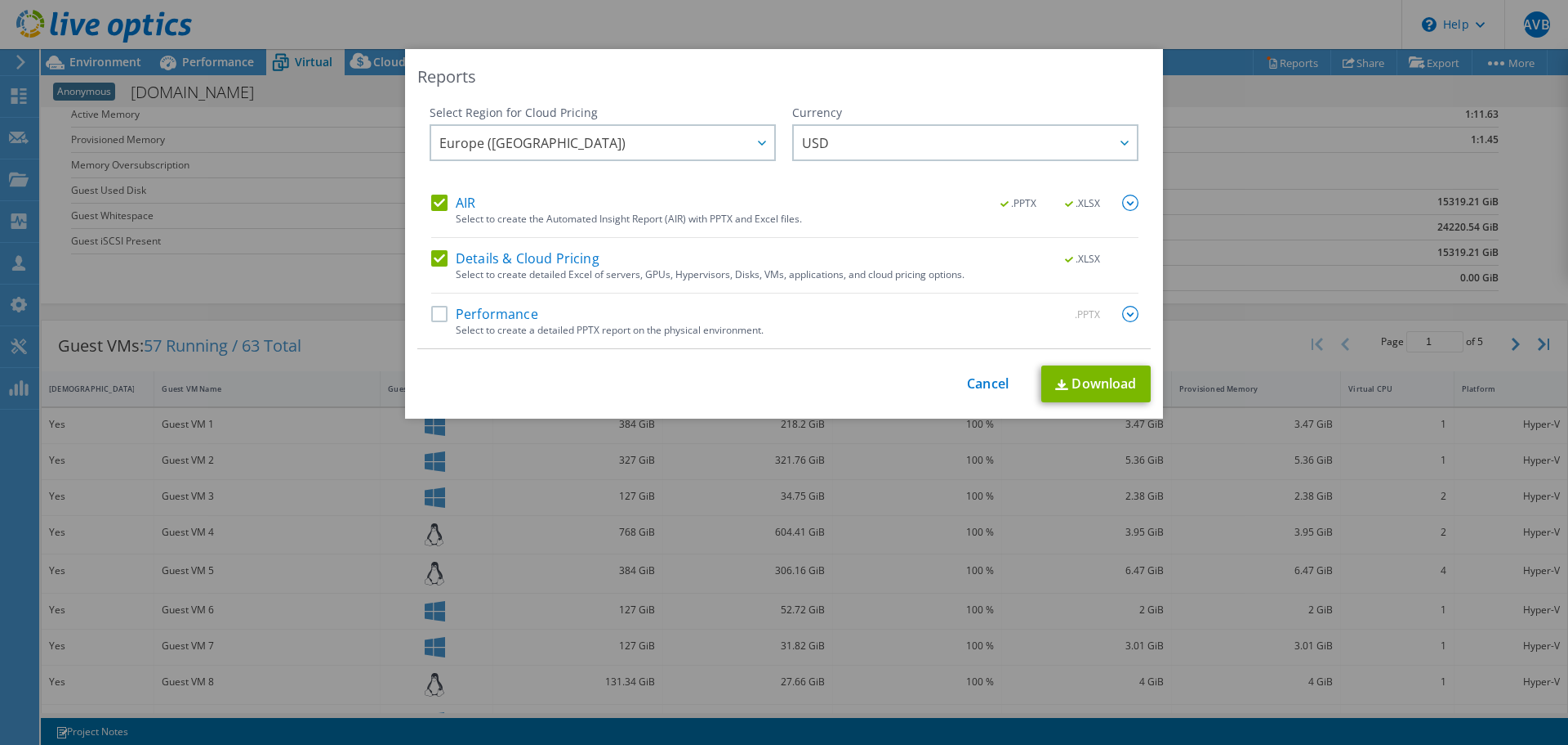
click at [923, 121] on div "Currency ARS AUD BRL CAD CHF CLP CNY DKK EUR GBP HKD HUF INR JPY MXN MYR NOK NZ…" at bounding box center [965, 150] width 346 height 90
click at [921, 143] on span "USD" at bounding box center [969, 142] width 334 height 33
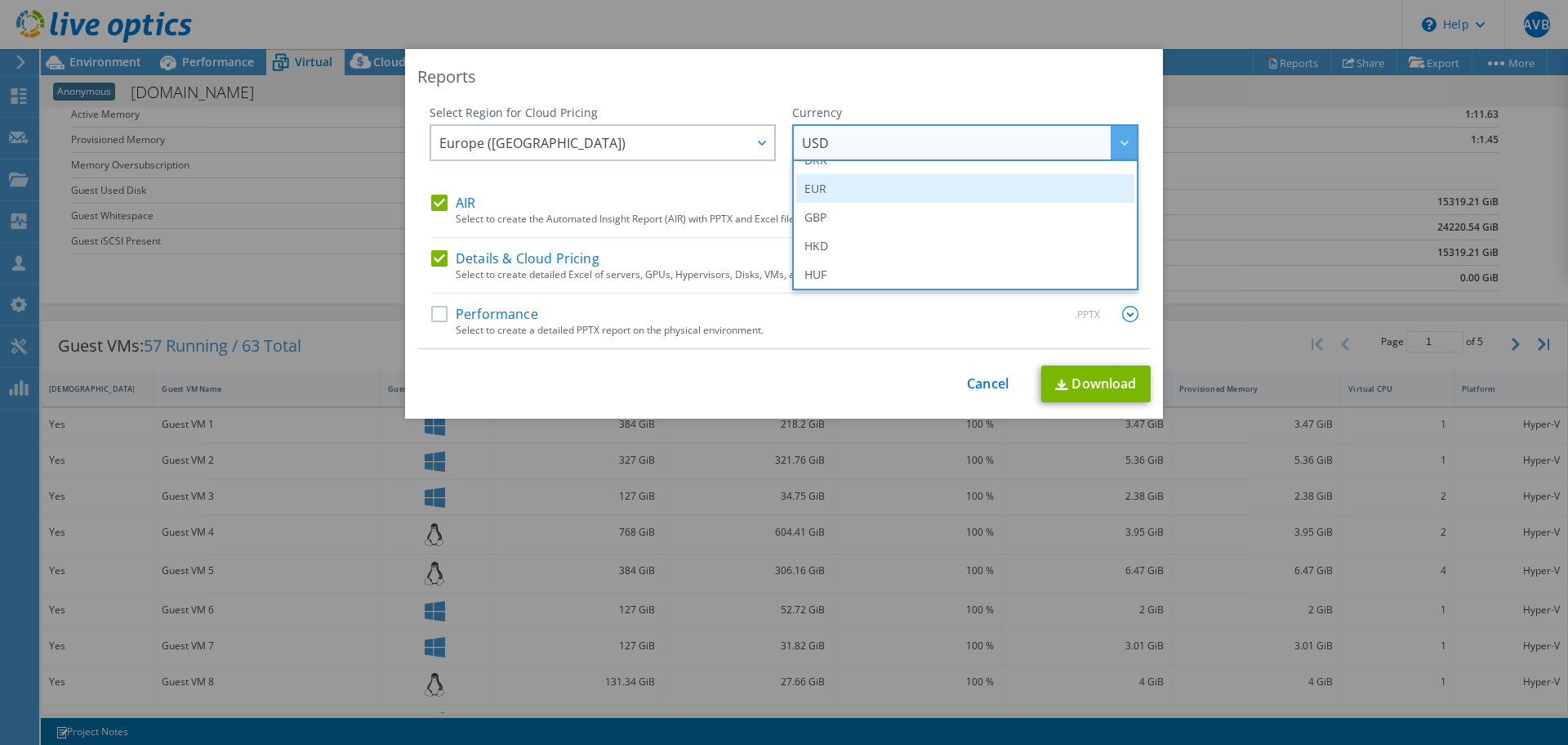
scroll to position [246, 0]
click at [823, 169] on li "EUR" at bounding box center [965, 161] width 338 height 29
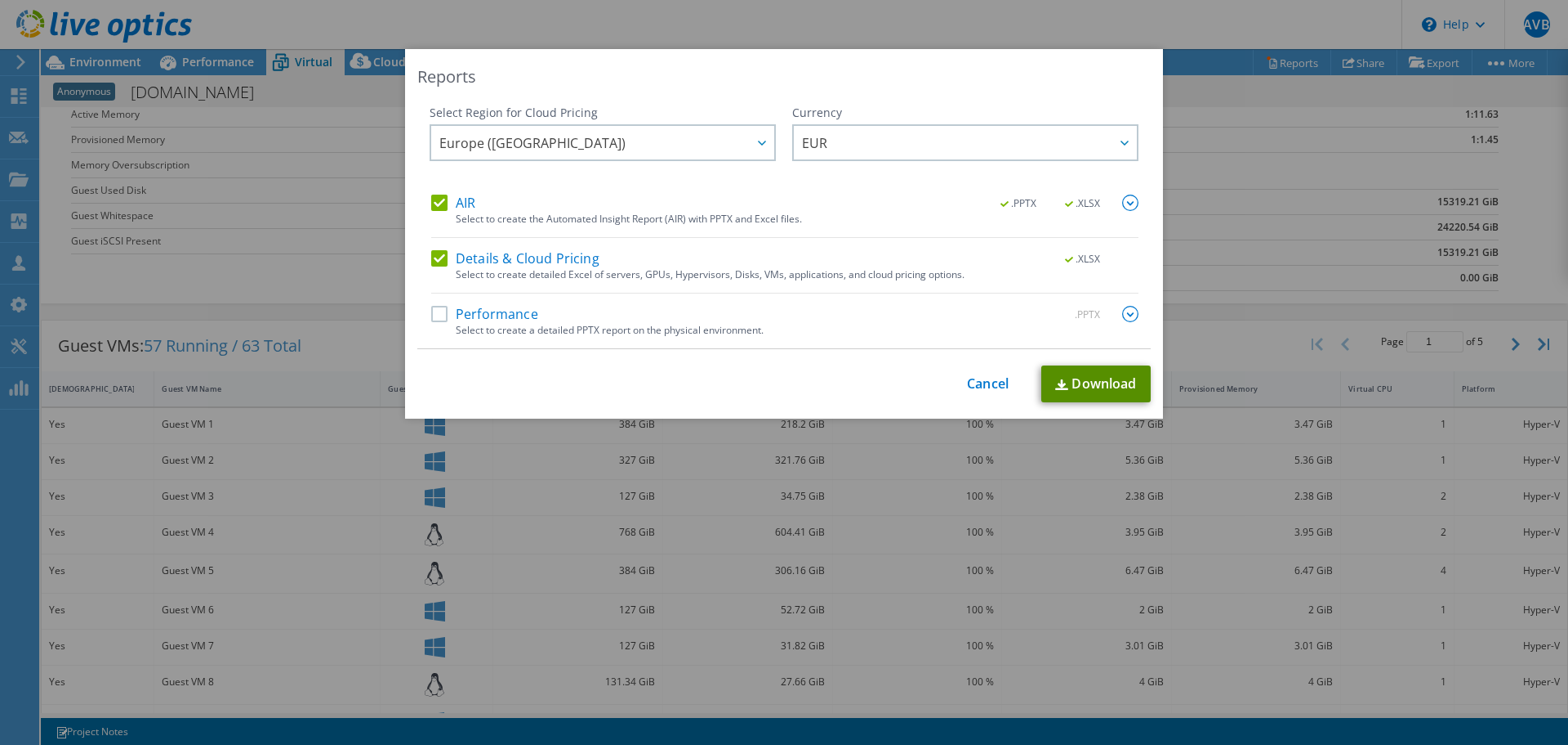
click at [1089, 379] on link "Download" at bounding box center [1096, 383] width 110 height 37
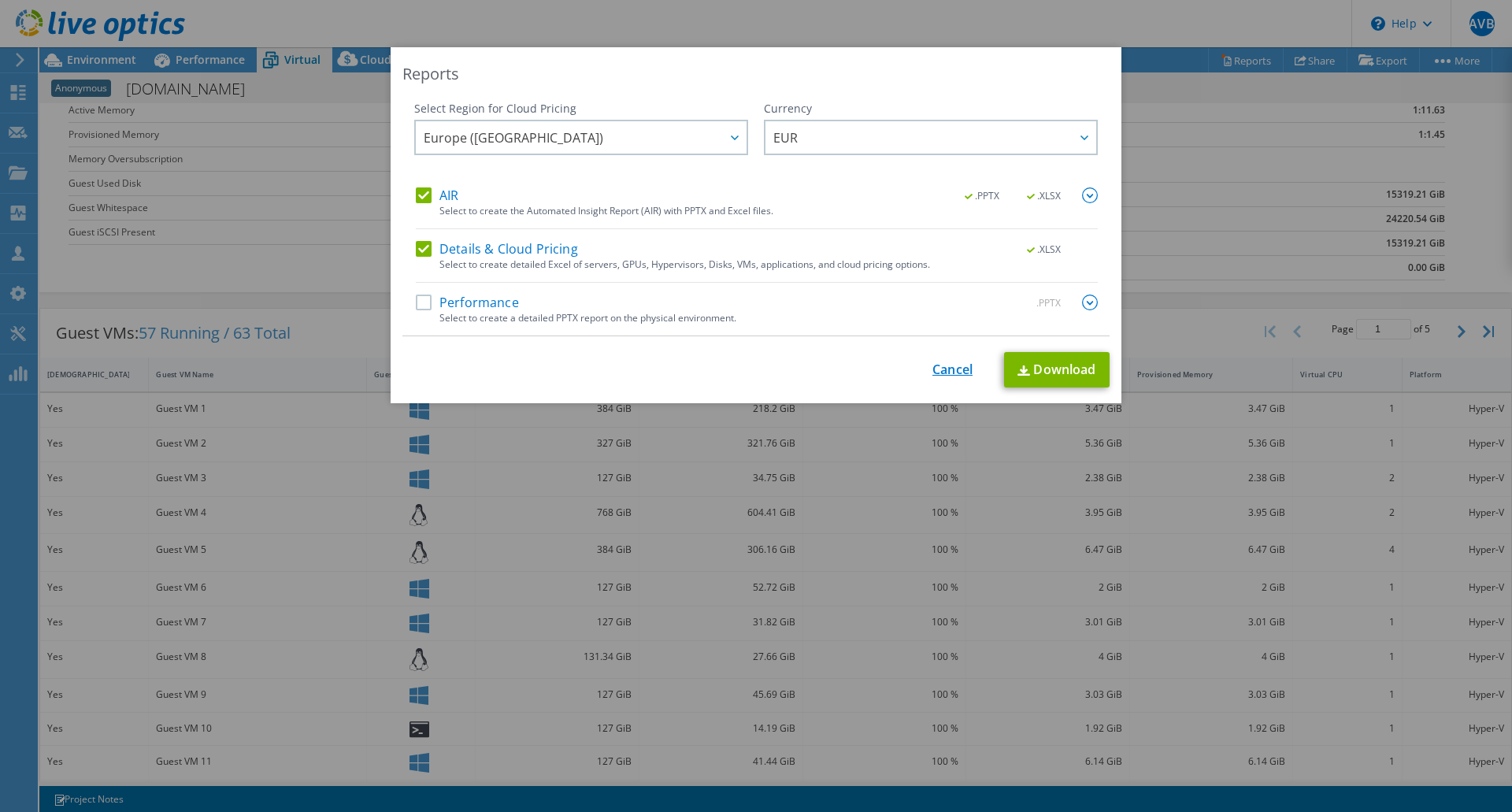
click at [942, 374] on link "Cancel" at bounding box center [952, 370] width 40 height 15
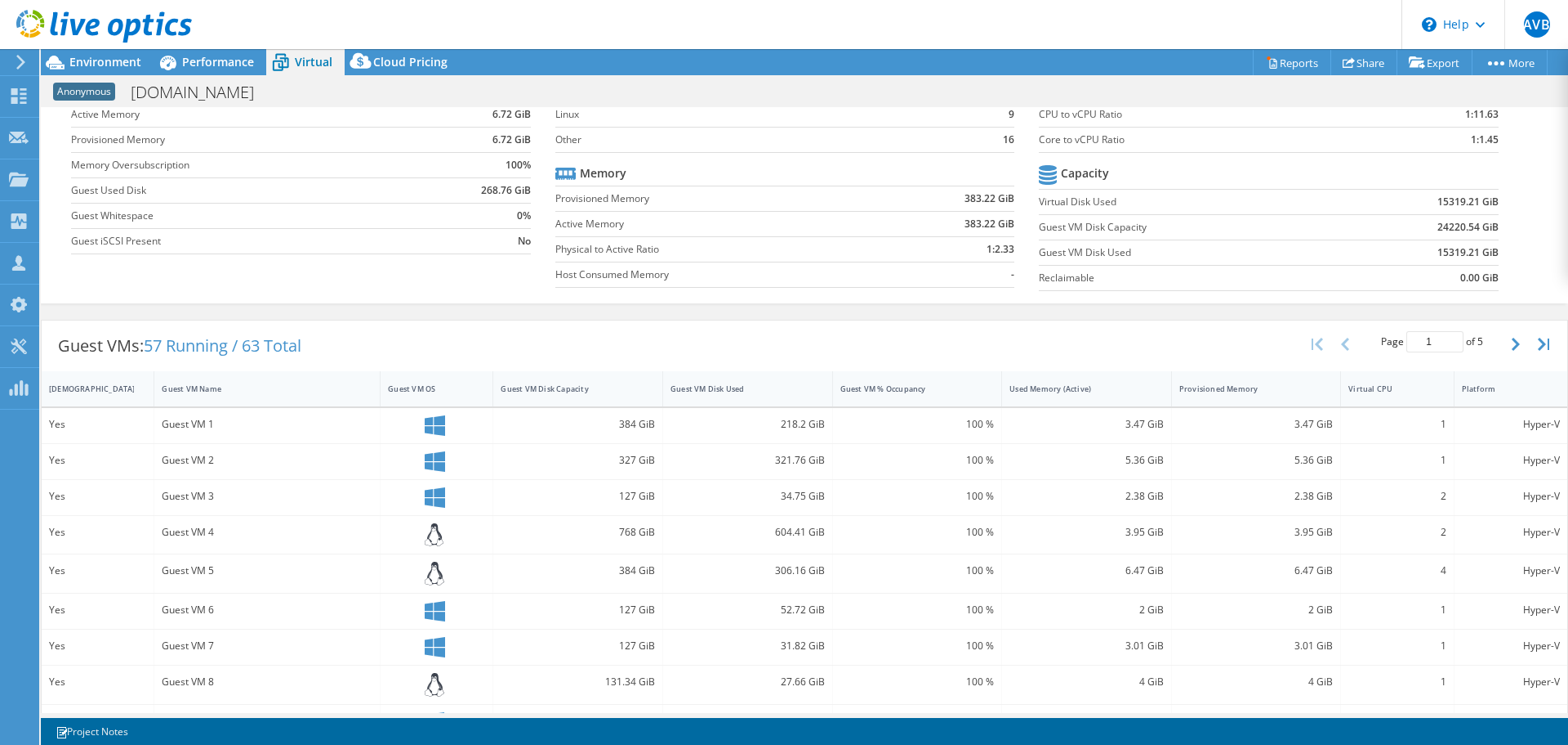
click at [574, 270] on label "Host Consumed Memory" at bounding box center [718, 274] width 326 height 16
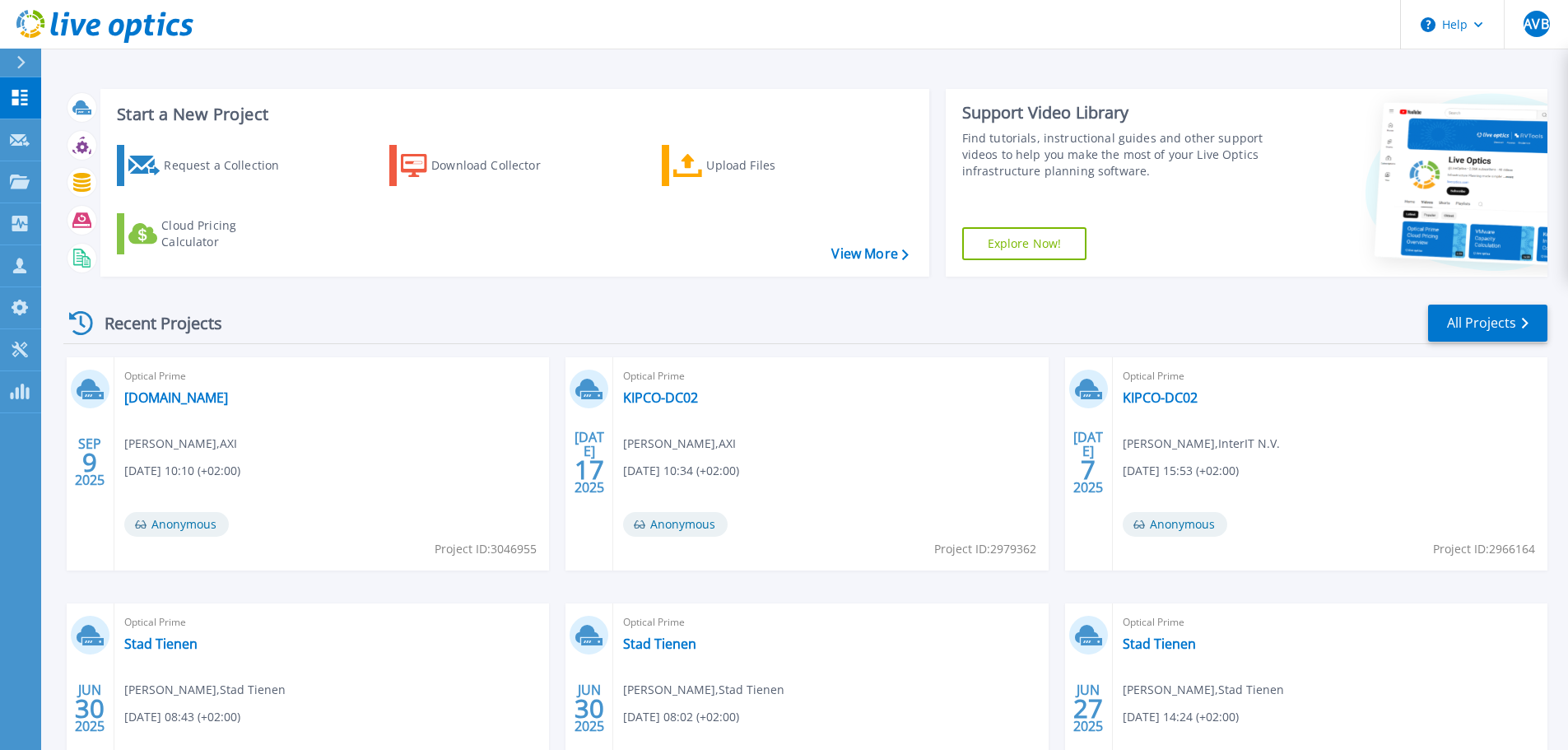
click at [180, 406] on div "Optical Prime int.puursam.be Peter Neefs , AXI 09/09/2025, 10:10 (+02:00) Anony…" at bounding box center [332, 464] width 435 height 213
click at [180, 400] on link "[DOMAIN_NAME]" at bounding box center [175, 397] width 104 height 16
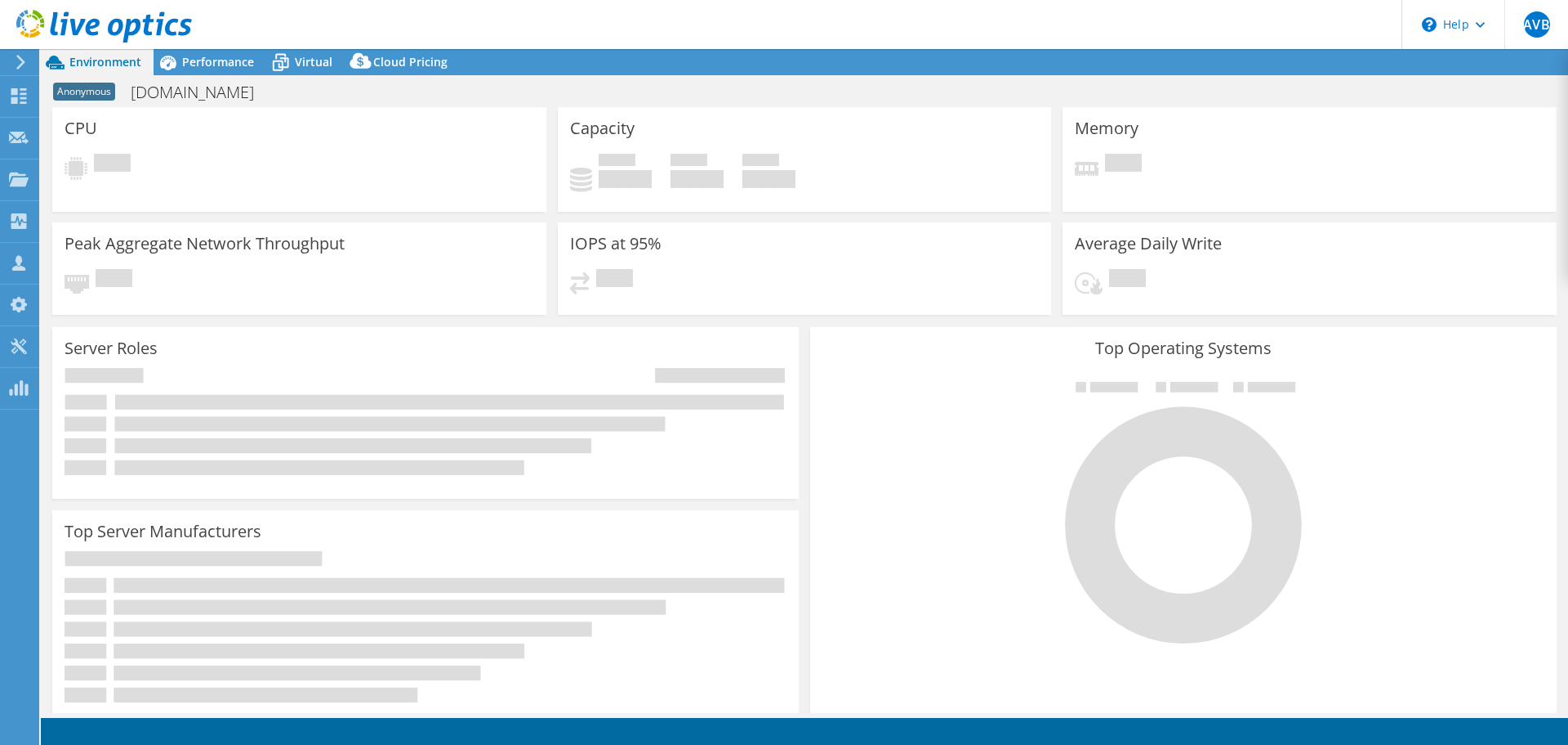
select select "EUFrankfurt"
select select "EUR"
